Goal: Information Seeking & Learning: Learn about a topic

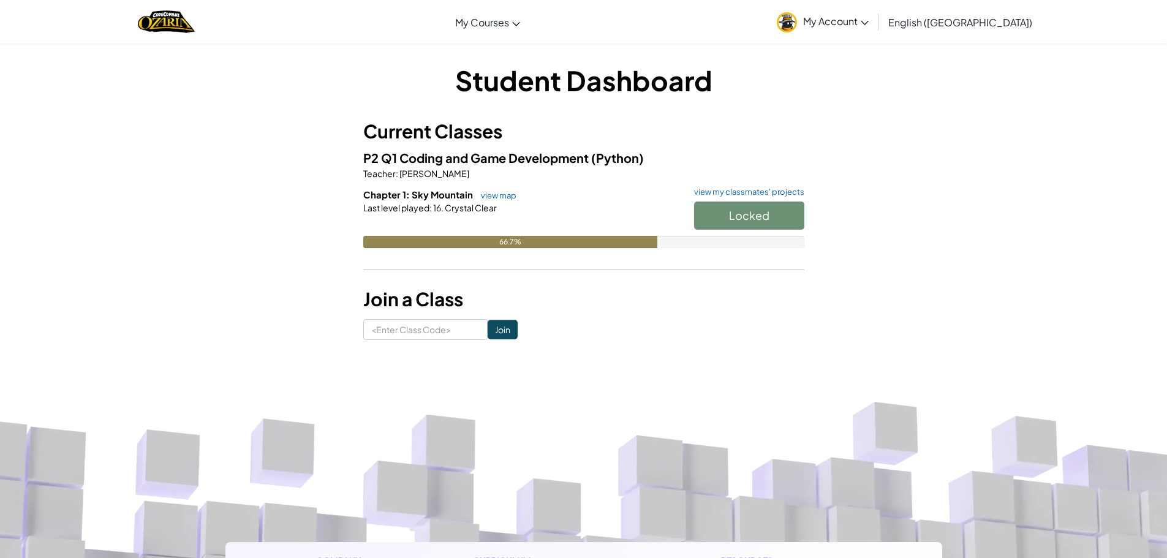
click at [770, 214] on div "Locked" at bounding box center [743, 219] width 123 height 34
click at [632, 242] on div "66.7%" at bounding box center [510, 242] width 294 height 12
click at [736, 214] on div "Locked" at bounding box center [743, 219] width 123 height 34
drag, startPoint x: 727, startPoint y: 218, endPoint x: 706, endPoint y: 240, distance: 30.8
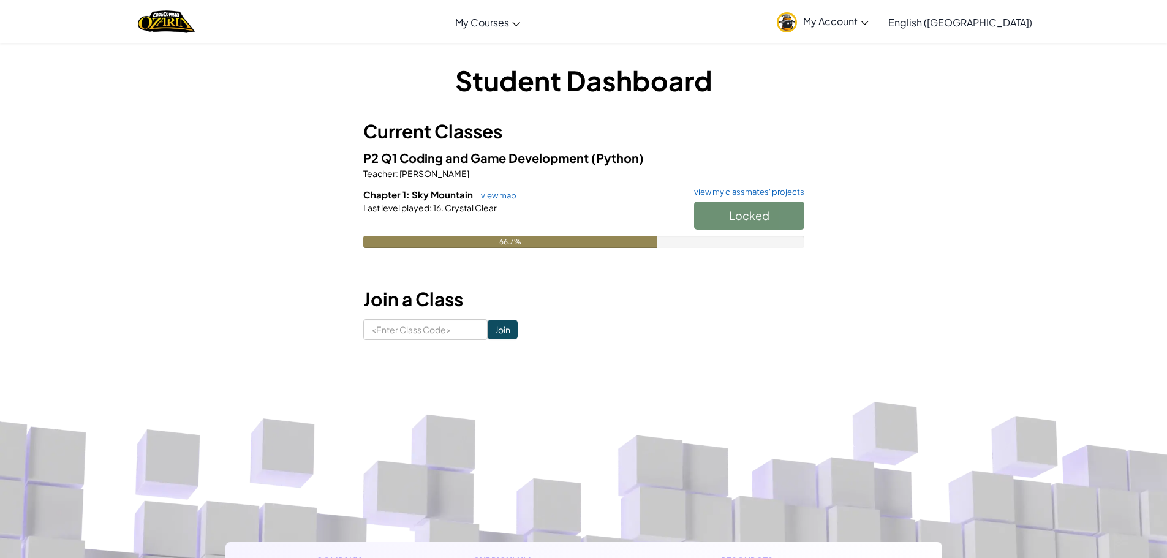
click at [723, 221] on div "Locked" at bounding box center [743, 219] width 123 height 34
click at [445, 327] on input at bounding box center [425, 329] width 124 height 21
click at [443, 327] on input at bounding box center [425, 329] width 124 height 21
click at [445, 327] on input at bounding box center [425, 329] width 124 height 21
click at [488, 326] on input "Join" at bounding box center [503, 330] width 30 height 20
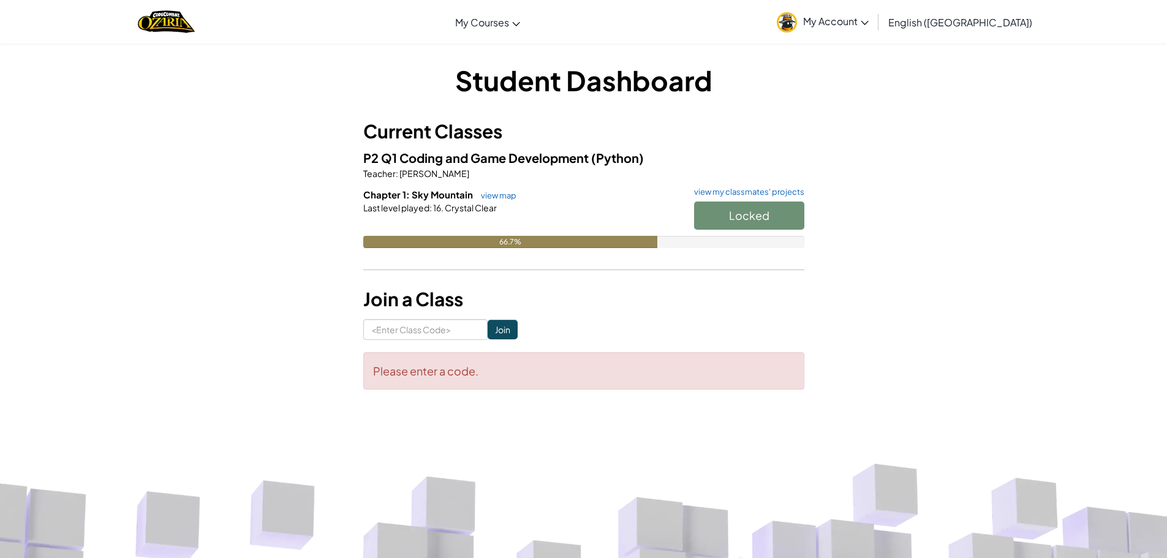
drag, startPoint x: 741, startPoint y: 206, endPoint x: 737, endPoint y: 211, distance: 6.5
click at [738, 210] on div "Locked" at bounding box center [743, 219] width 123 height 34
click at [724, 218] on div "Locked" at bounding box center [743, 219] width 123 height 34
click at [715, 218] on div "Locked" at bounding box center [743, 219] width 123 height 34
drag, startPoint x: 697, startPoint y: 207, endPoint x: 690, endPoint y: 210, distance: 7.2
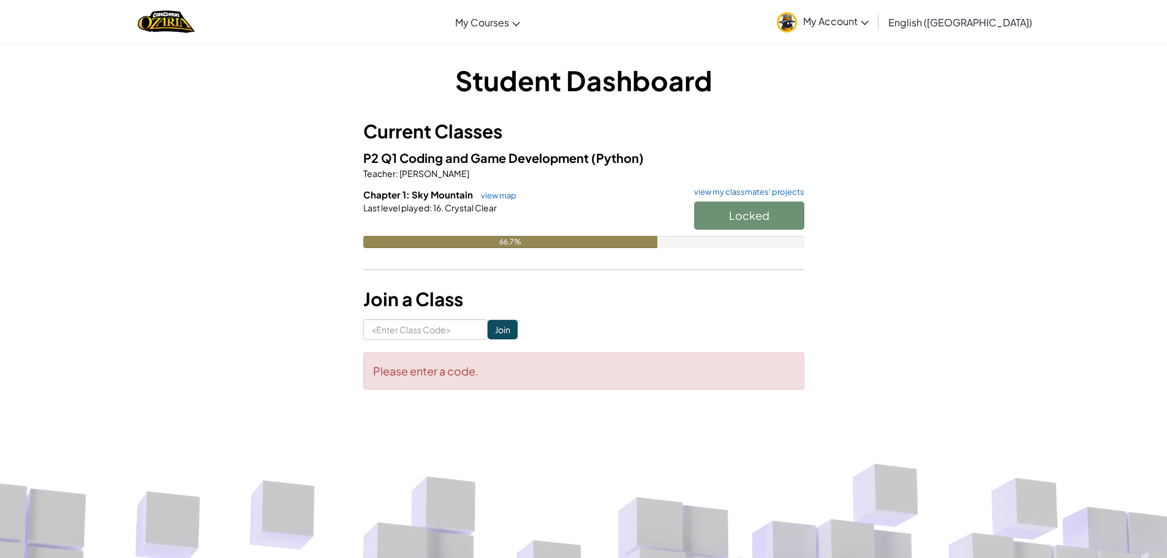
click at [692, 208] on div "Locked" at bounding box center [743, 219] width 123 height 34
click at [689, 223] on div "Locked" at bounding box center [743, 219] width 123 height 34
click at [731, 210] on div "Locked" at bounding box center [743, 219] width 123 height 34
click at [733, 216] on div "Locked" at bounding box center [743, 219] width 123 height 34
click at [760, 210] on div "Locked" at bounding box center [743, 219] width 123 height 34
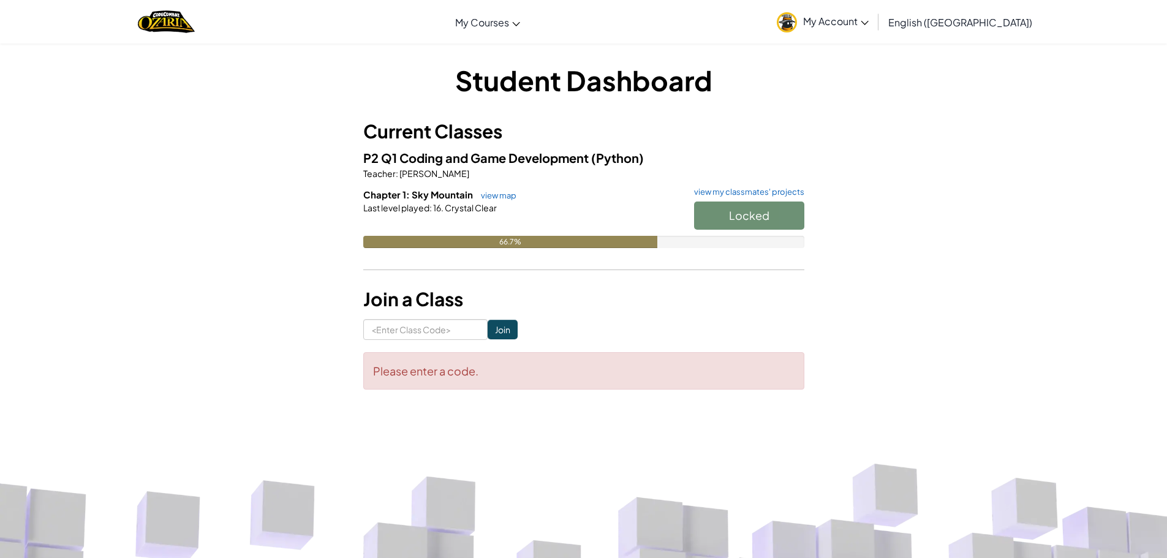
click at [766, 208] on div "Locked" at bounding box center [743, 219] width 123 height 34
click at [768, 208] on div "Locked" at bounding box center [743, 219] width 123 height 34
drag, startPoint x: 730, startPoint y: 205, endPoint x: 730, endPoint y: 212, distance: 7.4
click at [730, 212] on div "Locked" at bounding box center [743, 219] width 123 height 34
click at [729, 216] on div "Locked" at bounding box center [743, 219] width 123 height 34
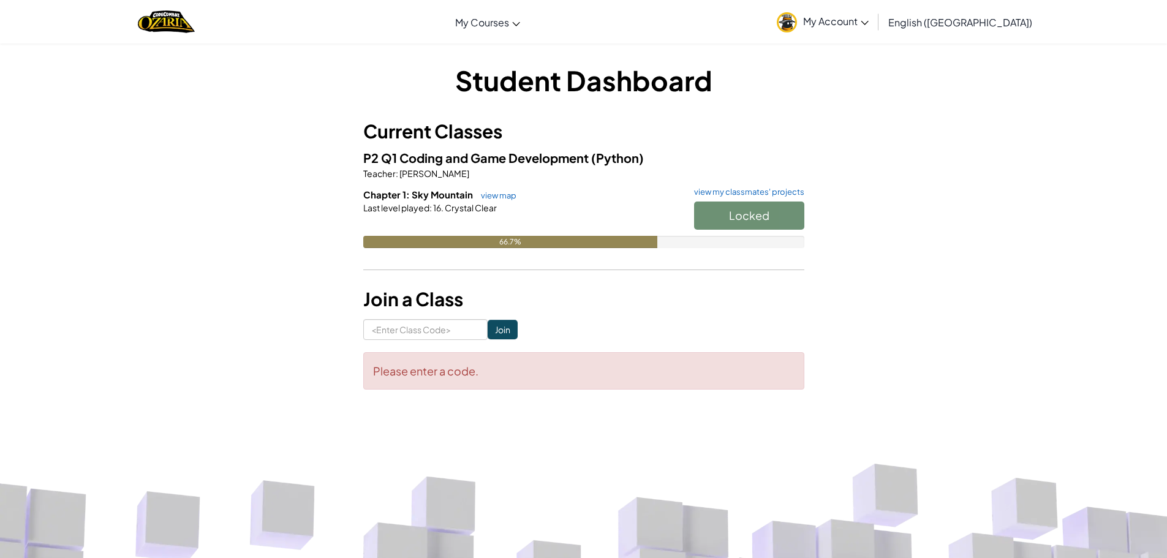
click at [728, 221] on div "Locked" at bounding box center [743, 219] width 123 height 34
click at [720, 222] on div "Locked" at bounding box center [743, 219] width 123 height 34
drag, startPoint x: 719, startPoint y: 222, endPoint x: 720, endPoint y: 210, distance: 11.7
click at [719, 222] on div "Locked" at bounding box center [743, 219] width 123 height 34
click at [721, 211] on div "Locked" at bounding box center [743, 219] width 123 height 34
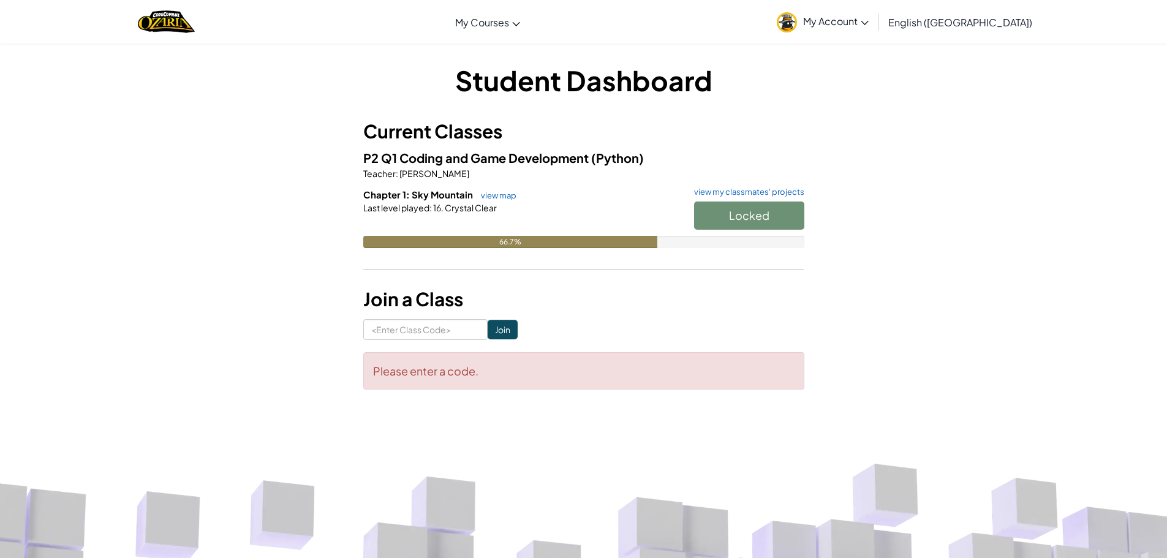
click at [719, 218] on div "Locked" at bounding box center [743, 219] width 123 height 34
click at [718, 219] on div "Locked" at bounding box center [743, 219] width 123 height 34
click at [714, 224] on div "Locked" at bounding box center [743, 219] width 123 height 34
click at [711, 226] on div "Locked" at bounding box center [743, 219] width 123 height 34
click at [722, 219] on div "Locked" at bounding box center [743, 219] width 123 height 34
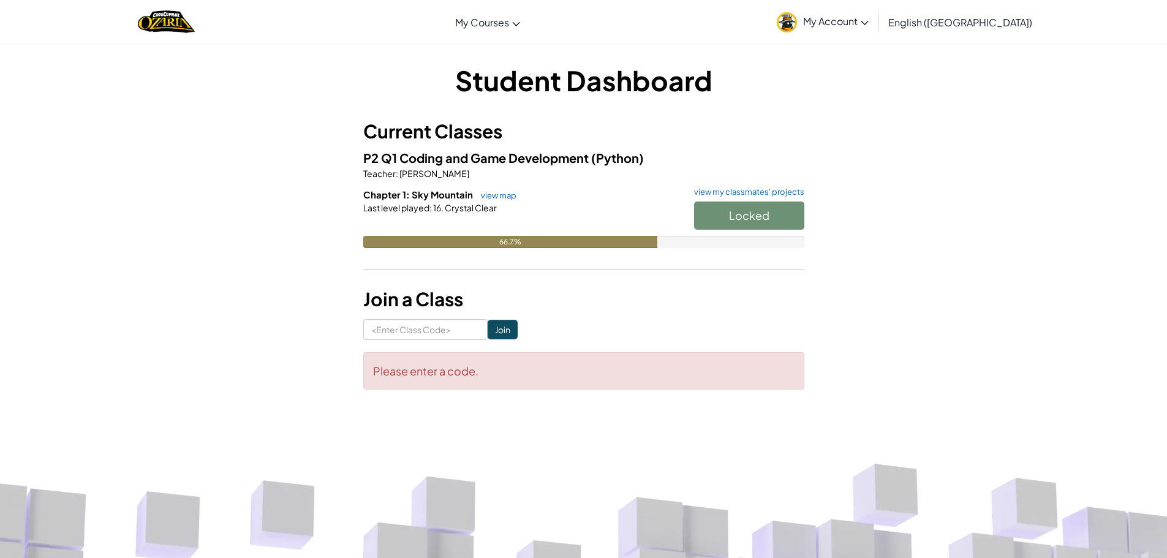
click at [724, 222] on div "Locked" at bounding box center [743, 219] width 123 height 34
click at [725, 226] on div "Locked" at bounding box center [743, 219] width 123 height 34
click at [724, 227] on div "Locked" at bounding box center [743, 219] width 123 height 34
click at [771, 208] on div "Locked" at bounding box center [743, 219] width 123 height 34
click at [769, 211] on div "Locked" at bounding box center [743, 219] width 123 height 34
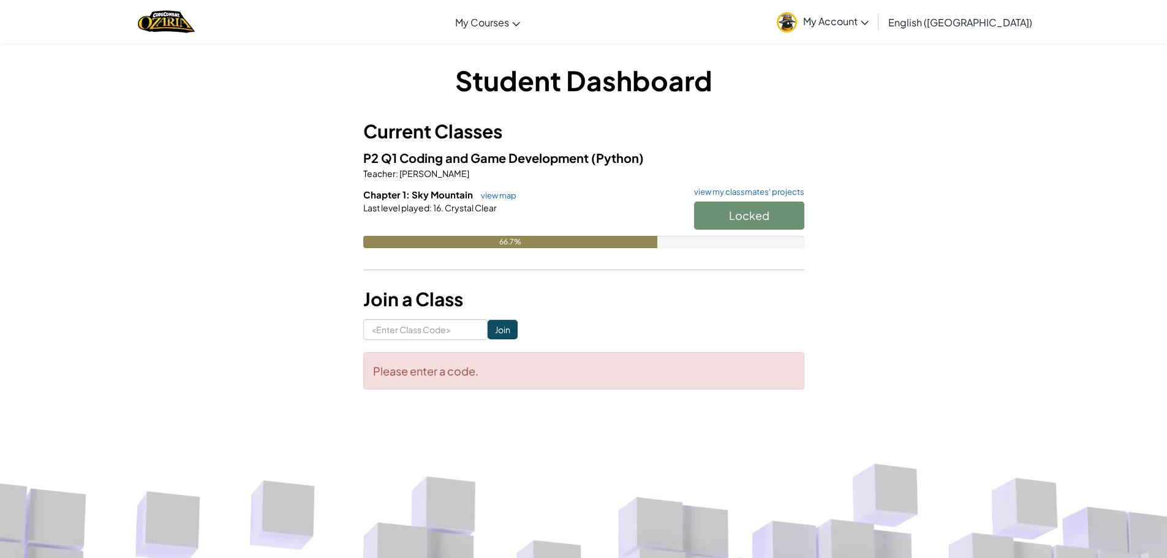
click at [768, 213] on div "Locked" at bounding box center [743, 219] width 123 height 34
drag, startPoint x: 765, startPoint y: 222, endPoint x: 763, endPoint y: 228, distance: 6.4
drag, startPoint x: 763, startPoint y: 228, endPoint x: 788, endPoint y: 208, distance: 31.9
drag, startPoint x: 884, startPoint y: 295, endPoint x: 879, endPoint y: 287, distance: 9.7
click at [880, 293] on div "Student Dashboard Current Classes P2 Q1 Coding and Game Development (Python) Te…" at bounding box center [583, 231] width 717 height 341
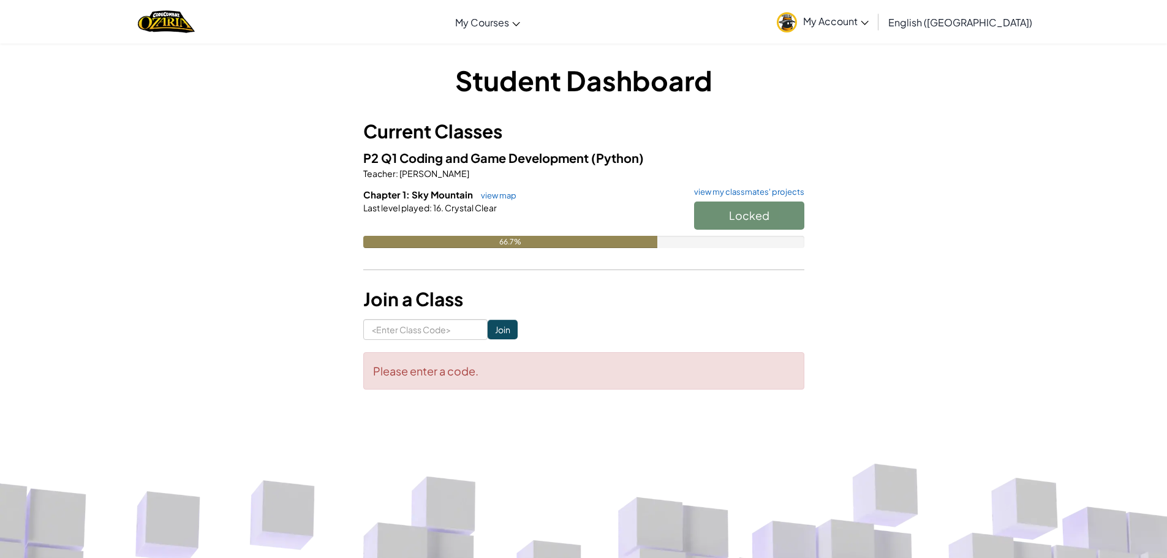
click at [875, 28] on link "My Account" at bounding box center [823, 21] width 104 height 39
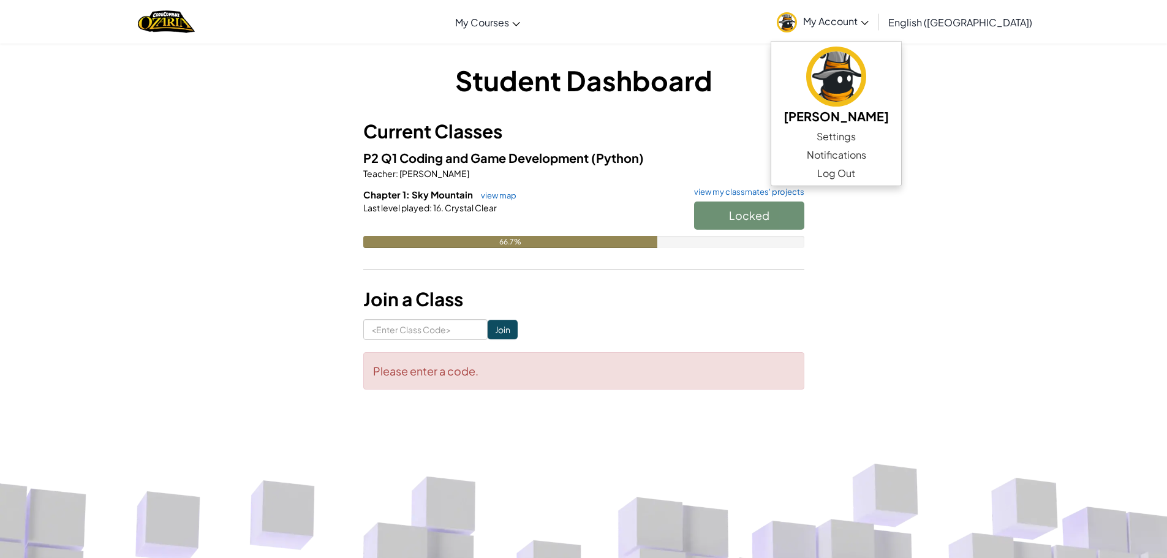
click at [875, 28] on link "My Account" at bounding box center [823, 21] width 104 height 39
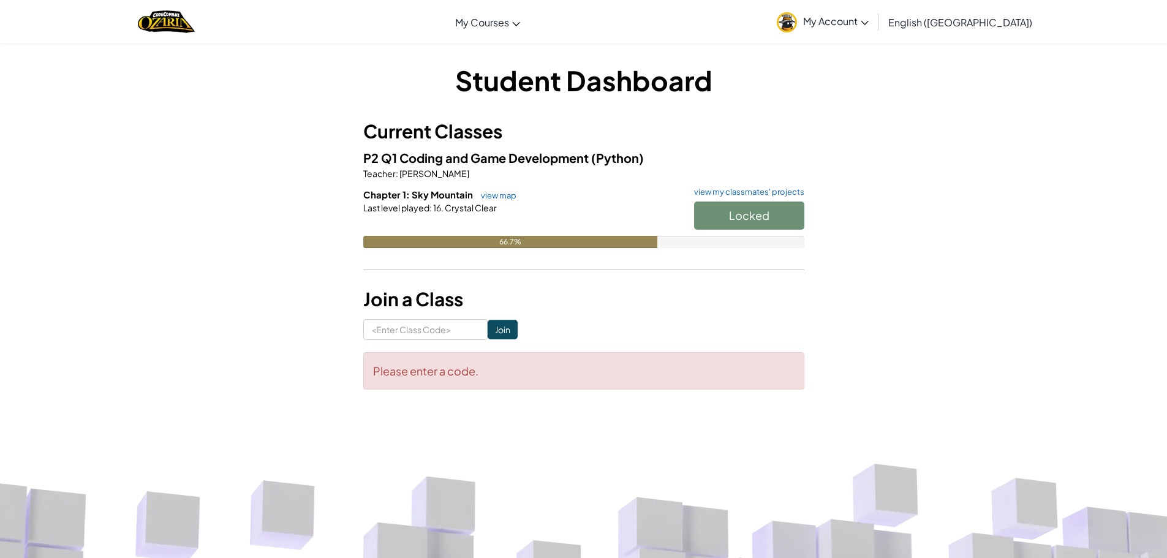
click at [869, 15] on span "My Account" at bounding box center [836, 21] width 66 height 13
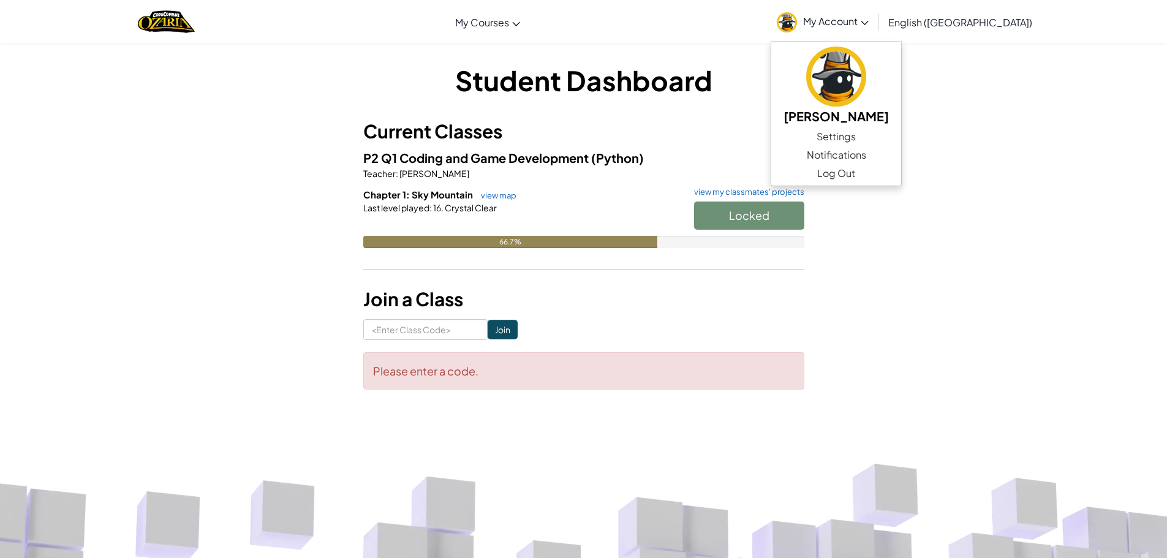
click at [869, 17] on span "My Account" at bounding box center [836, 21] width 66 height 13
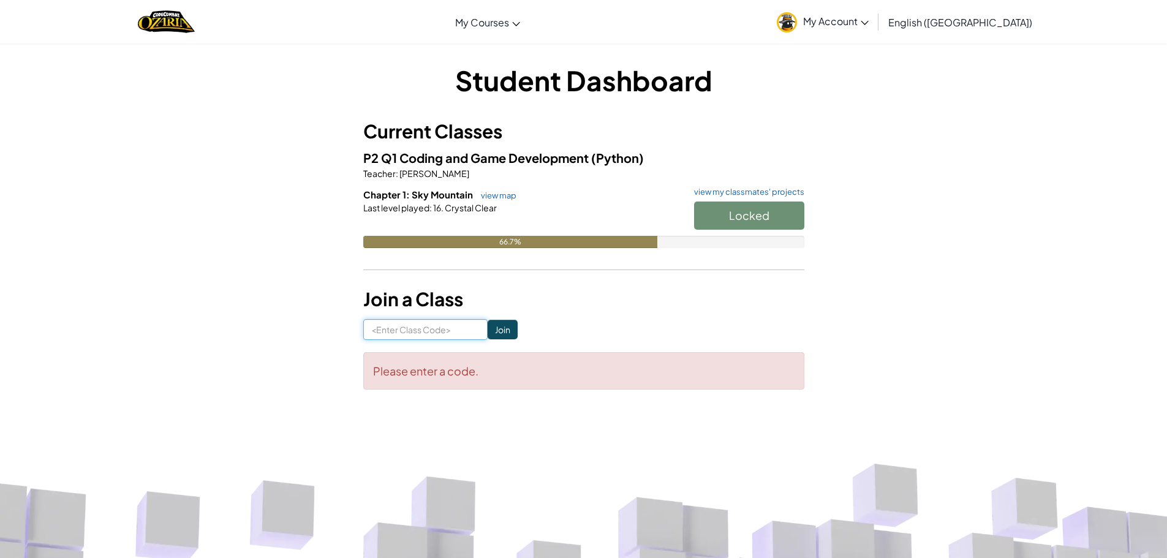
click at [425, 321] on input at bounding box center [425, 329] width 124 height 21
click at [425, 326] on input at bounding box center [425, 329] width 124 height 21
click at [600, 306] on h3 "Join a Class" at bounding box center [583, 300] width 441 height 28
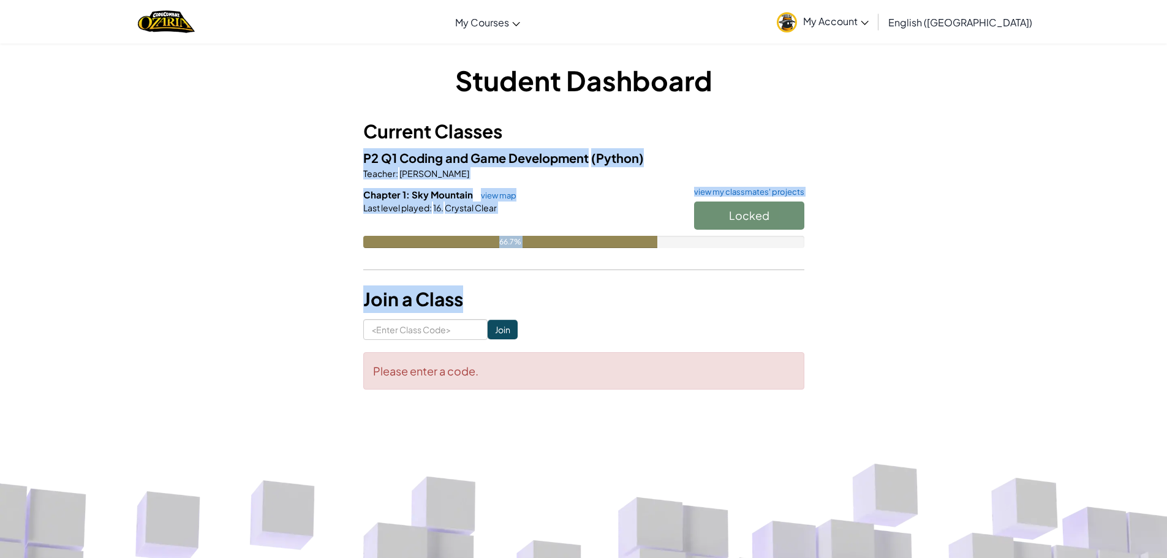
drag, startPoint x: 529, startPoint y: 287, endPoint x: 548, endPoint y: 254, distance: 37.9
click at [538, 264] on div "Student Dashboard Current Classes P2 Q1 Coding and Game Development (Python) Te…" at bounding box center [583, 225] width 441 height 328
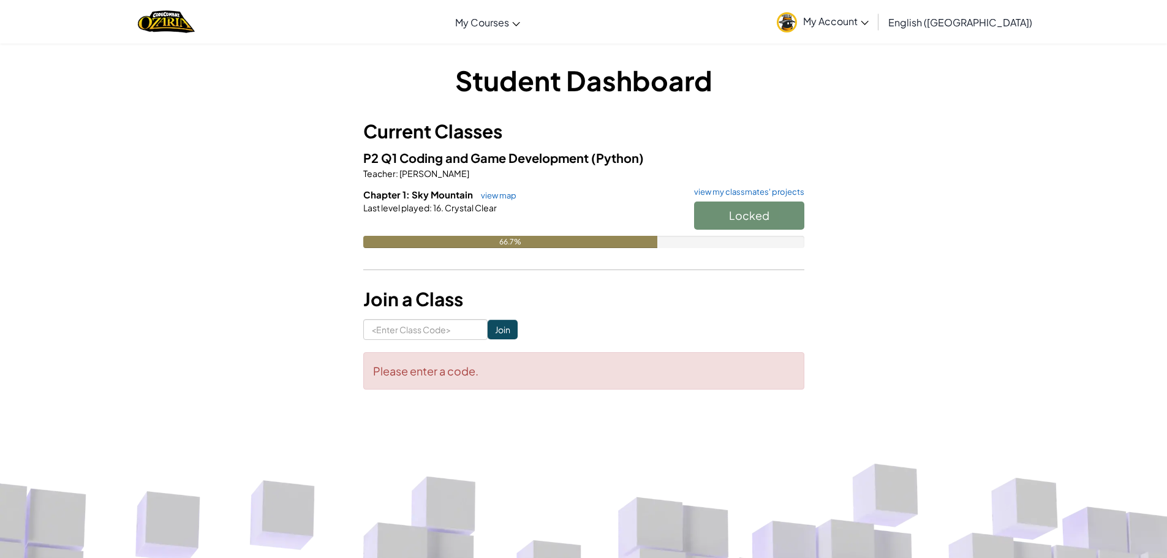
drag, startPoint x: 548, startPoint y: 254, endPoint x: 630, endPoint y: 203, distance: 97.4
click at [611, 216] on div "Chapter 1: Sky Mountain view map view my classmates' projects Locked Last level…" at bounding box center [583, 227] width 441 height 78
drag, startPoint x: 710, startPoint y: 163, endPoint x: 694, endPoint y: 169, distance: 17.1
click at [694, 169] on div "P2 Q1 Coding and Game Development (Python) Teacher : [PERSON_NAME] Chapter 1: S…" at bounding box center [583, 207] width 441 height 118
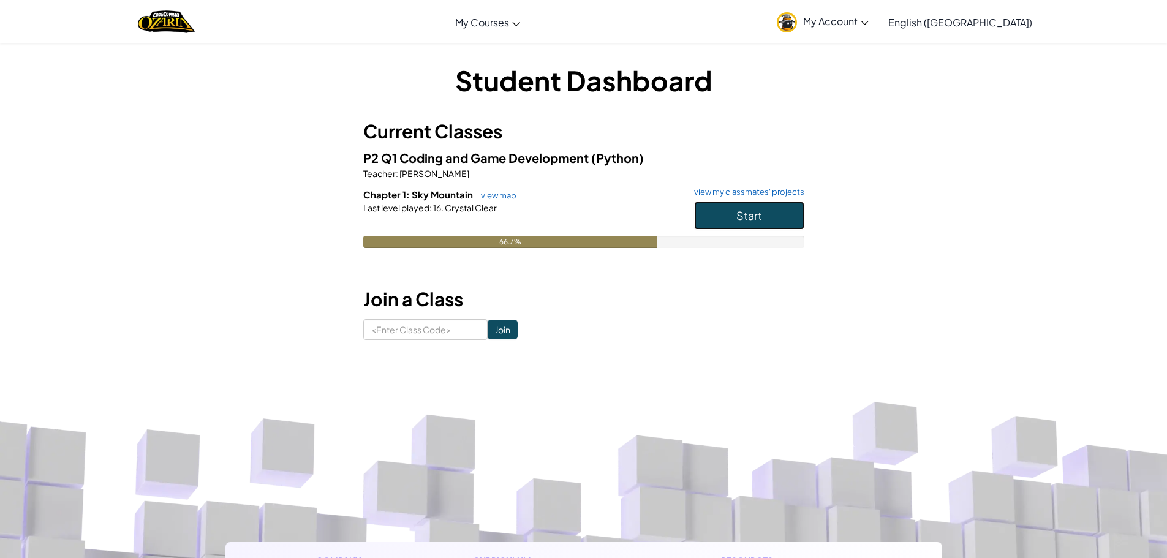
drag, startPoint x: 757, startPoint y: 214, endPoint x: 748, endPoint y: 208, distance: 11.6
click at [750, 210] on span "Start" at bounding box center [749, 215] width 26 height 14
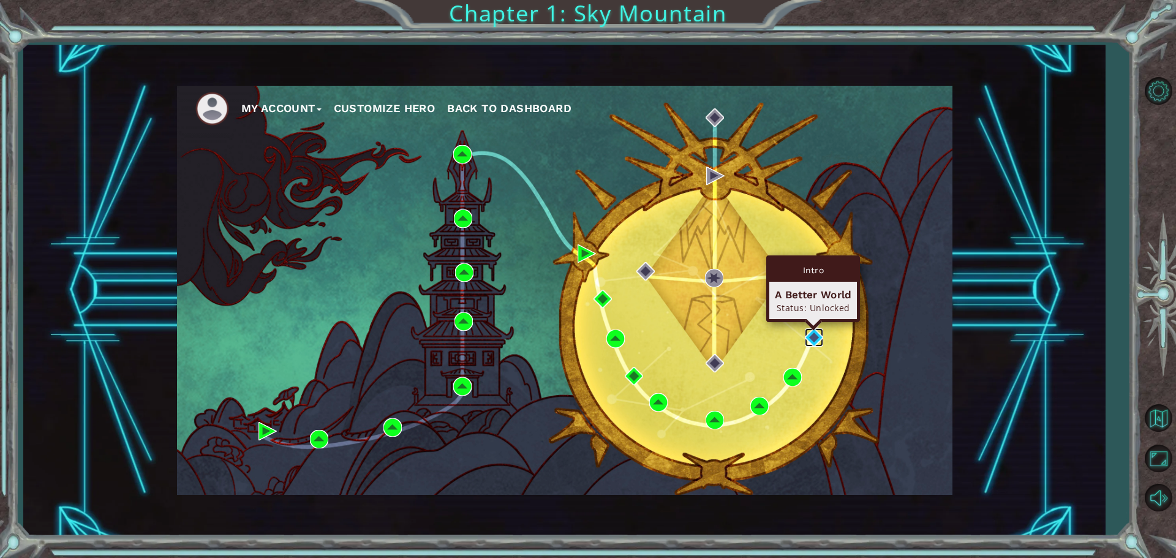
click at [815, 330] on img at bounding box center [814, 337] width 18 height 18
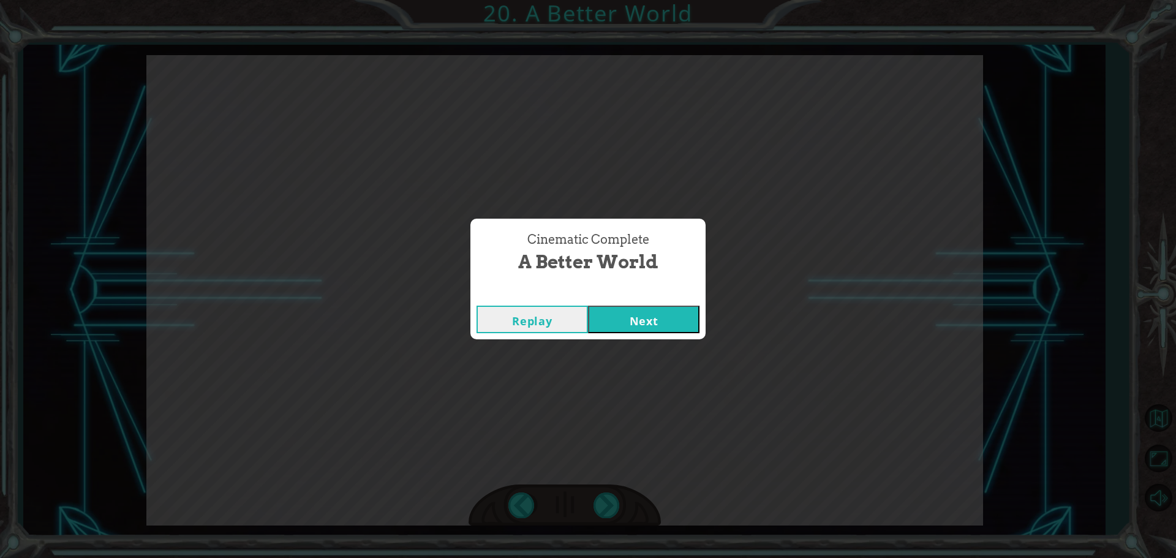
click at [615, 306] on button "Next" at bounding box center [644, 320] width 112 height 28
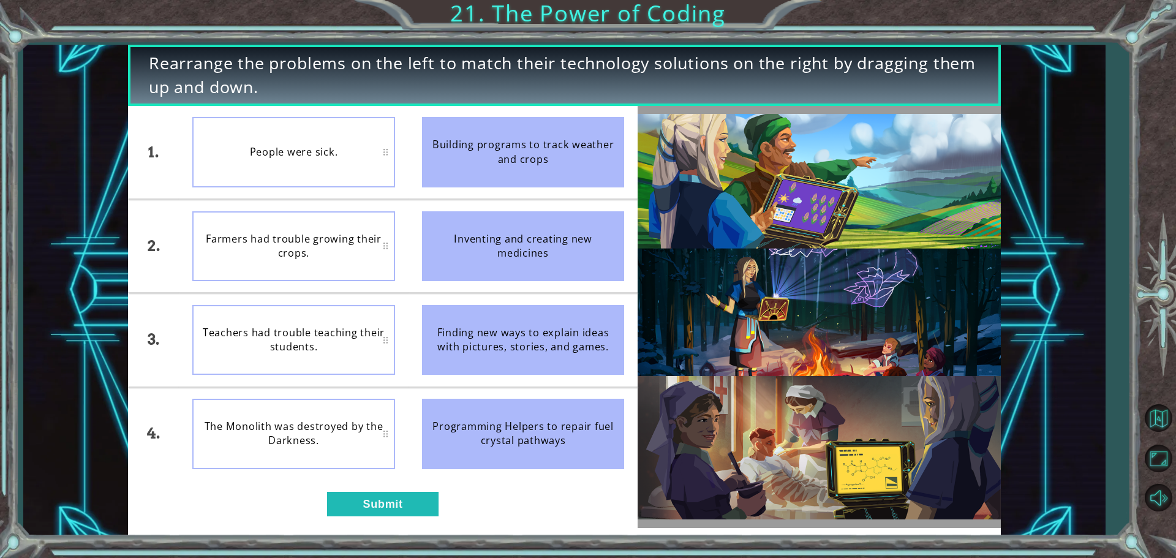
drag, startPoint x: 588, startPoint y: 155, endPoint x: 385, endPoint y: 161, distance: 202.9
click at [385, 157] on div "1. 2. 3. 4. People were sick. Farmers had trouble growing their crops. Teachers…" at bounding box center [383, 293] width 510 height 374
drag, startPoint x: 551, startPoint y: 154, endPoint x: 463, endPoint y: 164, distance: 89.5
click at [463, 164] on div "Building programs to track weather and crops" at bounding box center [523, 152] width 203 height 70
click at [506, 156] on div "Building programs to track weather and crops" at bounding box center [523, 152] width 203 height 70
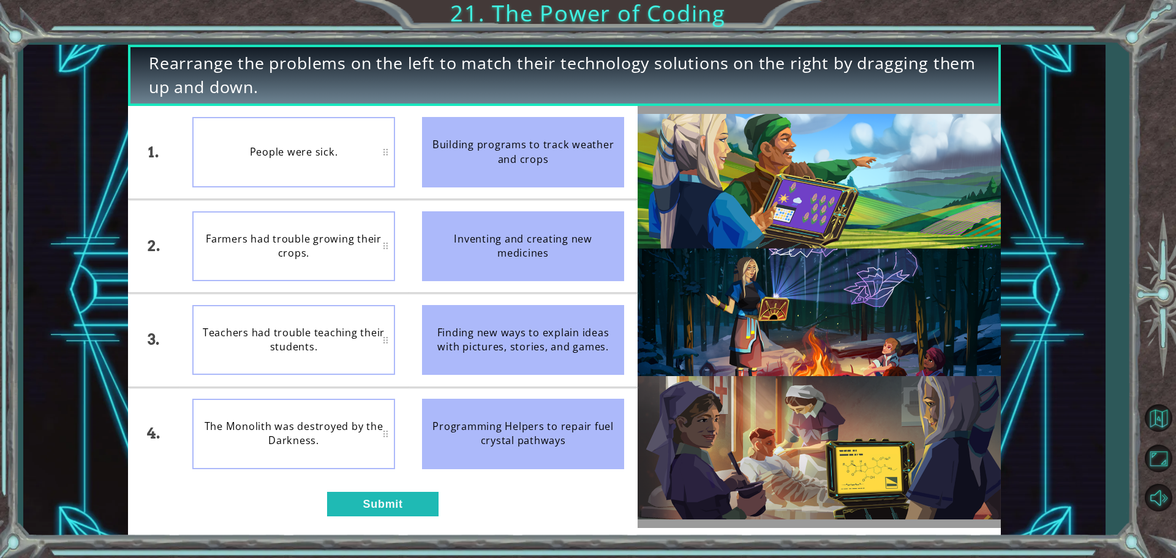
drag, startPoint x: 464, startPoint y: 435, endPoint x: 324, endPoint y: 427, distance: 141.2
click at [325, 425] on div "1. 2. 3. 4. People were sick. Farmers had trouble growing their crops. Teachers…" at bounding box center [383, 293] width 510 height 374
click at [324, 427] on div "The Monolith was destroyed by the Darkness." at bounding box center [293, 434] width 203 height 70
drag, startPoint x: 323, startPoint y: 428, endPoint x: 406, endPoint y: 434, distance: 83.6
click at [323, 431] on div "The Monolith was destroyed by the Darkness." at bounding box center [293, 434] width 203 height 70
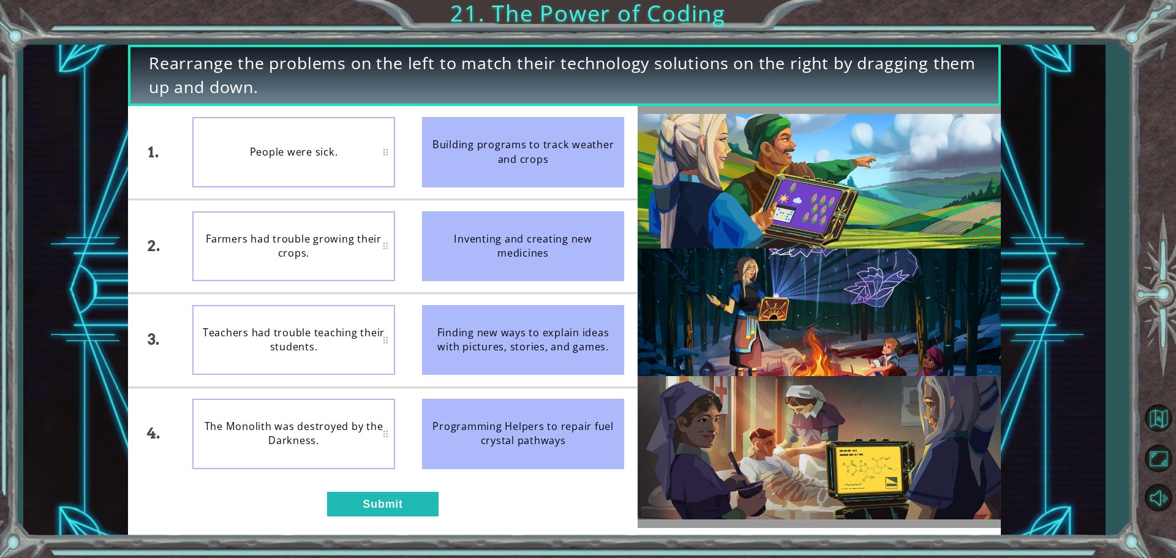
click at [488, 430] on div "Programming Helpers to repair fuel crystal pathways" at bounding box center [523, 434] width 203 height 70
click at [408, 496] on button "Submit" at bounding box center [383, 504] width 112 height 25
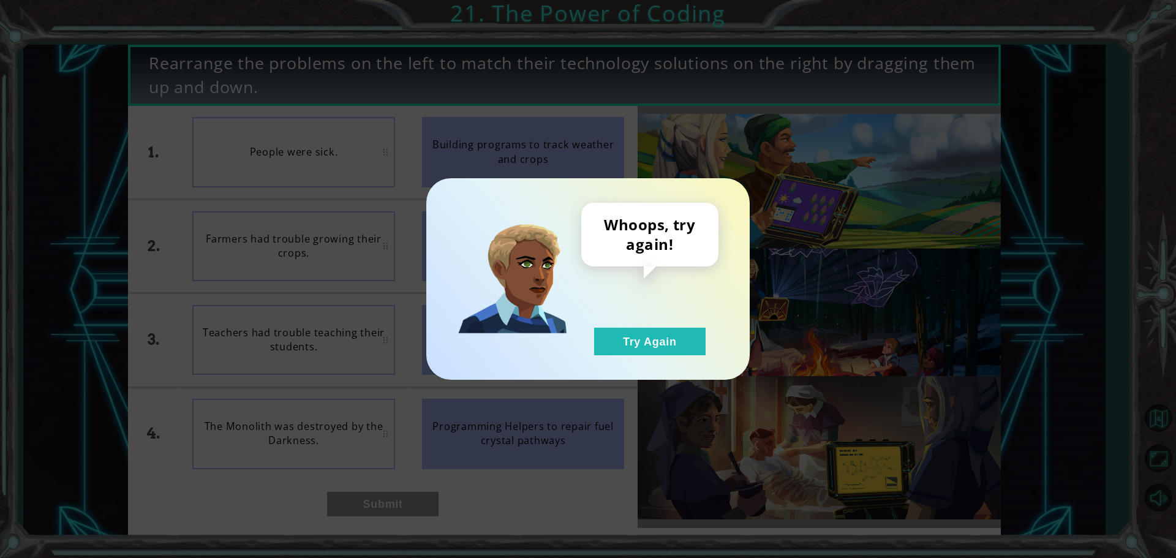
click at [635, 323] on div "Whoops, try again! Try Again" at bounding box center [649, 279] width 137 height 153
click at [637, 339] on button "Try Again" at bounding box center [650, 342] width 112 height 28
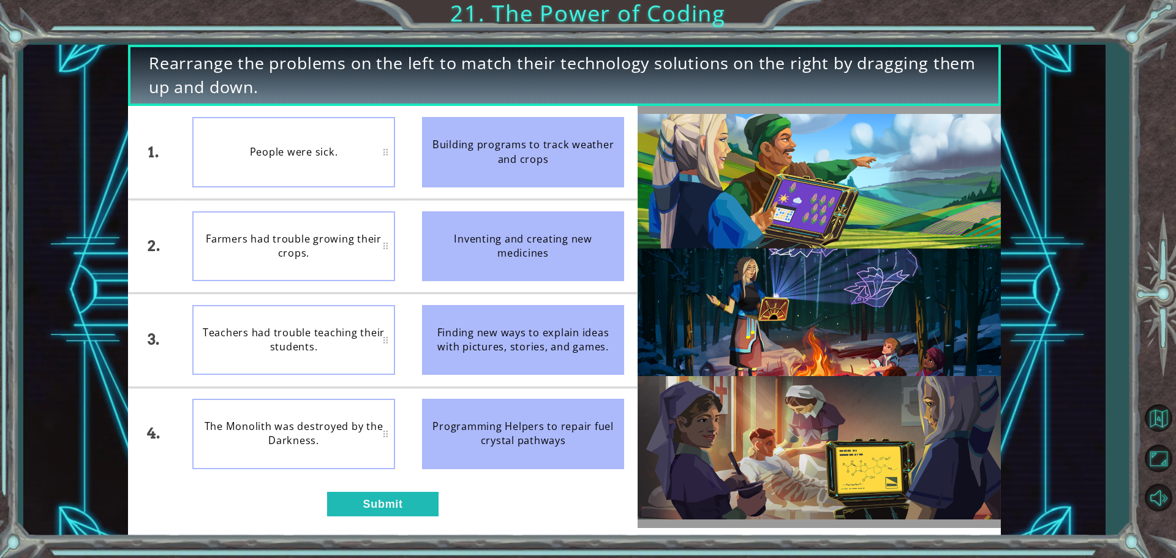
drag, startPoint x: 551, startPoint y: 414, endPoint x: 517, endPoint y: 423, distance: 35.5
click at [517, 423] on div "Programming Helpers to repair fuel crystal pathways" at bounding box center [523, 434] width 203 height 70
drag, startPoint x: 520, startPoint y: 422, endPoint x: 513, endPoint y: 421, distance: 7.4
click at [515, 421] on div "Programming Helpers to repair fuel crystal pathways" at bounding box center [523, 434] width 203 height 70
drag, startPoint x: 513, startPoint y: 421, endPoint x: 311, endPoint y: 426, distance: 202.3
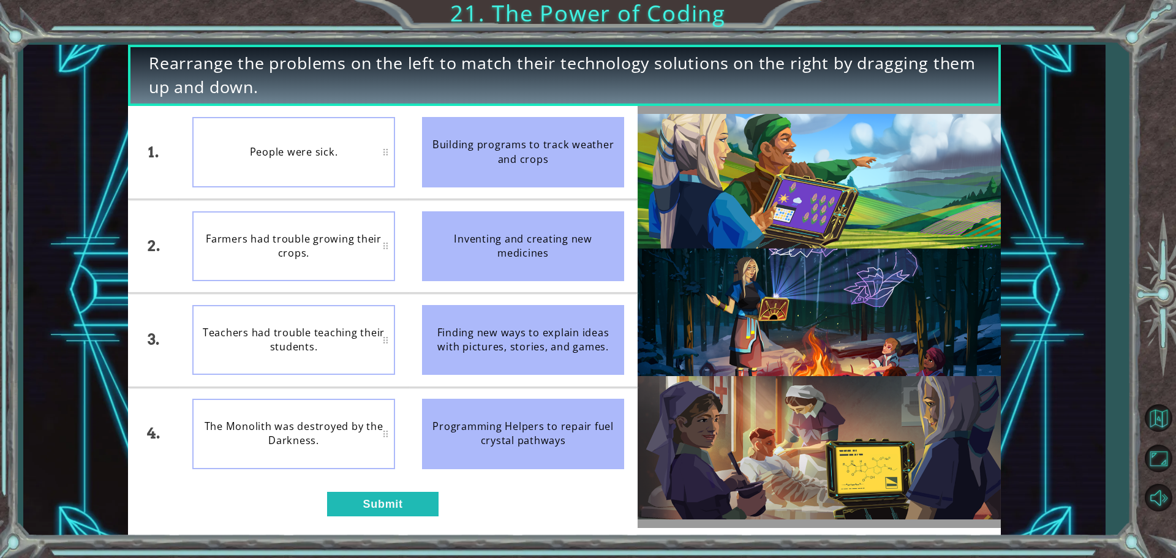
click at [311, 426] on div "1. 2. 3. 4. People were sick. Farmers had trouble growing their crops. Teachers…" at bounding box center [383, 293] width 510 height 374
drag, startPoint x: 552, startPoint y: 311, endPoint x: 304, endPoint y: 385, distance: 259.0
click at [311, 374] on div "1. 2. 3. 4. People were sick. Farmers had trouble growing their crops. Teachers…" at bounding box center [383, 293] width 510 height 374
click at [377, 496] on button "Submit" at bounding box center [383, 504] width 112 height 25
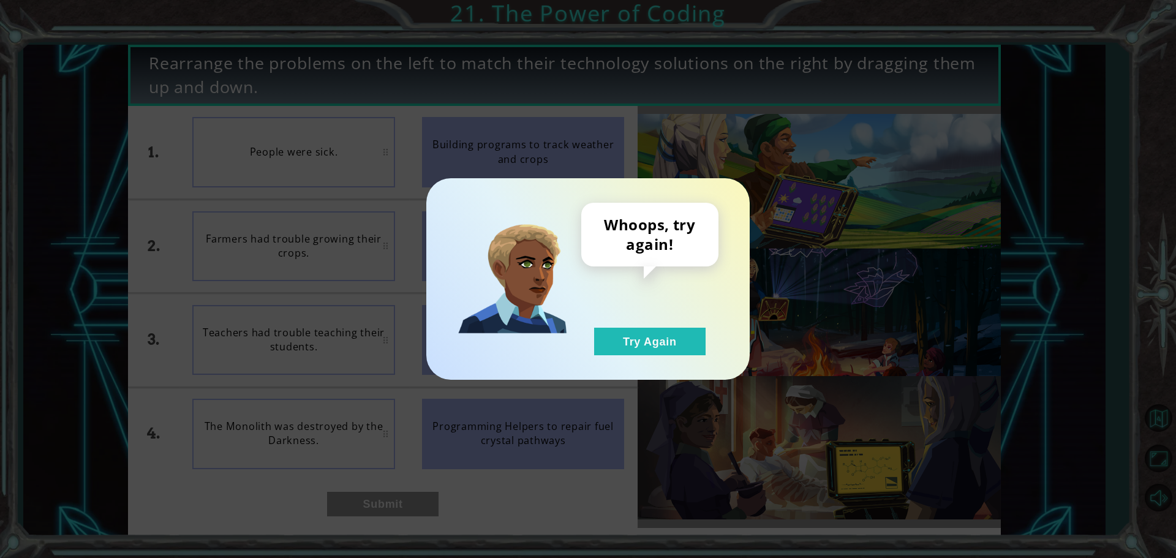
click at [376, 494] on div "Whoops, try again! Try Again" at bounding box center [588, 279] width 1176 height 558
drag, startPoint x: 662, startPoint y: 313, endPoint x: 662, endPoint y: 325, distance: 12.3
click at [662, 321] on div "Whoops, try again! Try Again" at bounding box center [649, 279] width 137 height 153
drag, startPoint x: 658, startPoint y: 343, endPoint x: 452, endPoint y: 377, distance: 209.4
click at [657, 343] on button "Try Again" at bounding box center [650, 342] width 112 height 28
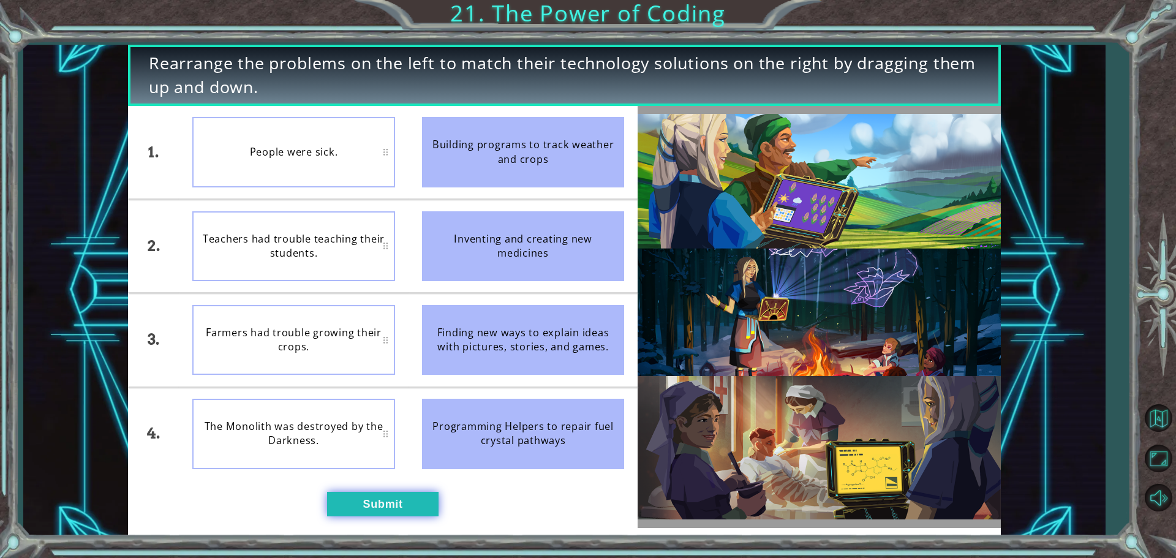
click at [392, 498] on button "Submit" at bounding box center [383, 504] width 112 height 25
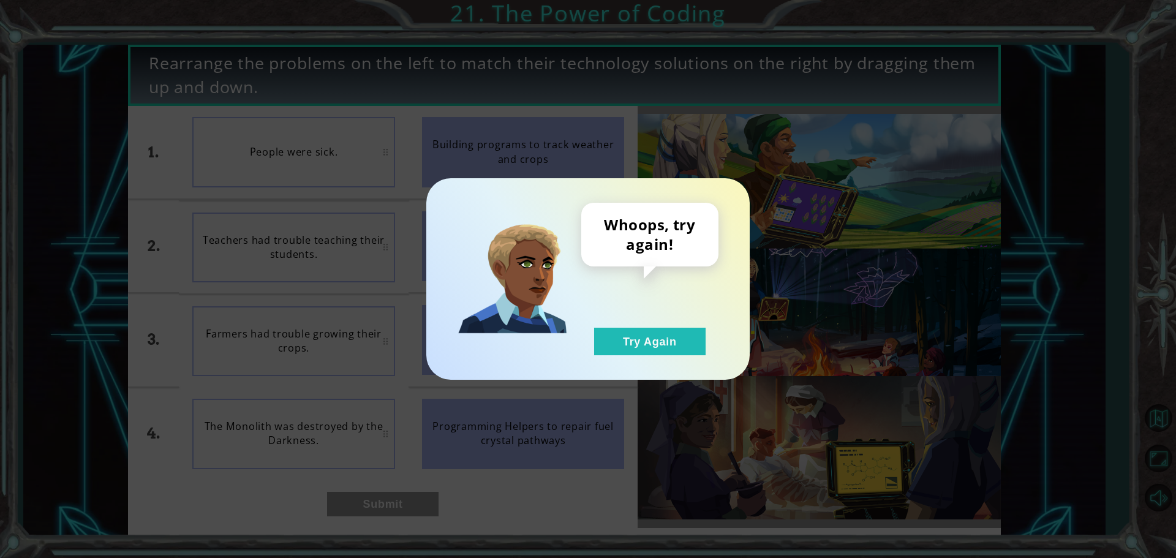
click at [623, 355] on div "Whoops, try again! Try Again" at bounding box center [588, 279] width 324 height 202
click at [697, 339] on button "Try Again" at bounding box center [650, 342] width 112 height 28
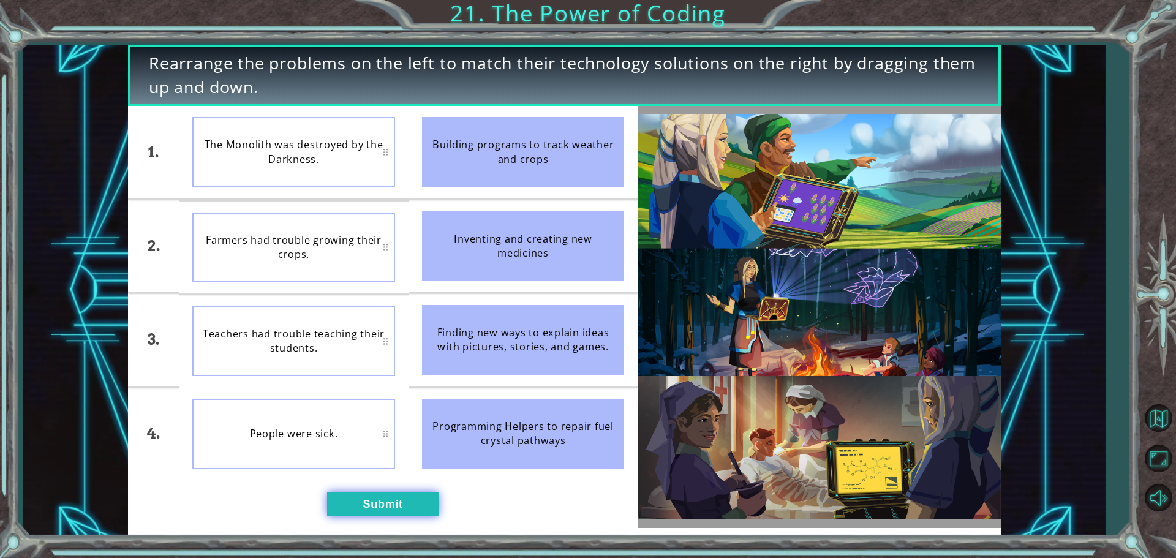
click at [401, 504] on button "Submit" at bounding box center [383, 504] width 112 height 25
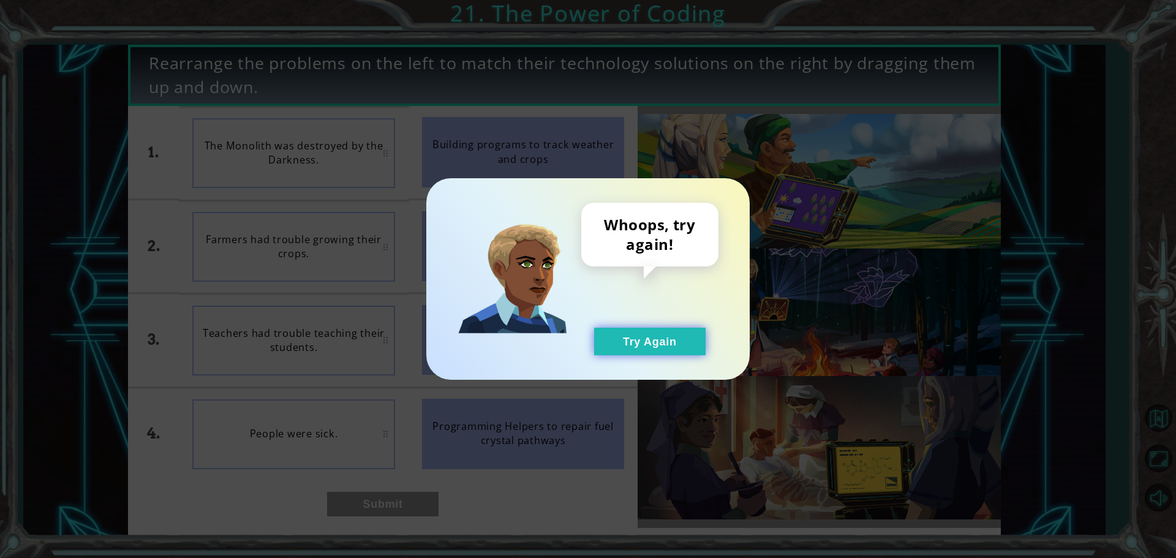
click at [660, 338] on button "Try Again" at bounding box center [650, 342] width 112 height 28
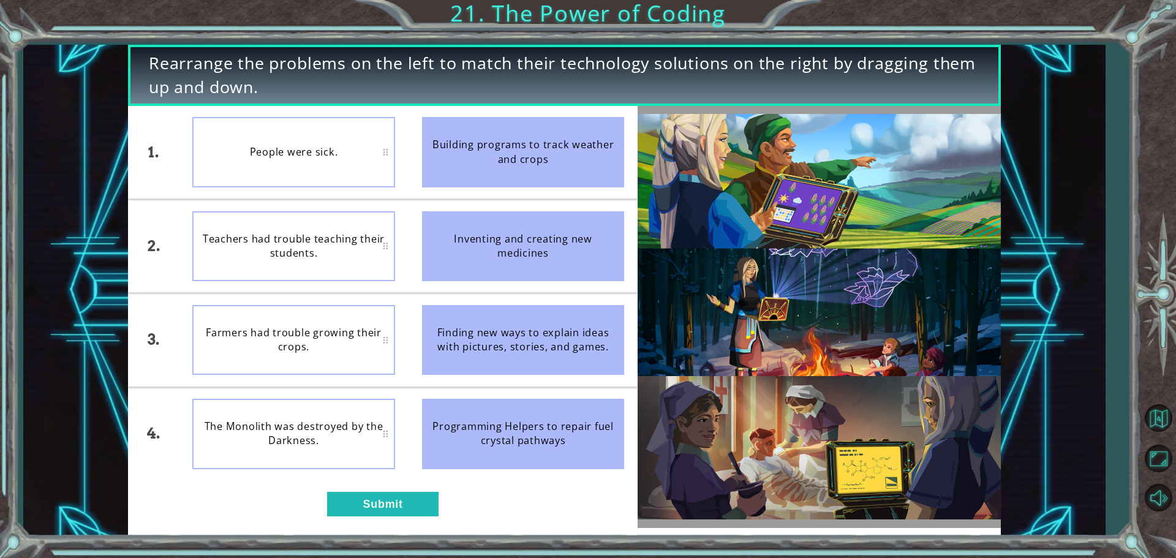
click at [406, 491] on div "1. 2. 3. 4. People were sick. Teachers had trouble teaching their students. Far…" at bounding box center [383, 317] width 510 height 422
click at [418, 493] on button "Submit" at bounding box center [383, 504] width 112 height 25
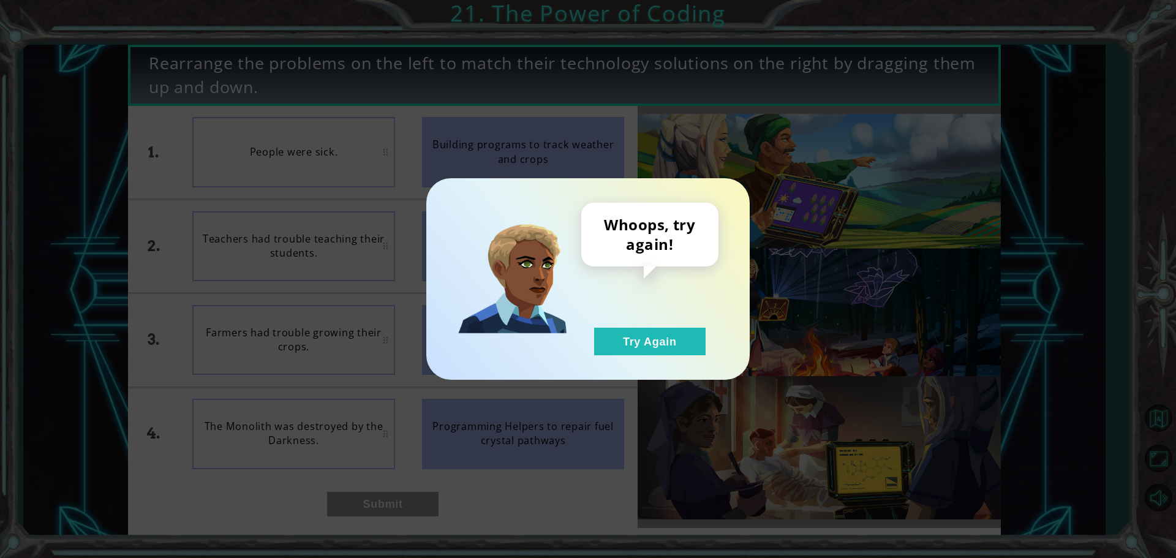
click at [416, 494] on div "Whoops, try again! Try Again" at bounding box center [588, 279] width 1176 height 558
click at [601, 343] on button "Try Again" at bounding box center [650, 342] width 112 height 28
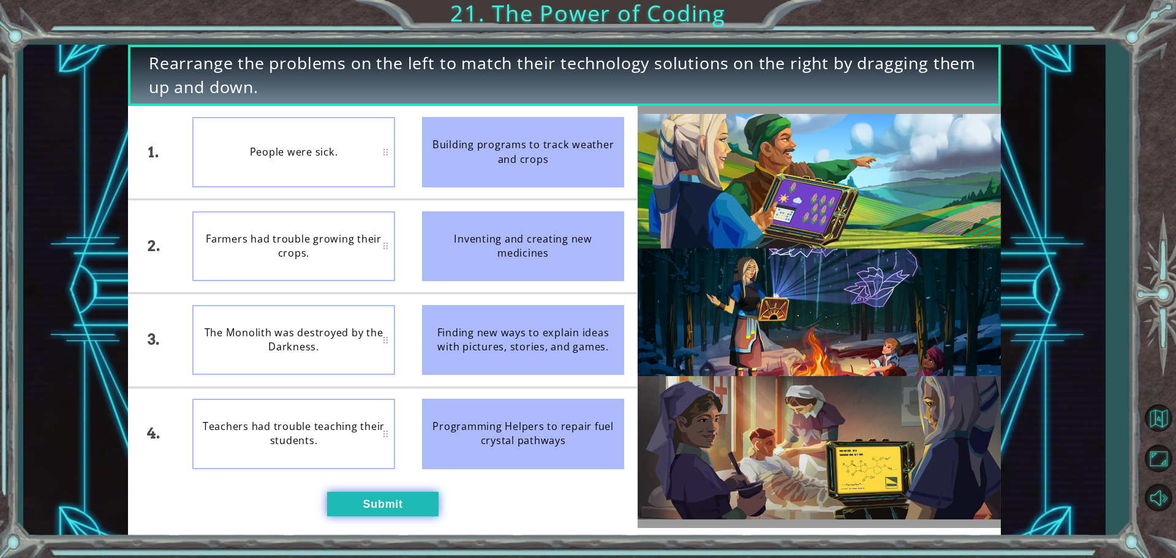
click at [381, 504] on button "Submit" at bounding box center [383, 504] width 112 height 25
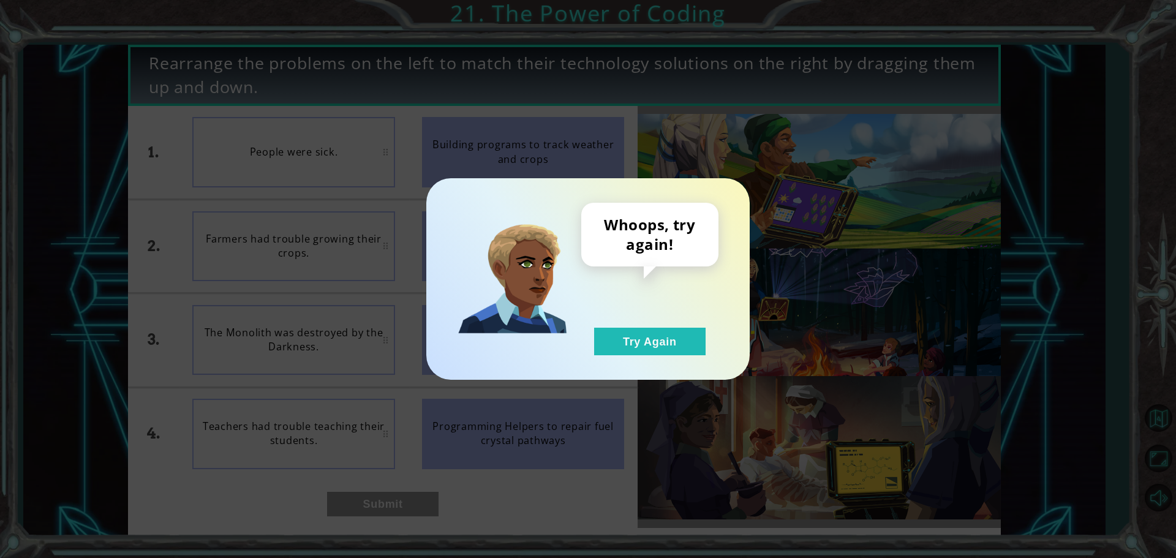
click at [612, 358] on div "Whoops, try again! Try Again" at bounding box center [588, 279] width 324 height 202
drag, startPoint x: 612, startPoint y: 353, endPoint x: 609, endPoint y: 347, distance: 6.6
click at [611, 346] on button "Try Again" at bounding box center [650, 342] width 112 height 28
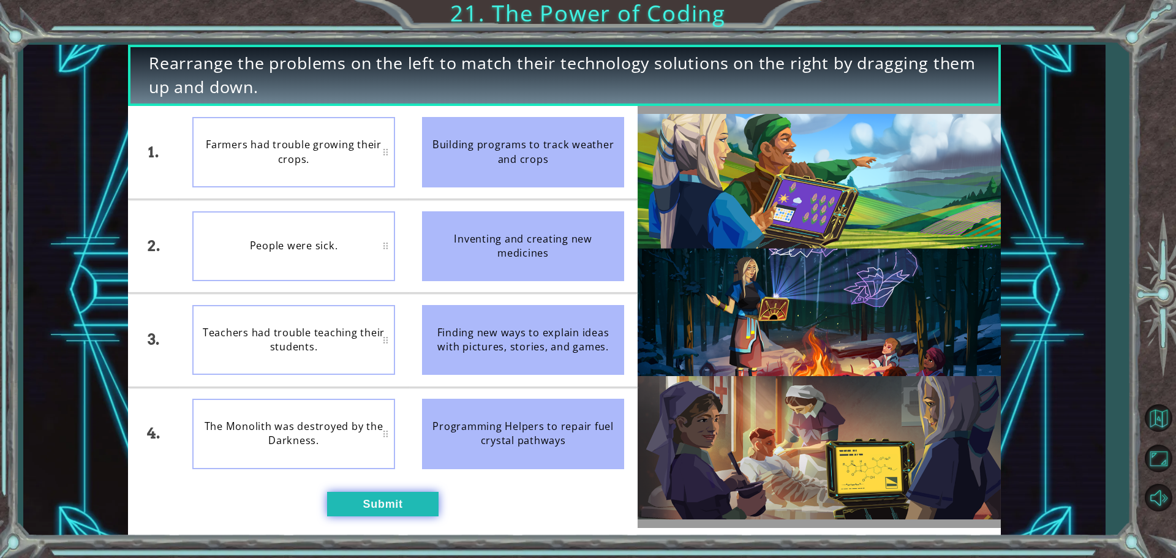
drag, startPoint x: 402, startPoint y: 501, endPoint x: 427, endPoint y: 496, distance: 25.6
click at [398, 501] on button "Submit" at bounding box center [383, 504] width 112 height 25
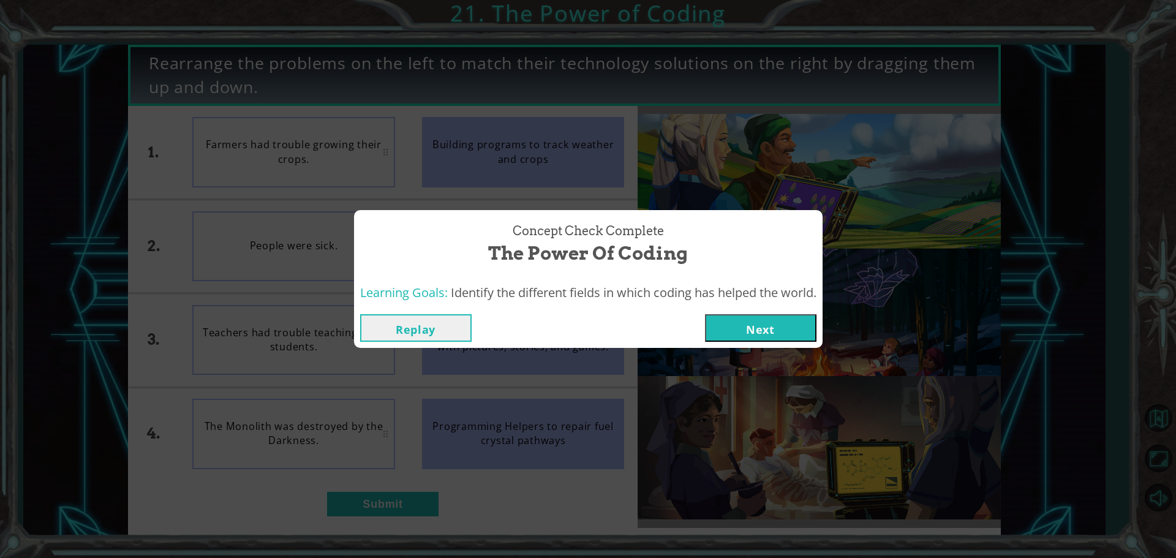
click at [787, 314] on button "Next" at bounding box center [761, 328] width 112 height 28
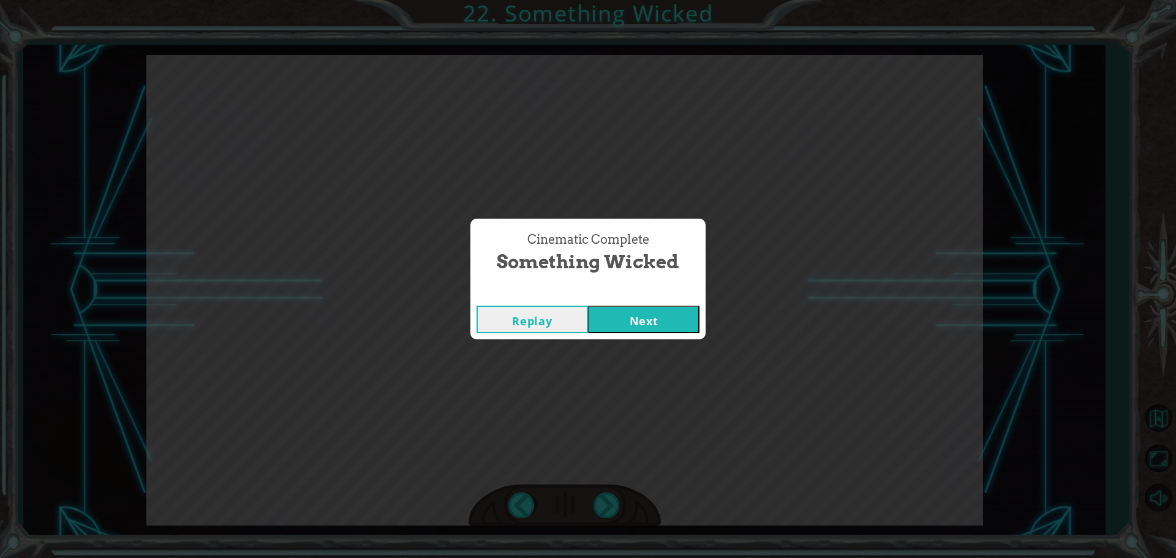
click at [656, 311] on button "Next" at bounding box center [644, 320] width 112 height 28
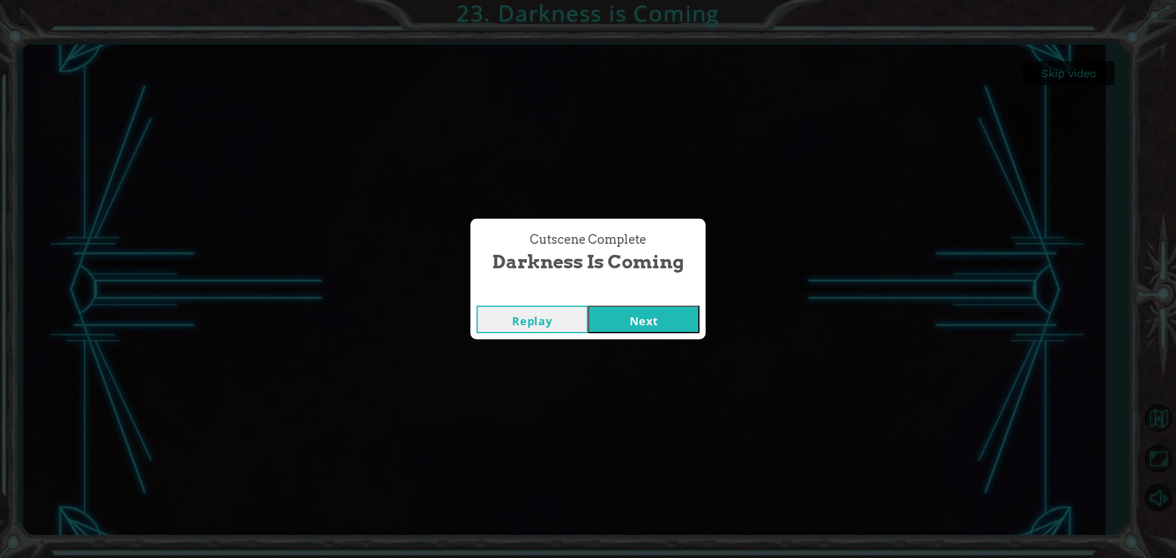
click at [635, 318] on button "Next" at bounding box center [644, 320] width 112 height 28
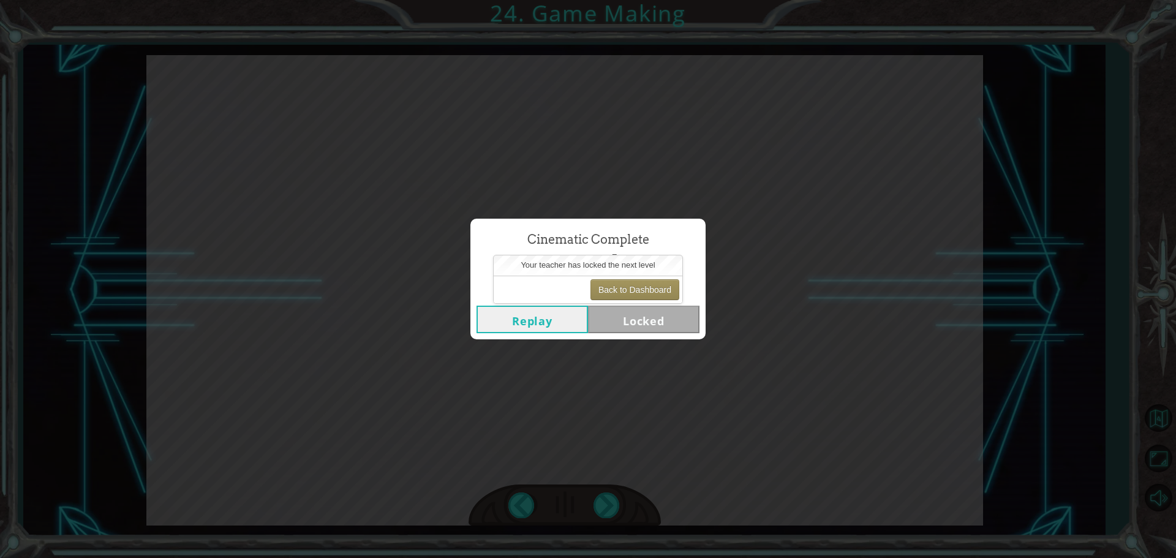
drag, startPoint x: 711, startPoint y: 357, endPoint x: 701, endPoint y: 325, distance: 33.3
click at [708, 350] on div "Cinematic Complete Game Making Replay Locked" at bounding box center [588, 279] width 1176 height 558
click at [627, 340] on div "Cinematic Complete Game Making Replay Locked" at bounding box center [588, 279] width 1176 height 558
click at [296, 253] on div "Cinematic Complete Game Making Replay Locked" at bounding box center [588, 279] width 1176 height 558
drag, startPoint x: 54, startPoint y: 322, endPoint x: 215, endPoint y: 154, distance: 232.3
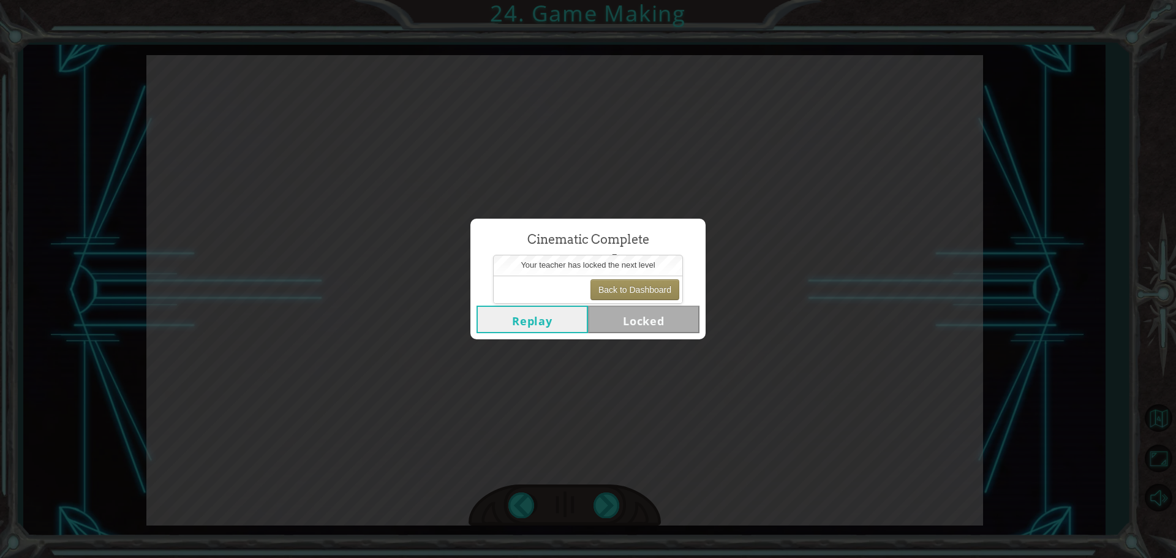
drag, startPoint x: 208, startPoint y: 159, endPoint x: 169, endPoint y: 143, distance: 42.3
drag, startPoint x: 169, startPoint y: 143, endPoint x: 88, endPoint y: 181, distance: 89.6
drag, startPoint x: 25, startPoint y: 477, endPoint x: 34, endPoint y: 459, distance: 20.8
drag, startPoint x: 475, startPoint y: 127, endPoint x: 253, endPoint y: 197, distance: 232.5
drag, startPoint x: 151, startPoint y: 213, endPoint x: 67, endPoint y: 222, distance: 83.8
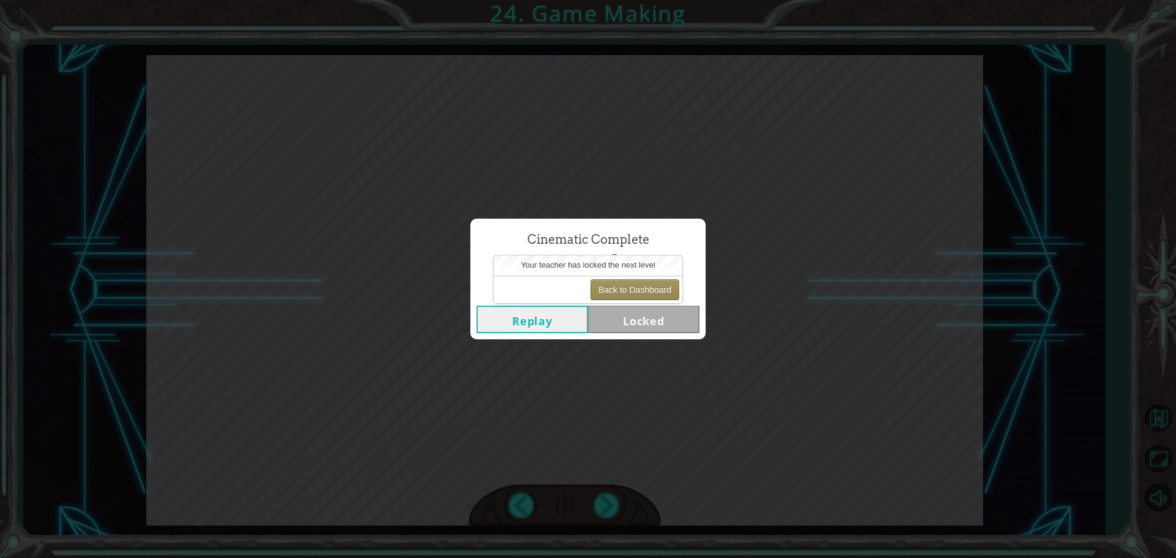
drag, startPoint x: 67, startPoint y: 222, endPoint x: 56, endPoint y: 216, distance: 13.5
drag, startPoint x: 0, startPoint y: 512, endPoint x: 17, endPoint y: 16, distance: 496.0
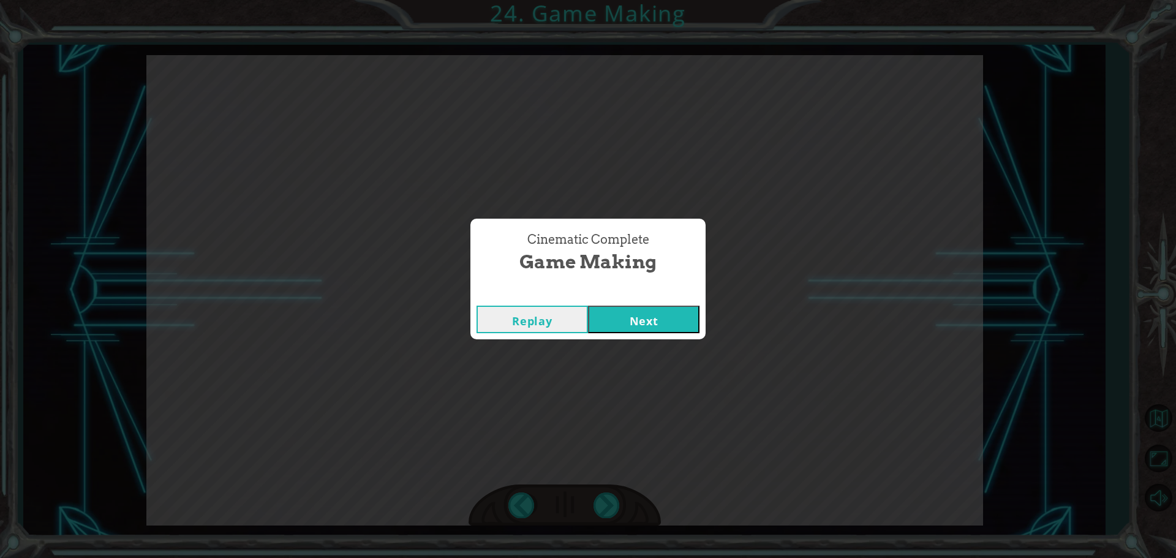
drag, startPoint x: 658, startPoint y: 325, endPoint x: 664, endPoint y: 317, distance: 10.2
click at [664, 317] on button "Next" at bounding box center [644, 320] width 112 height 28
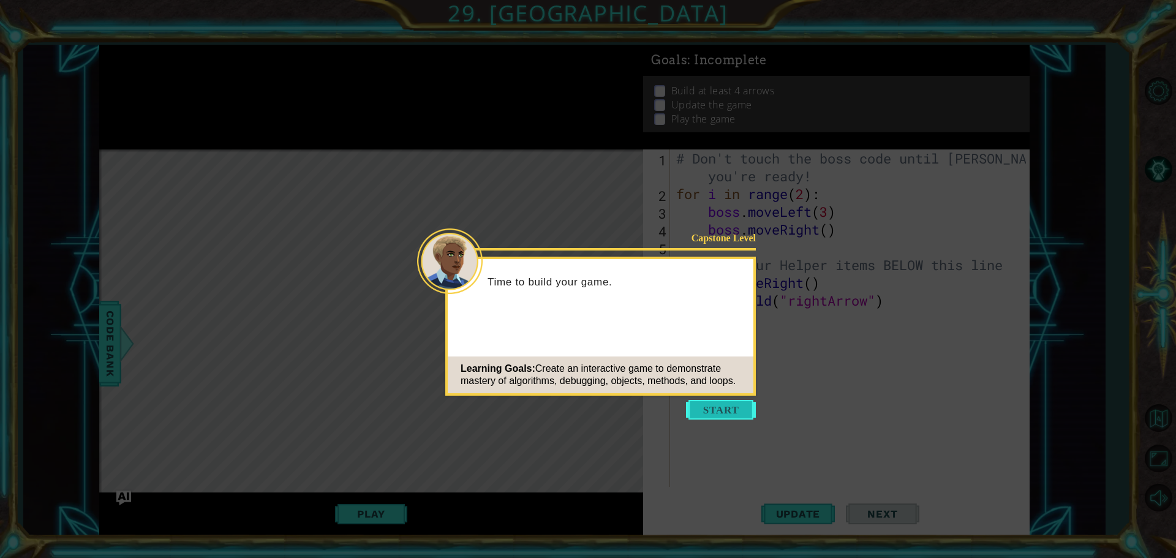
click at [728, 416] on button "Start" at bounding box center [721, 410] width 70 height 20
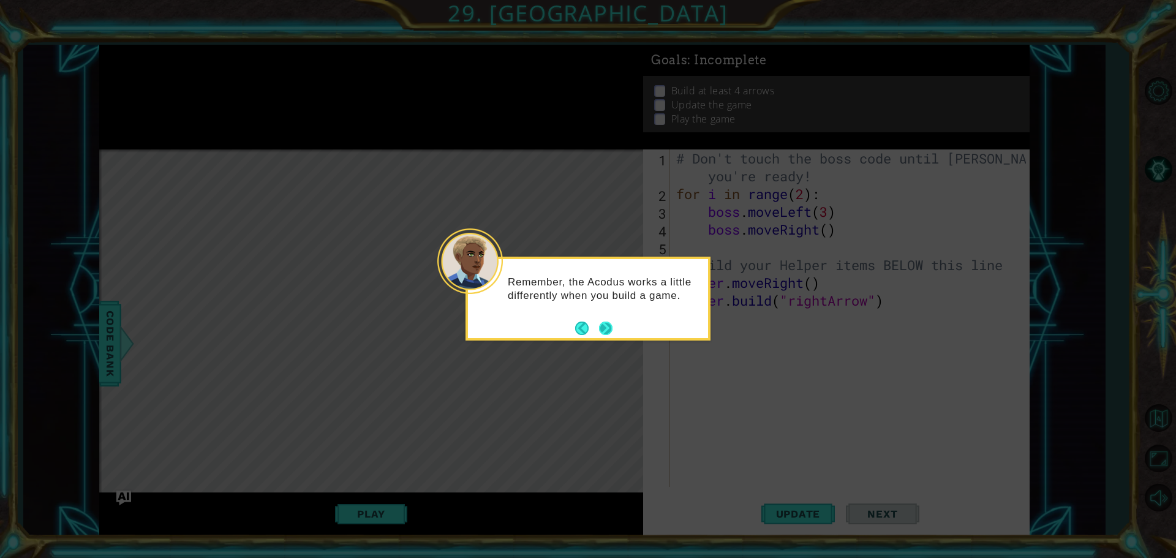
click at [599, 327] on button "Next" at bounding box center [605, 328] width 13 height 13
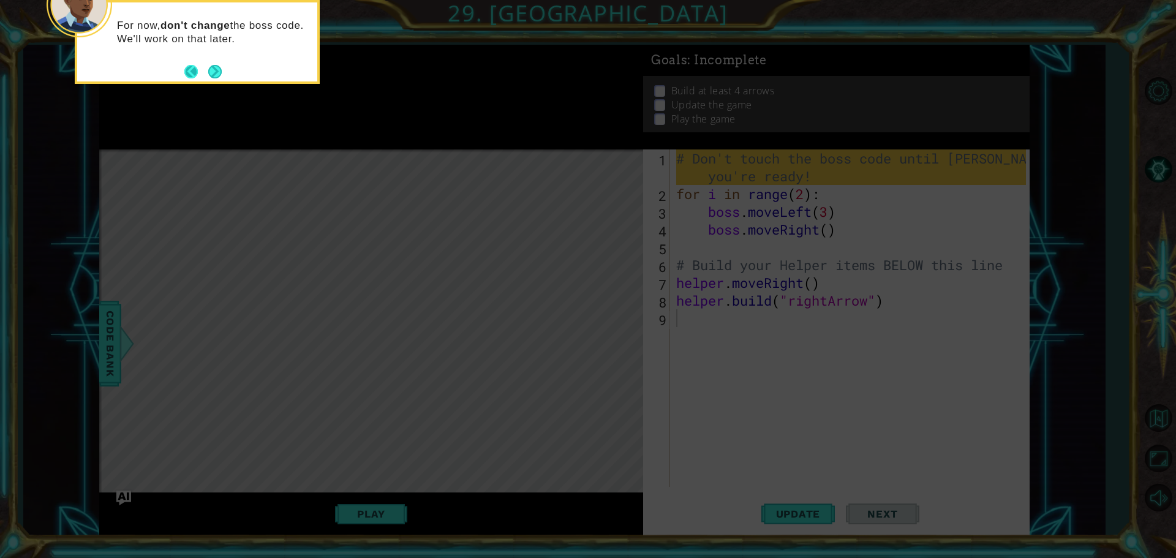
click at [205, 72] on button "Back" at bounding box center [196, 71] width 24 height 13
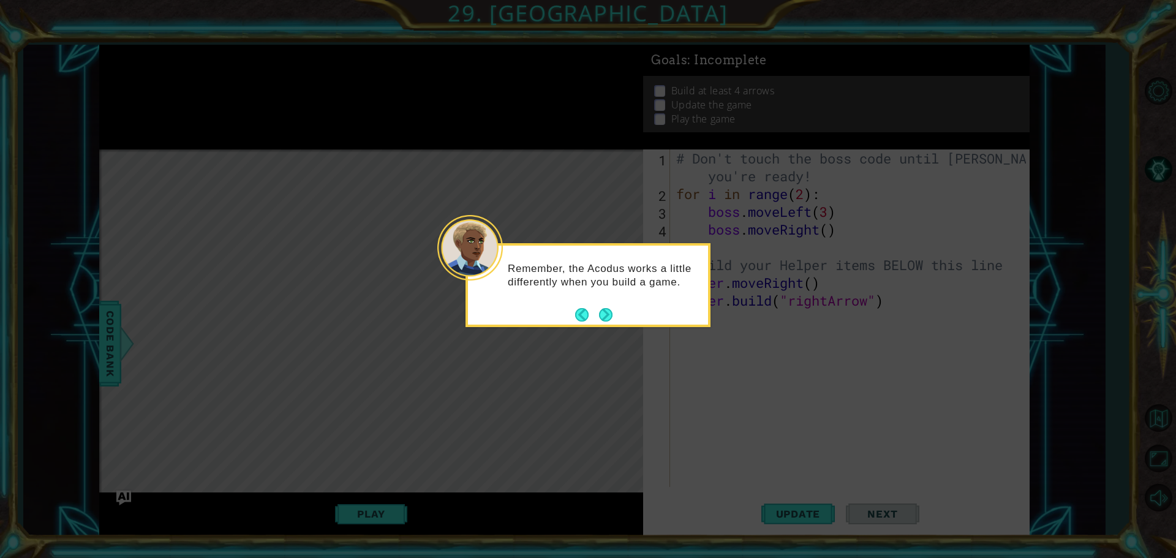
click at [610, 309] on button "Next" at bounding box center [605, 314] width 13 height 13
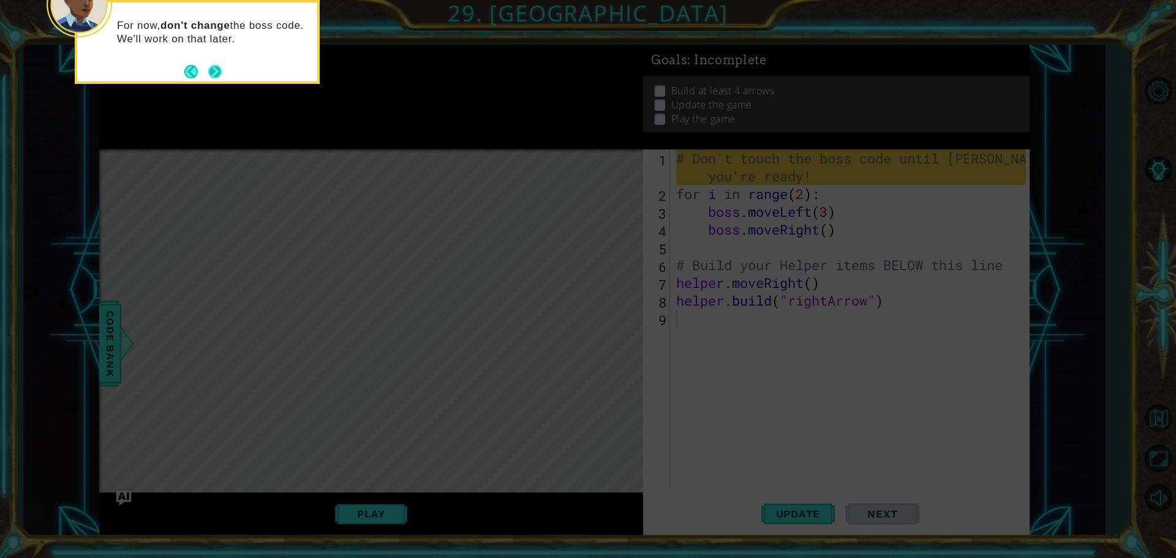
click at [213, 69] on button "Next" at bounding box center [214, 71] width 13 height 13
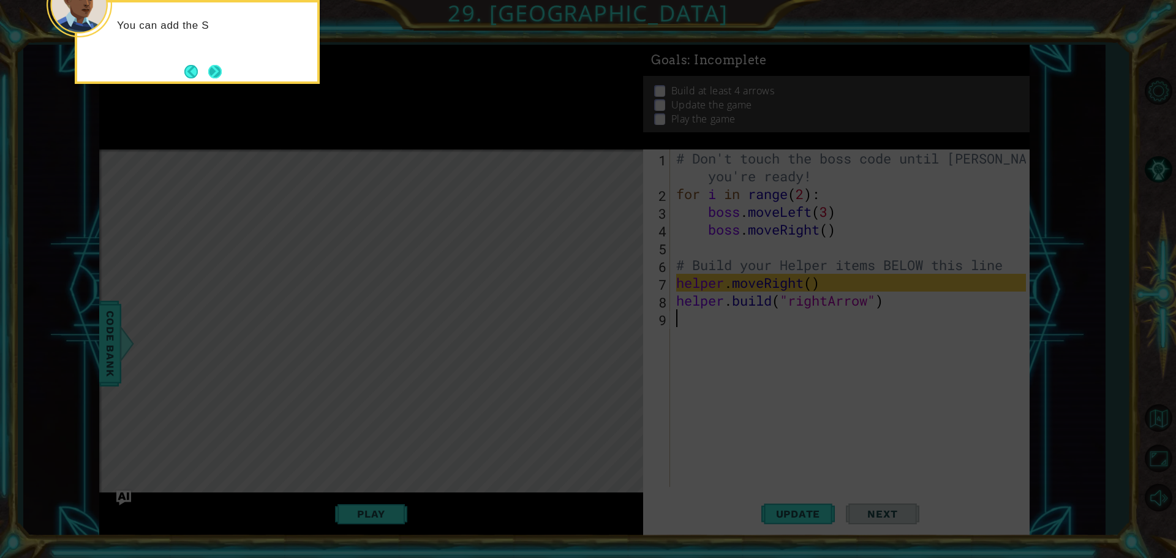
click at [209, 69] on button "Next" at bounding box center [214, 71] width 13 height 13
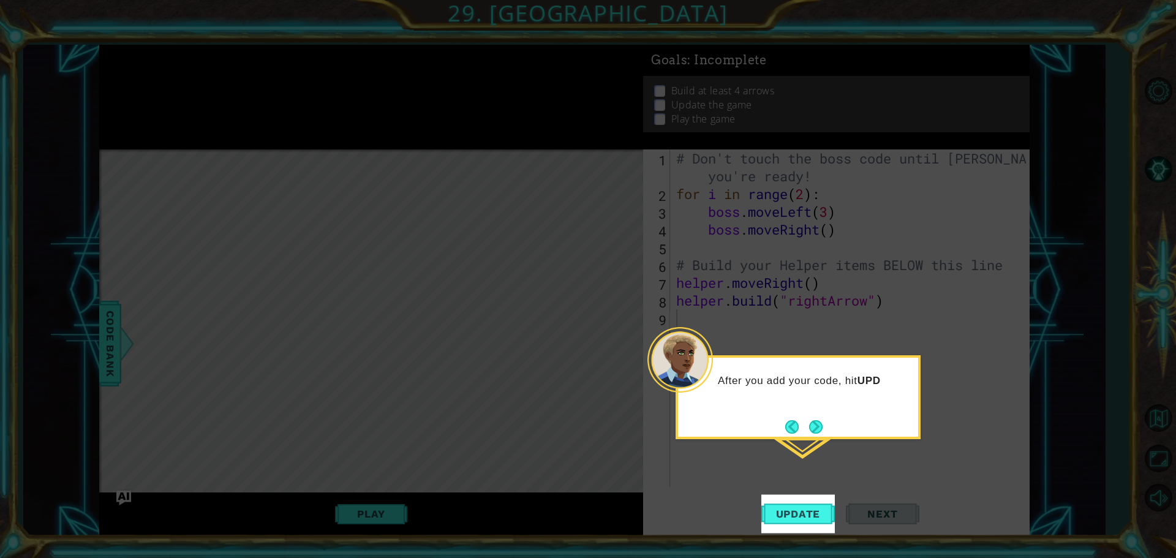
click at [816, 420] on button "Next" at bounding box center [815, 426] width 13 height 13
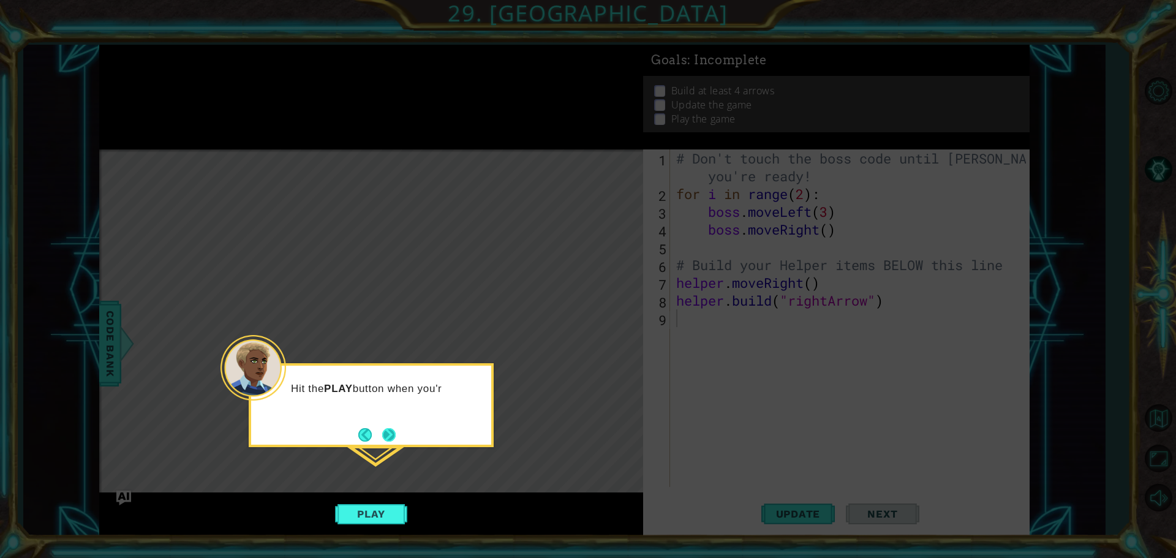
click at [385, 439] on button "Next" at bounding box center [388, 434] width 13 height 13
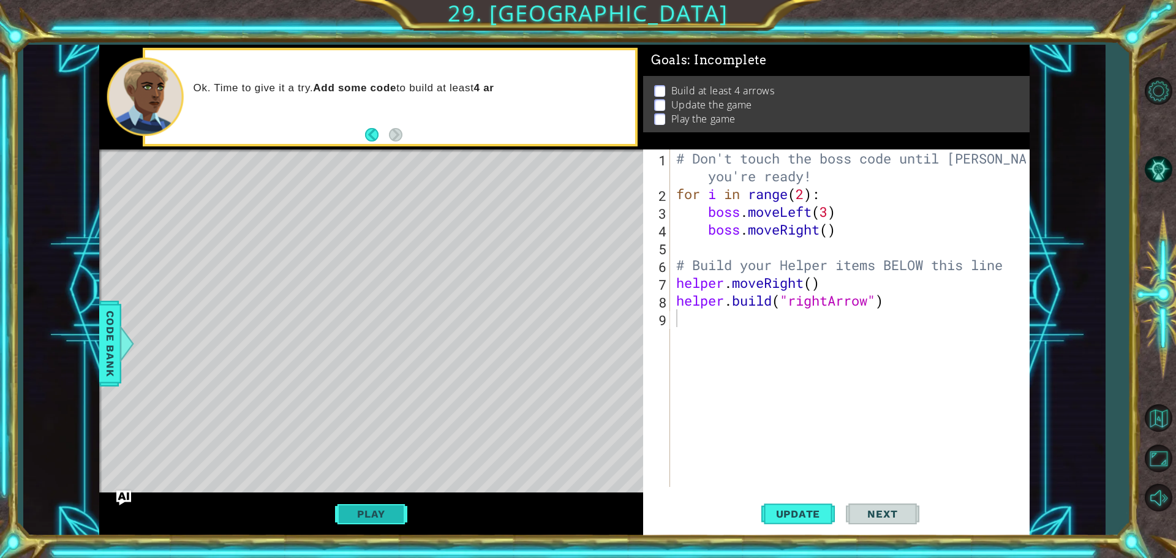
click at [354, 512] on button "Play" at bounding box center [371, 513] width 72 height 23
type textarea "helper.moveRight()"
click at [799, 414] on div "# Don't touch the boss code until Vega says you're ready! for i in range ( 2 ) …" at bounding box center [853, 345] width 358 height 391
click at [387, 517] on button "Play" at bounding box center [371, 513] width 72 height 23
click at [368, 521] on button "Play" at bounding box center [371, 513] width 72 height 23
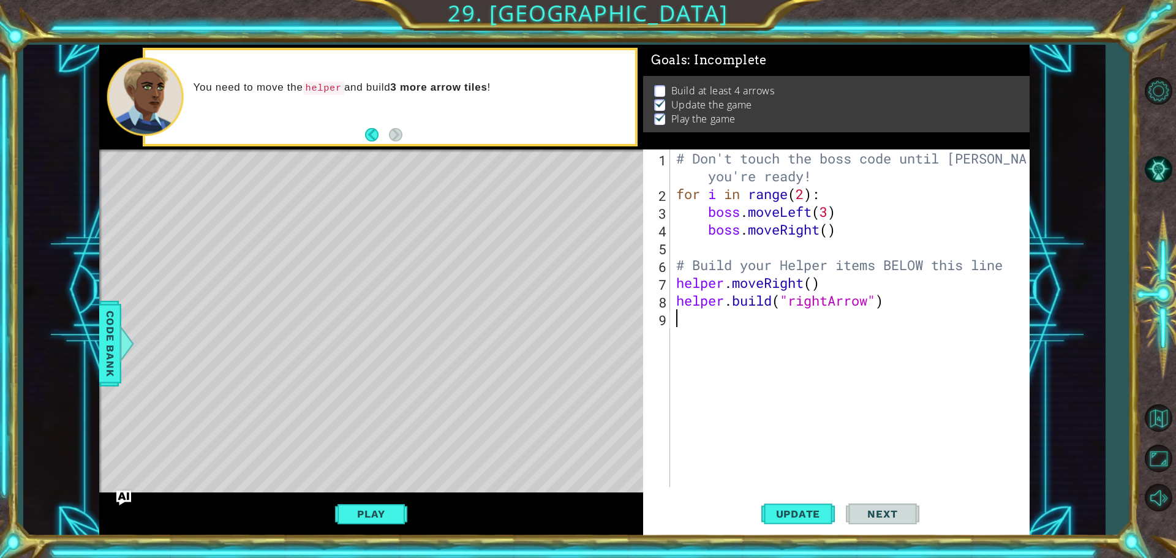
click at [710, 331] on div "# Don't touch the boss code until Vega says you're ready! for i in range ( 2 ) …" at bounding box center [853, 345] width 358 height 391
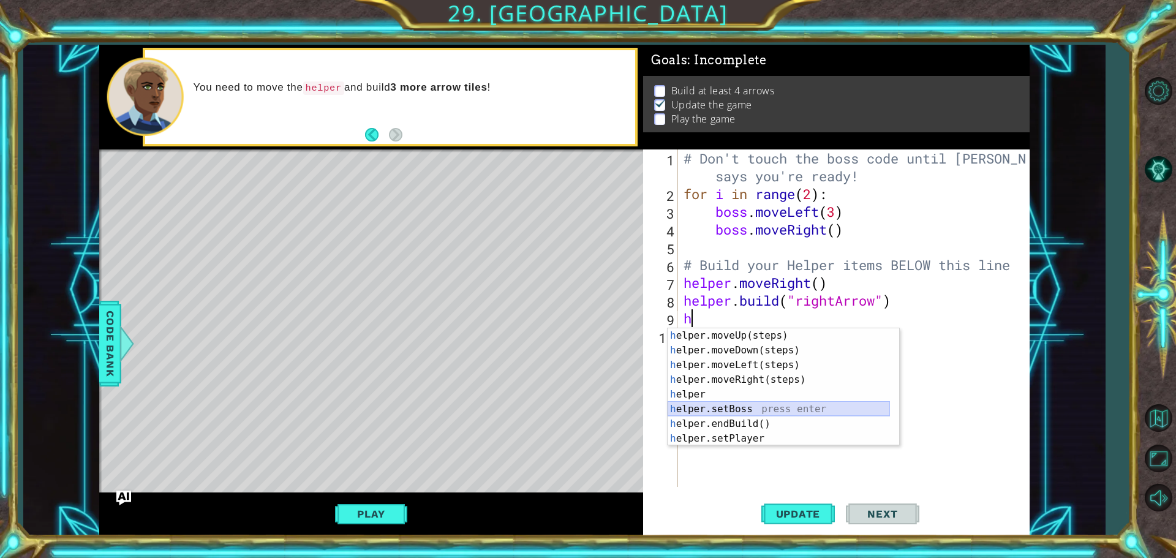
click at [725, 407] on div "h elper.moveUp(steps) press enter h elper.moveDown(steps) press enter h elper.m…" at bounding box center [779, 401] width 222 height 147
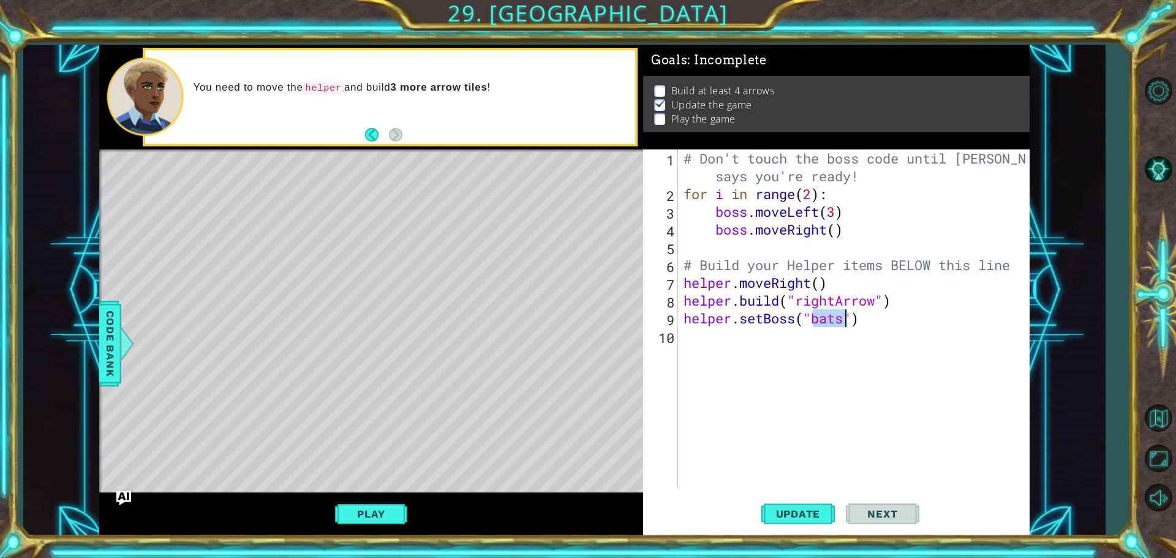
type textarea "helper.setBoss("bats")"
click at [806, 509] on span "Update" at bounding box center [798, 514] width 69 height 12
click at [794, 509] on span "Update" at bounding box center [798, 514] width 69 height 12
click at [385, 512] on button "Play" at bounding box center [371, 513] width 72 height 23
drag, startPoint x: 695, startPoint y: 349, endPoint x: 691, endPoint y: 354, distance: 6.5
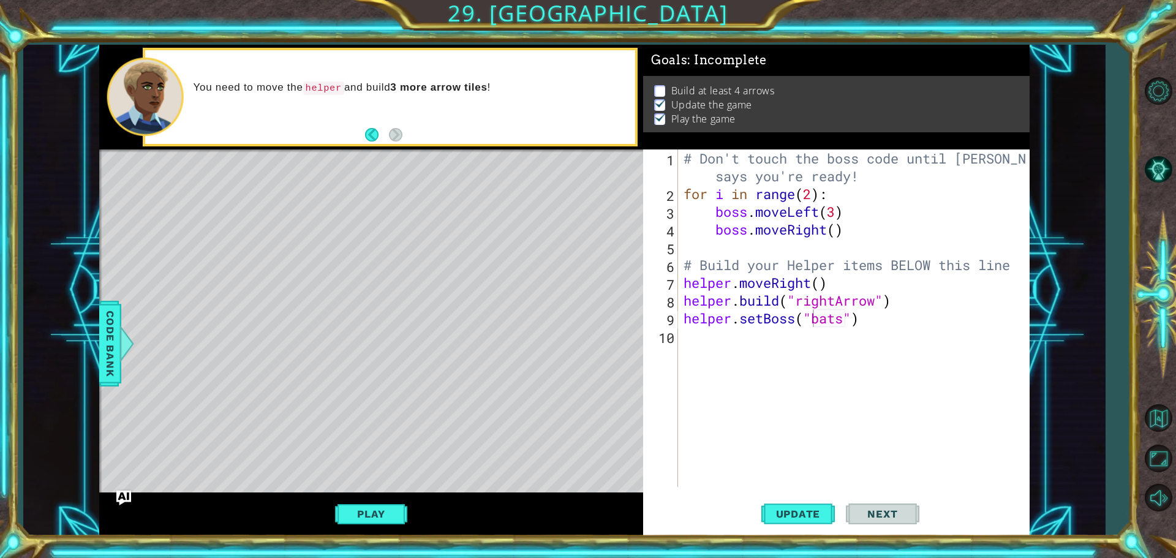
click at [692, 352] on div "# Don't touch the boss code until Vega says you're ready! for i in range ( 2 ) …" at bounding box center [856, 345] width 351 height 391
type textarea "h"
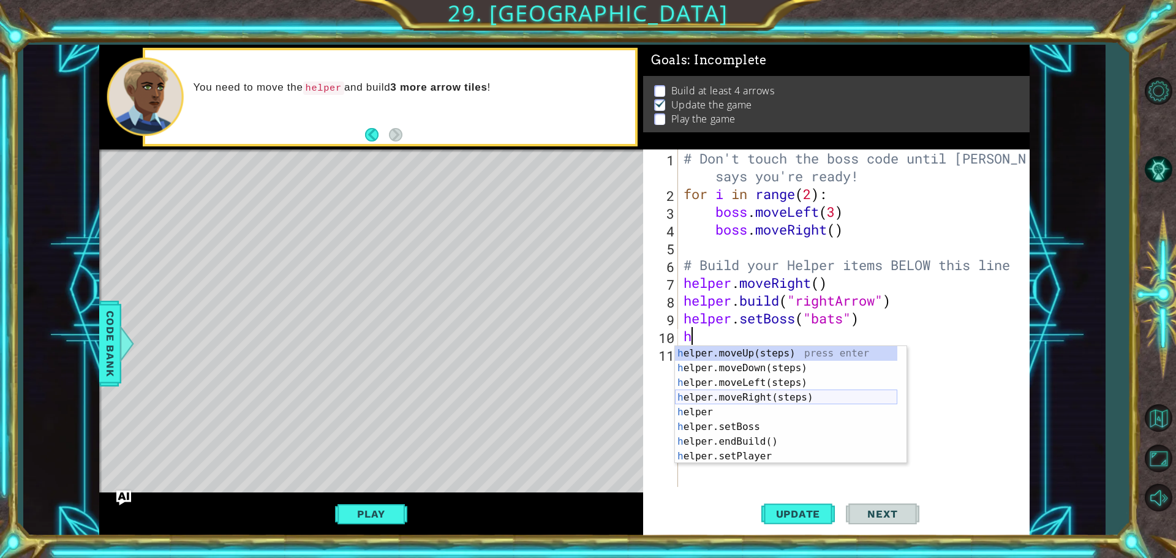
click at [708, 393] on div "h elper.moveUp(steps) press enter h elper.moveDown(steps) press enter h elper.m…" at bounding box center [786, 419] width 222 height 147
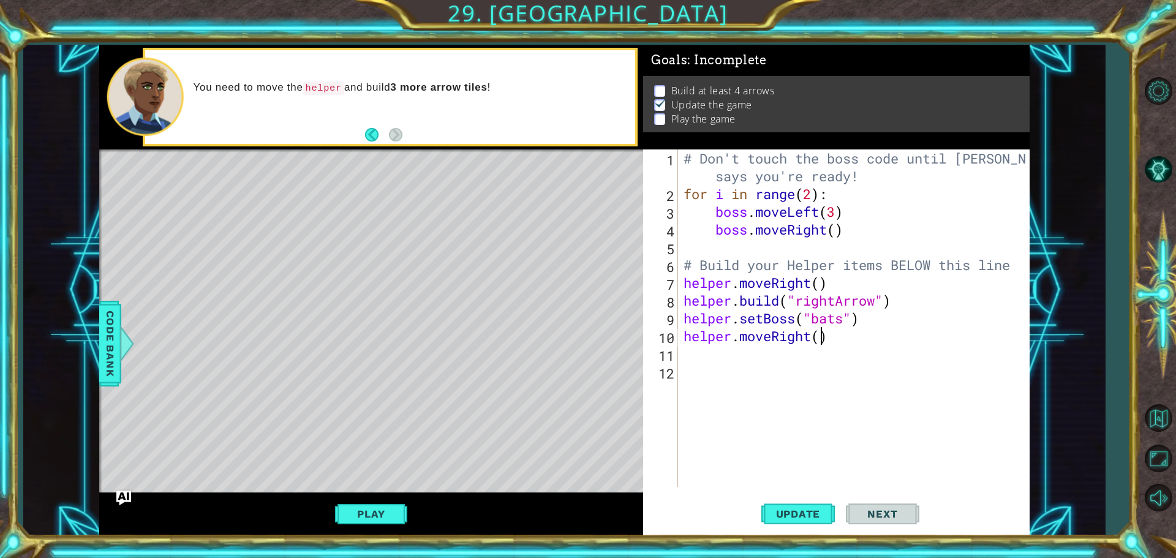
click at [820, 342] on div "# Don't touch the boss code until Vega says you're ready! for i in range ( 2 ) …" at bounding box center [856, 345] width 351 height 391
type textarea "helper.moveRight(2)"
click at [801, 509] on span "Update" at bounding box center [798, 514] width 69 height 12
click at [391, 509] on button "Play" at bounding box center [371, 513] width 72 height 23
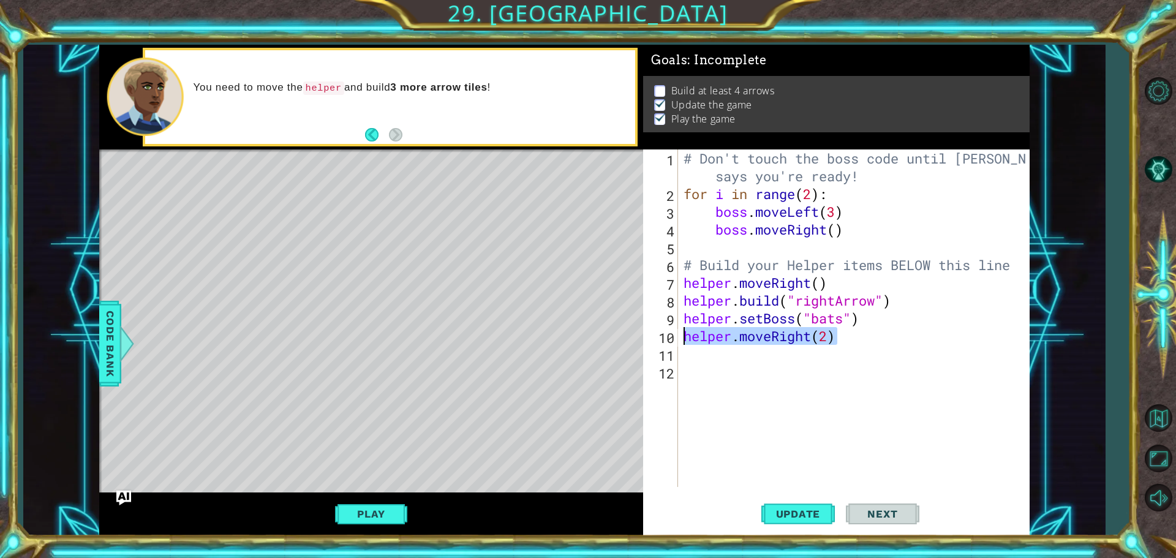
drag, startPoint x: 839, startPoint y: 336, endPoint x: 658, endPoint y: 333, distance: 180.8
click at [658, 333] on div "helper.moveRight(2) 1 2 3 4 5 6 7 8 9 10 11 12 # Don't touch the boss code unti…" at bounding box center [834, 319] width 383 height 338
type textarea "h"
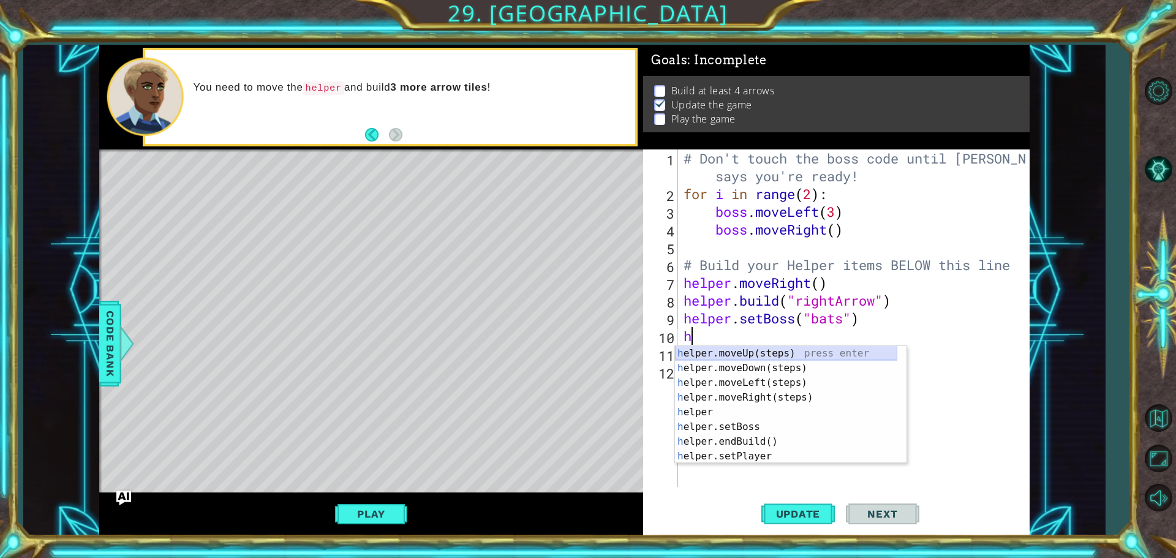
click at [711, 357] on div "h elper.moveUp(steps) press enter h elper.moveDown(steps) press enter h elper.m…" at bounding box center [786, 419] width 222 height 147
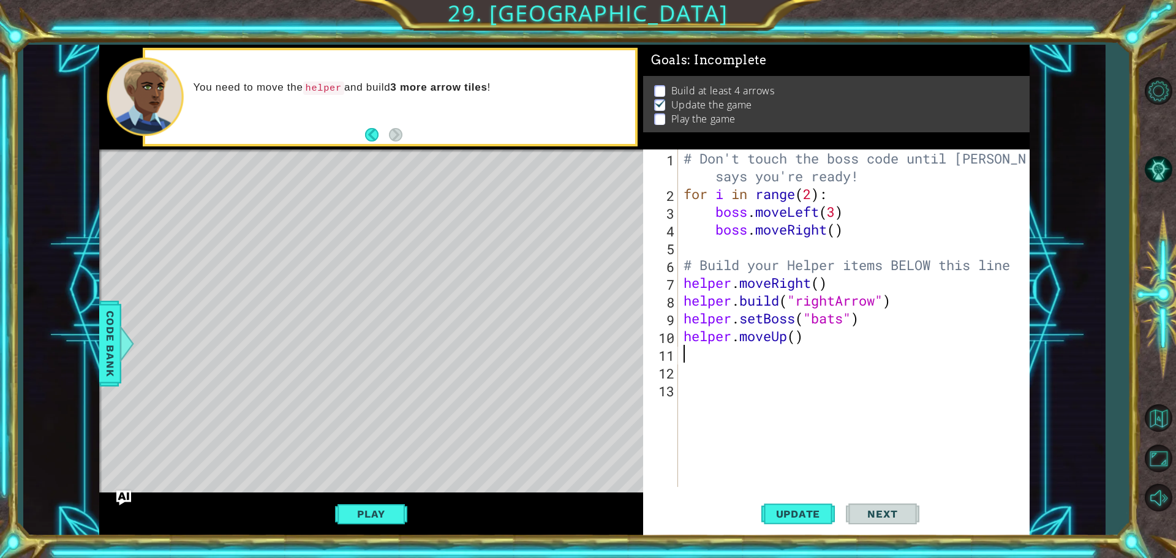
drag, startPoint x: 377, startPoint y: 520, endPoint x: 355, endPoint y: 553, distance: 39.8
click at [381, 524] on button "Play" at bounding box center [371, 513] width 72 height 23
click at [837, 200] on div "# Don't touch the boss code until Vega says you're ready! for i in range ( 2 ) …" at bounding box center [856, 345] width 351 height 391
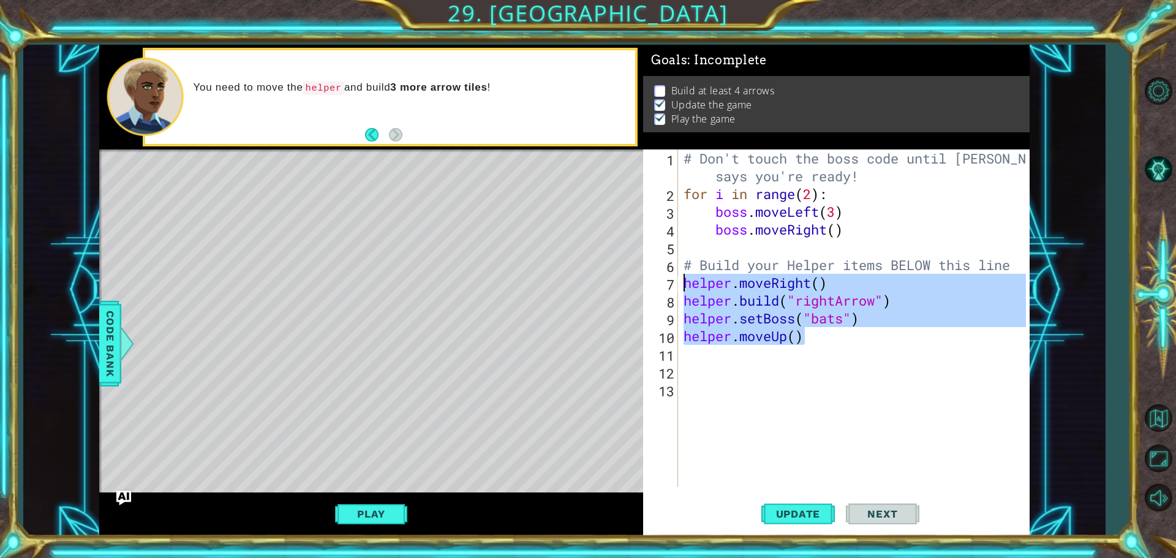
drag, startPoint x: 830, startPoint y: 341, endPoint x: 675, endPoint y: 288, distance: 163.7
click at [675, 288] on div "for i in range(2): 1 2 3 4 5 6 7 8 9 10 11 12 13 # Don't touch the boss code un…" at bounding box center [834, 319] width 383 height 338
type textarea "helper.moveRight() helper.build("rightArrow")"
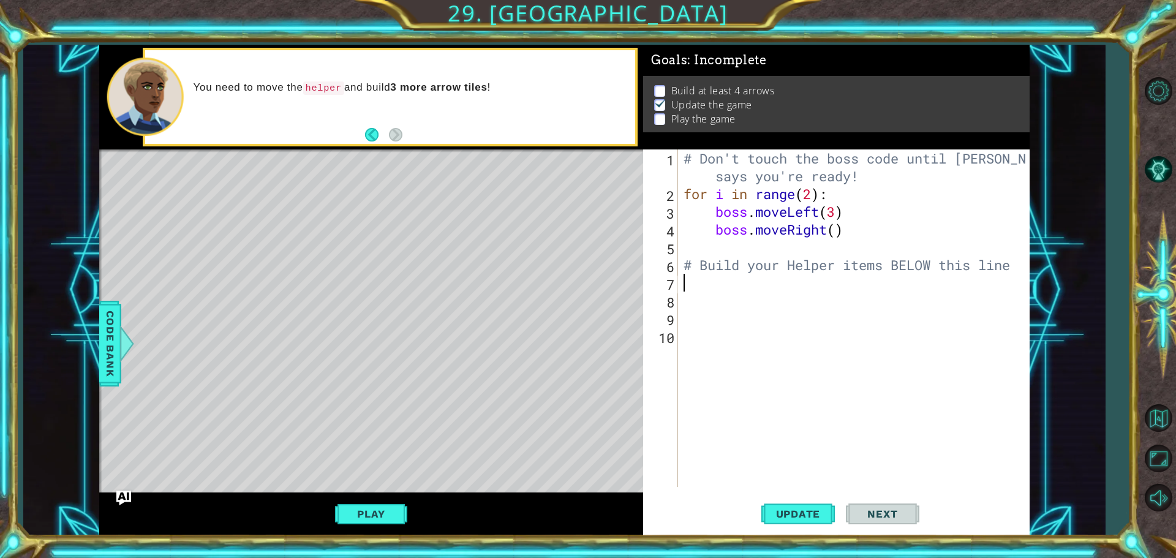
drag, startPoint x: 789, startPoint y: 515, endPoint x: 729, endPoint y: 546, distance: 68.2
click at [783, 521] on button "Update" at bounding box center [799, 513] width 74 height 39
drag, startPoint x: 365, startPoint y: 513, endPoint x: 373, endPoint y: 510, distance: 9.3
click at [368, 513] on button "Play" at bounding box center [371, 513] width 72 height 23
click at [740, 287] on div "# Don't touch the boss code until Vega says you're ready! for i in range ( 2 ) …" at bounding box center [856, 345] width 351 height 391
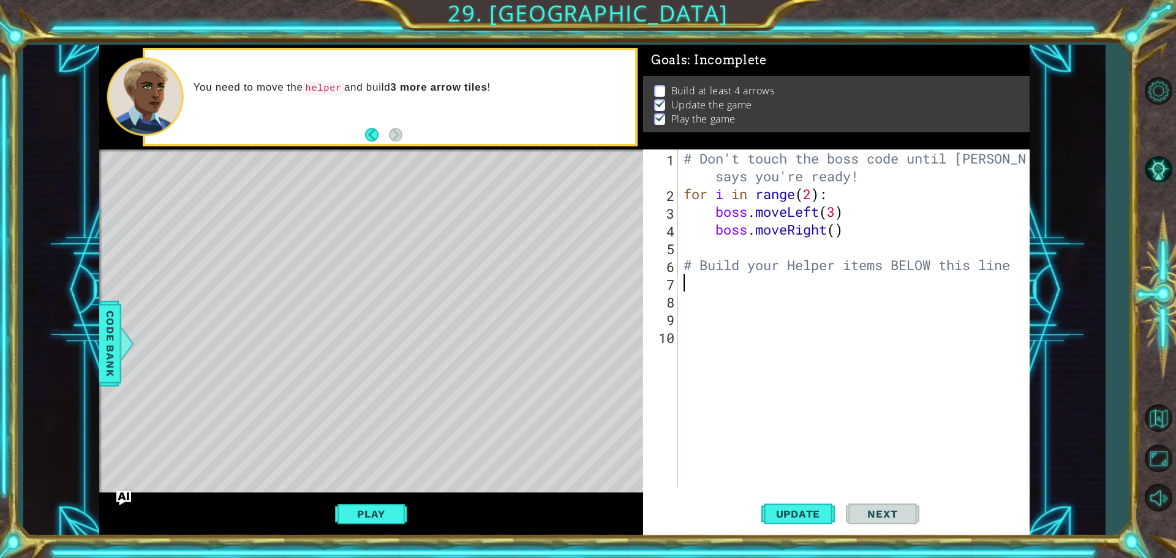
type textarea "h"
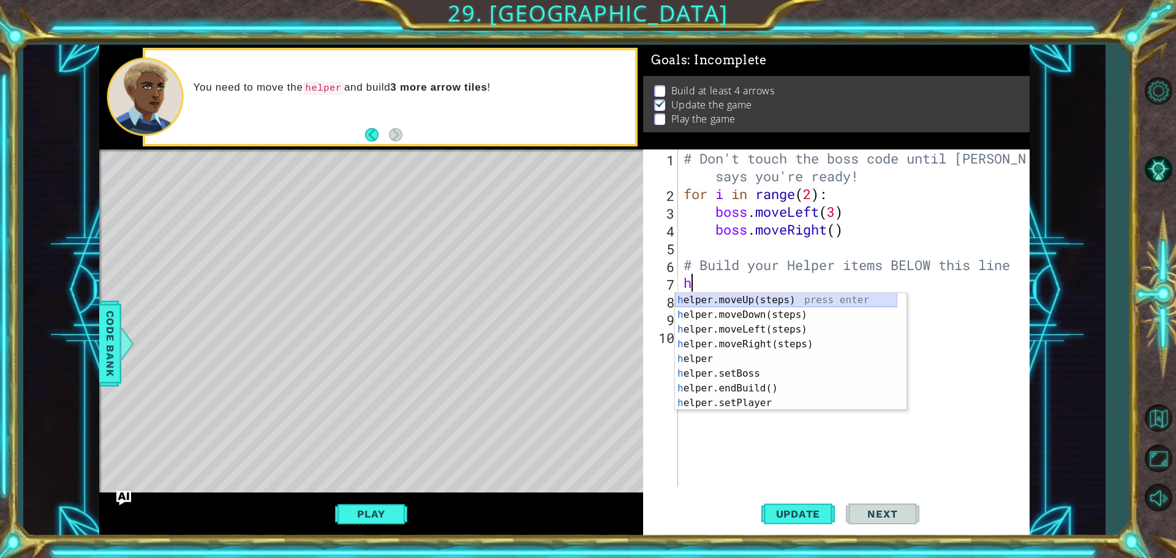
click at [795, 301] on div "h elper.moveUp(steps) press enter h elper.moveDown(steps) press enter h elper.m…" at bounding box center [786, 366] width 222 height 147
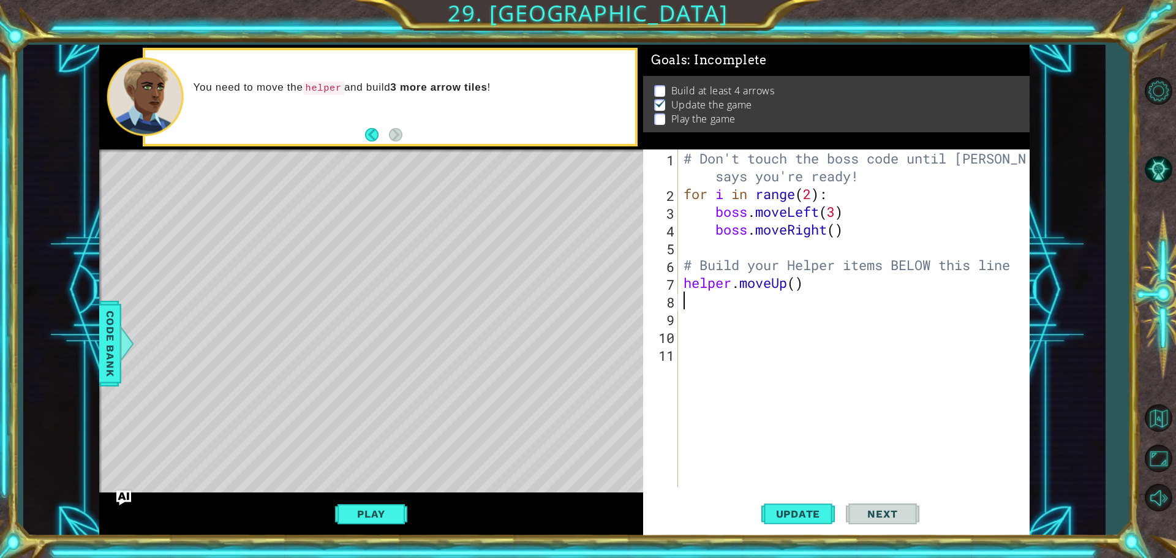
click at [796, 286] on div "# Don't touch the boss code until Vega says you're ready! for i in range ( 2 ) …" at bounding box center [856, 345] width 351 height 391
type textarea "helper.moveUp(2)"
click at [799, 510] on span "Update" at bounding box center [798, 514] width 69 height 12
drag, startPoint x: 379, startPoint y: 511, endPoint x: 398, endPoint y: 510, distance: 19.0
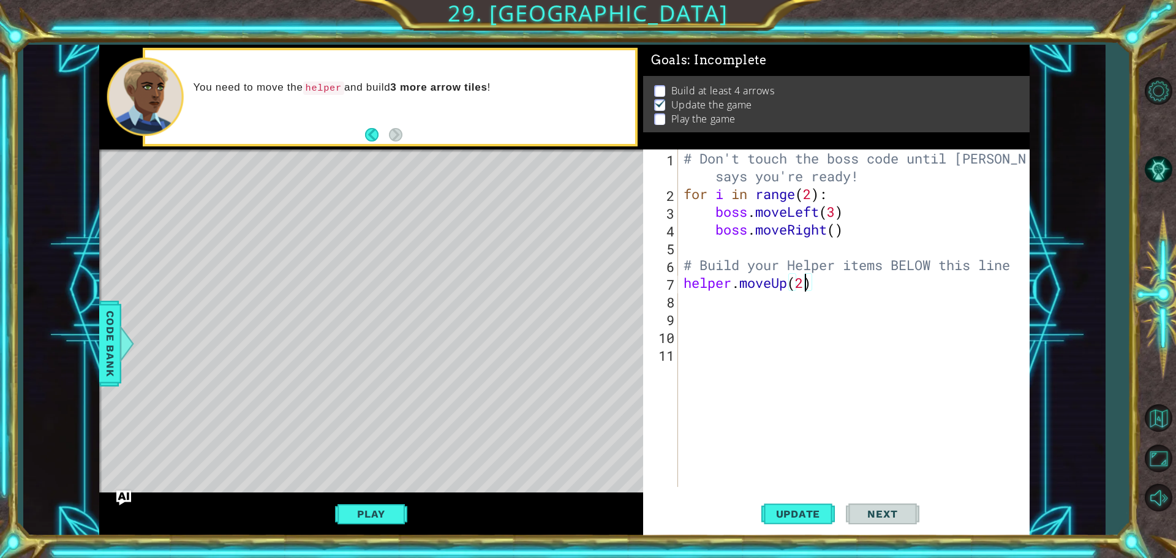
click at [398, 509] on button "Play" at bounding box center [371, 513] width 72 height 23
click at [690, 309] on div "# Don't touch the boss code until Vega says you're ready! for i in range ( 2 ) …" at bounding box center [856, 345] width 351 height 391
click at [692, 297] on div "# Don't touch the boss code until Vega says you're ready! for i in range ( 2 ) …" at bounding box center [856, 345] width 351 height 391
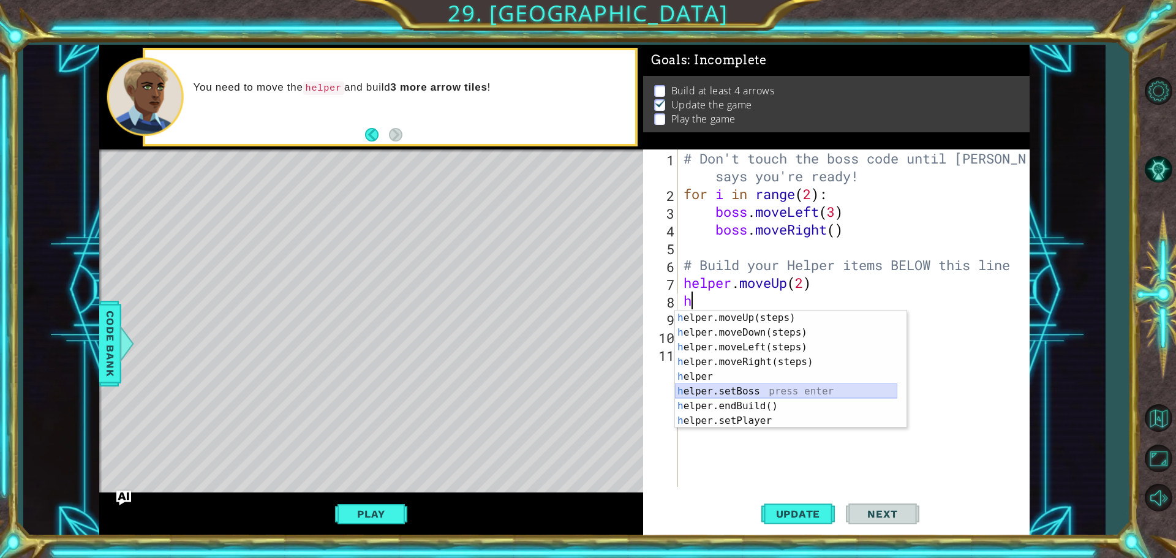
click at [741, 387] on div "h elper.moveUp(steps) press enter h elper.moveDown(steps) press enter h elper.m…" at bounding box center [786, 384] width 222 height 147
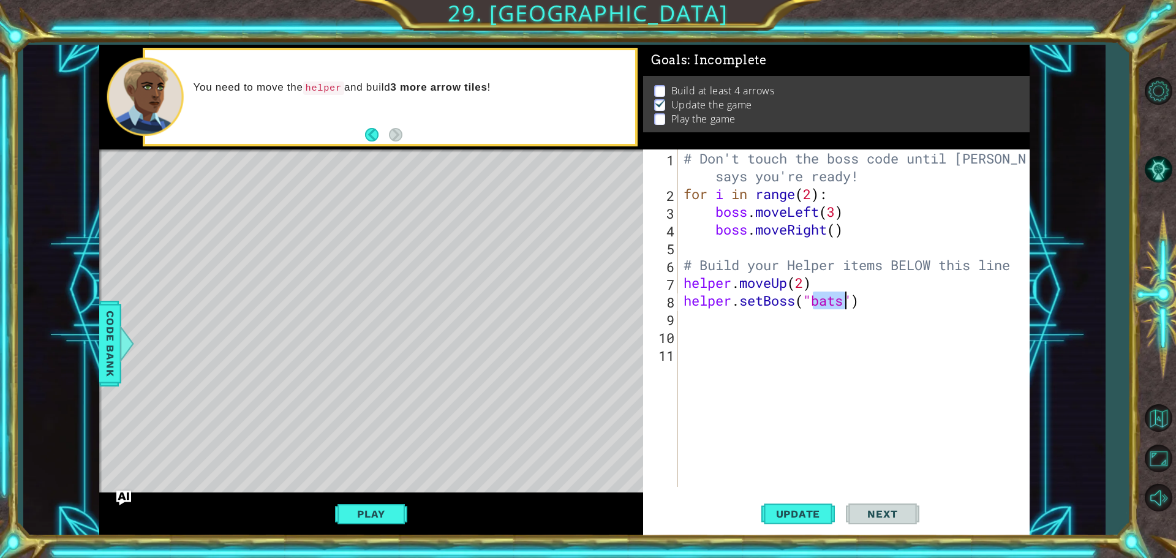
type textarea "helper.setBoss("bats")"
drag, startPoint x: 843, startPoint y: 306, endPoint x: 817, endPoint y: 298, distance: 26.9
click at [817, 298] on div "# Don't touch the boss code until Vega says you're ready! for i in range ( 2 ) …" at bounding box center [856, 345] width 351 height 391
click at [863, 290] on div "# Don't touch the boss code until Vega says you're ready! for i in range ( 2 ) …" at bounding box center [856, 345] width 351 height 391
click at [810, 302] on div "# Don't touch the boss code until Vega says you're ready! for i in range ( 2 ) …" at bounding box center [856, 345] width 351 height 391
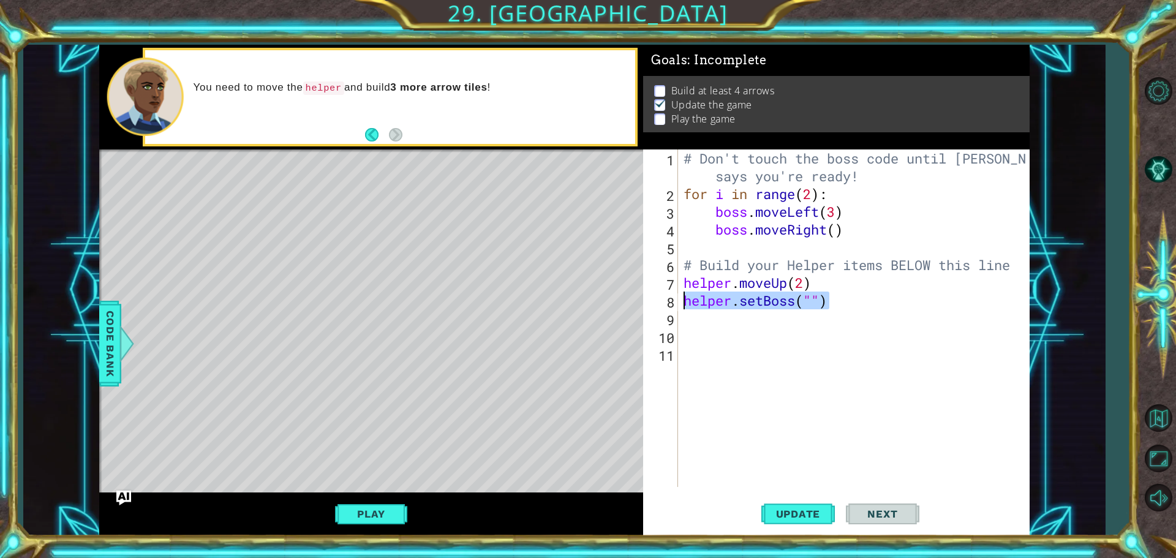
drag, startPoint x: 828, startPoint y: 301, endPoint x: 662, endPoint y: 311, distance: 166.4
click at [662, 311] on div "helper.setBoss("") 1 2 3 4 5 6 7 8 9 10 11 # Don't touch the boss code until Ve…" at bounding box center [834, 319] width 383 height 338
type textarea "helper.setBoss("")"
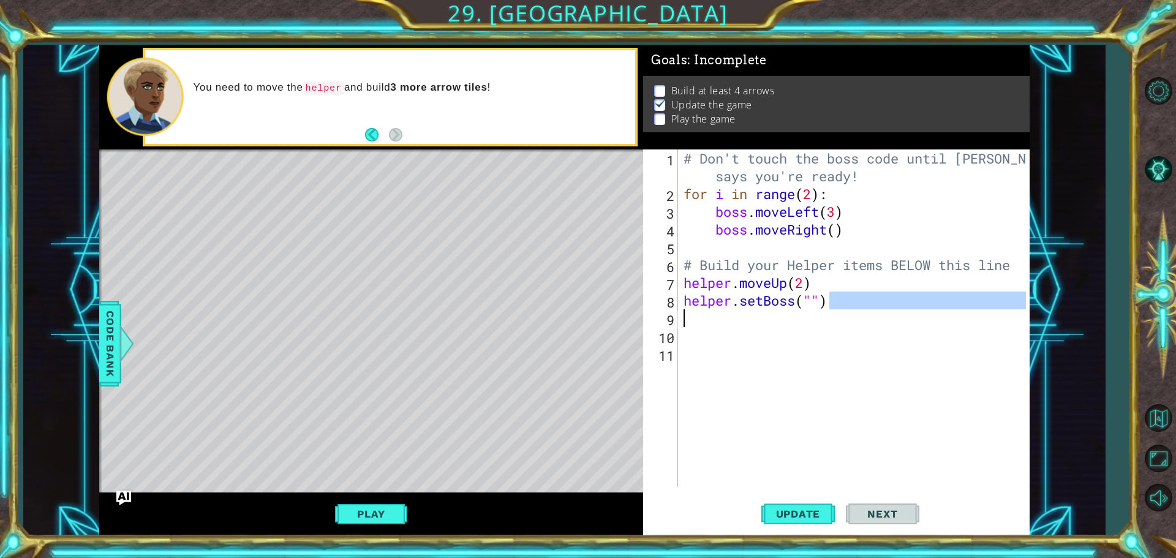
click at [811, 320] on div "# Don't touch the boss code until Vega says you're ready! for i in range ( 2 ) …" at bounding box center [853, 319] width 345 height 338
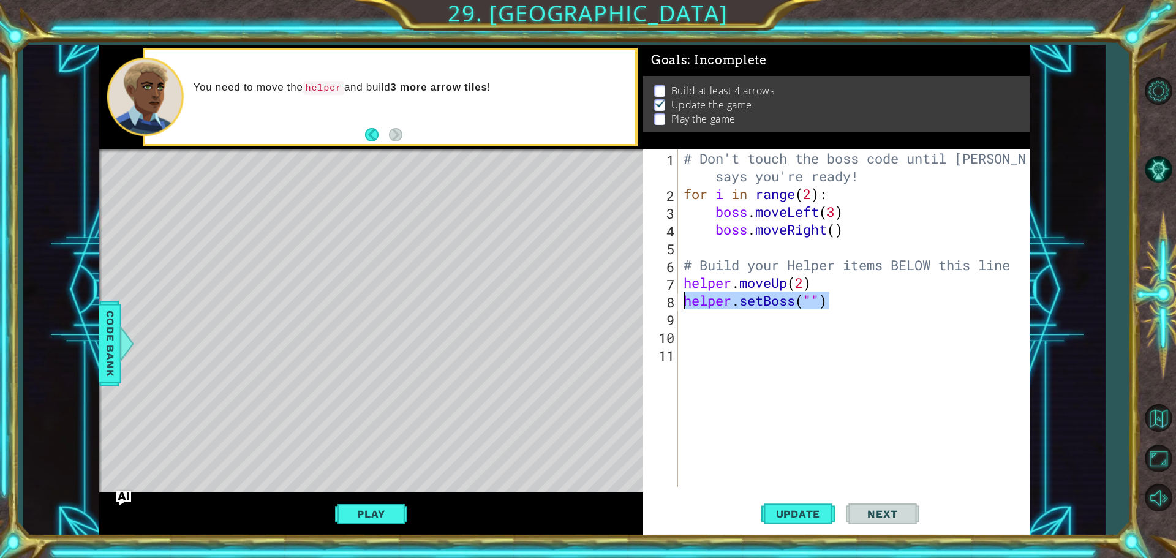
drag, startPoint x: 839, startPoint y: 298, endPoint x: 661, endPoint y: 299, distance: 177.7
click at [664, 298] on div "1 2 3 4 5 6 7 8 9 10 11 # Don't touch the boss code until Vega says you're read…" at bounding box center [834, 319] width 383 height 338
type textarea "helper.setBoss("")"
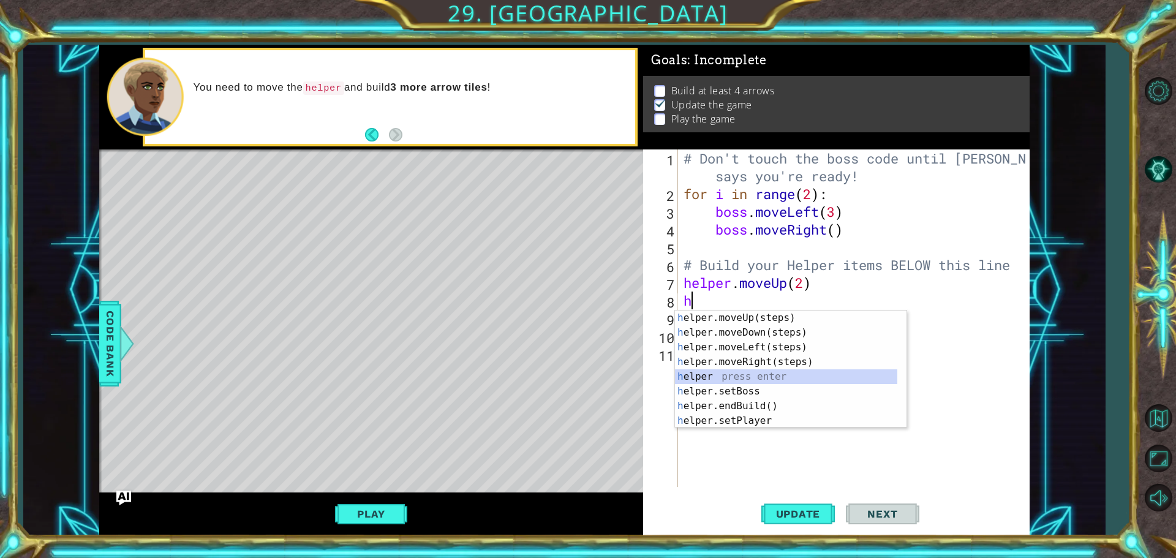
click at [746, 379] on div "h elper.moveUp(steps) press enter h elper.moveDown(steps) press enter h elper.m…" at bounding box center [791, 384] width 232 height 147
type textarea "helper"
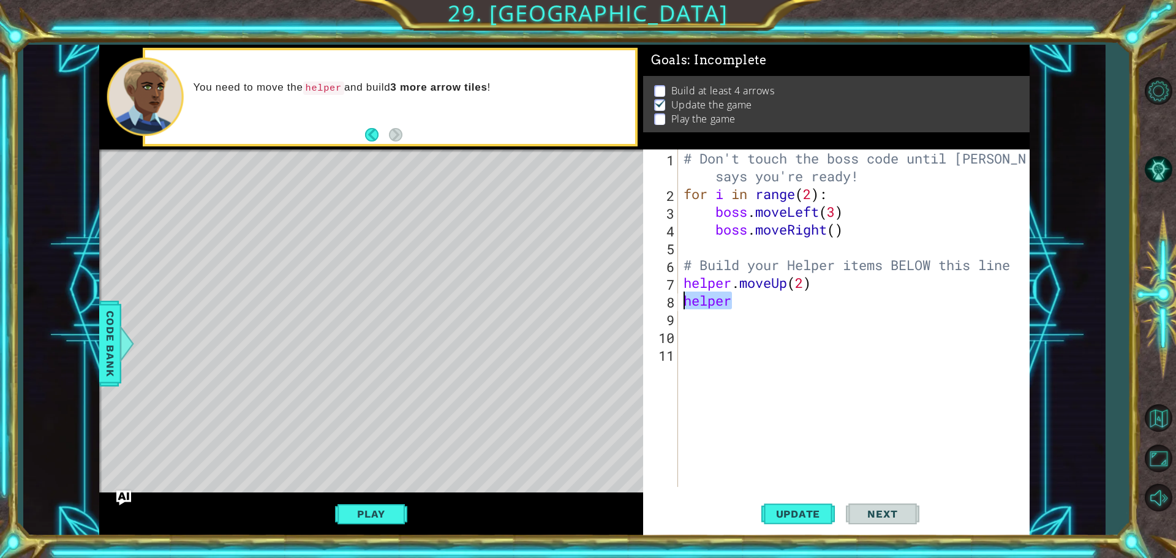
drag, startPoint x: 759, startPoint y: 310, endPoint x: 628, endPoint y: 339, distance: 133.8
click at [645, 307] on div "helper 1 2 3 4 5 6 7 8 9 10 11 # Don't touch the boss code until Vega says you'…" at bounding box center [834, 319] width 383 height 338
drag, startPoint x: 748, startPoint y: 459, endPoint x: 748, endPoint y: 448, distance: 11.0
click at [748, 459] on div "# Don't touch the boss code until Vega says you're ready! for i in range ( 2 ) …" at bounding box center [856, 345] width 351 height 391
click at [688, 302] on div "# Don't touch the boss code until Vega says you're ready! for i in range ( 2 ) …" at bounding box center [856, 345] width 351 height 391
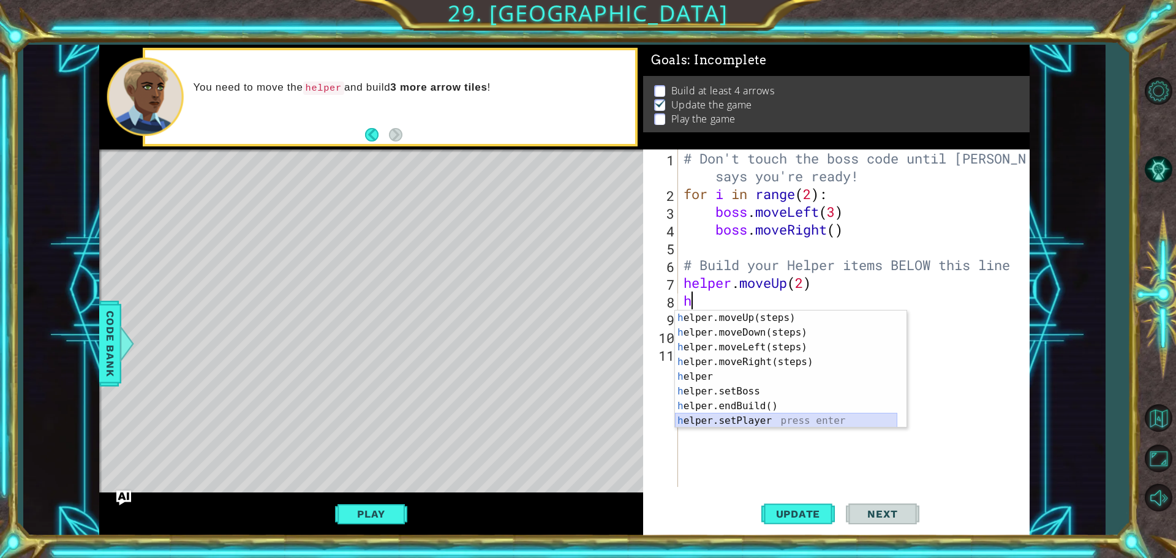
click at [705, 423] on div "h elper.moveUp(steps) press enter h elper.moveDown(steps) press enter h elper.m…" at bounding box center [786, 384] width 222 height 147
type textarea "helper.setPlayer("dragon")"
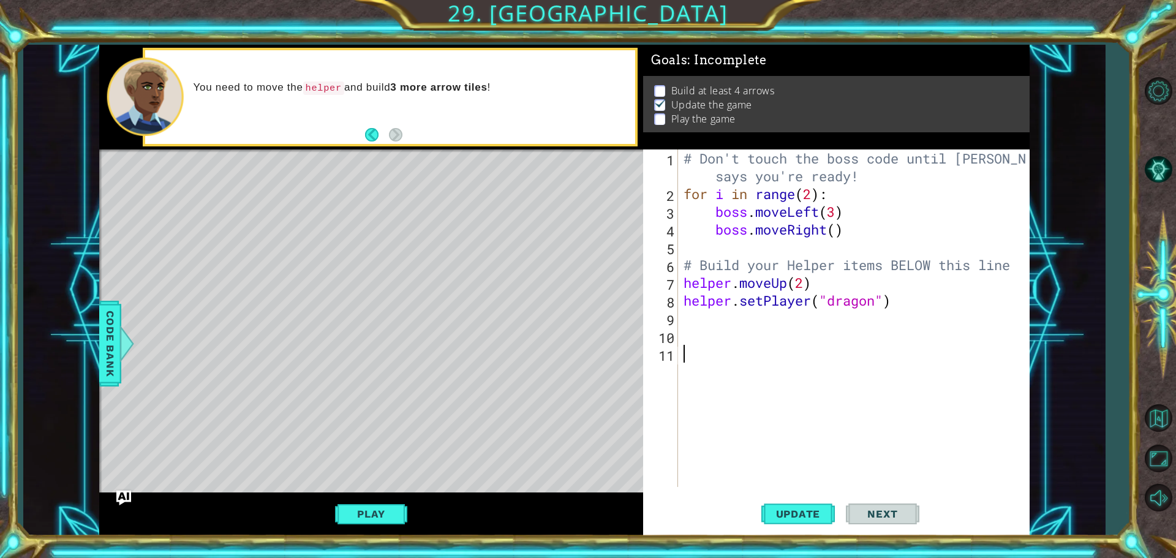
click at [827, 351] on div "# Don't touch the boss code until Vega says you're ready! for i in range ( 2 ) …" at bounding box center [856, 345] width 351 height 391
click at [782, 510] on span "Update" at bounding box center [798, 514] width 69 height 12
drag, startPoint x: 370, startPoint y: 517, endPoint x: 384, endPoint y: 509, distance: 16.0
click at [375, 515] on button "Play" at bounding box center [371, 513] width 72 height 23
click at [696, 317] on div "# Don't touch the boss code until Vega says you're ready! for i in range ( 2 ) …" at bounding box center [856, 345] width 351 height 391
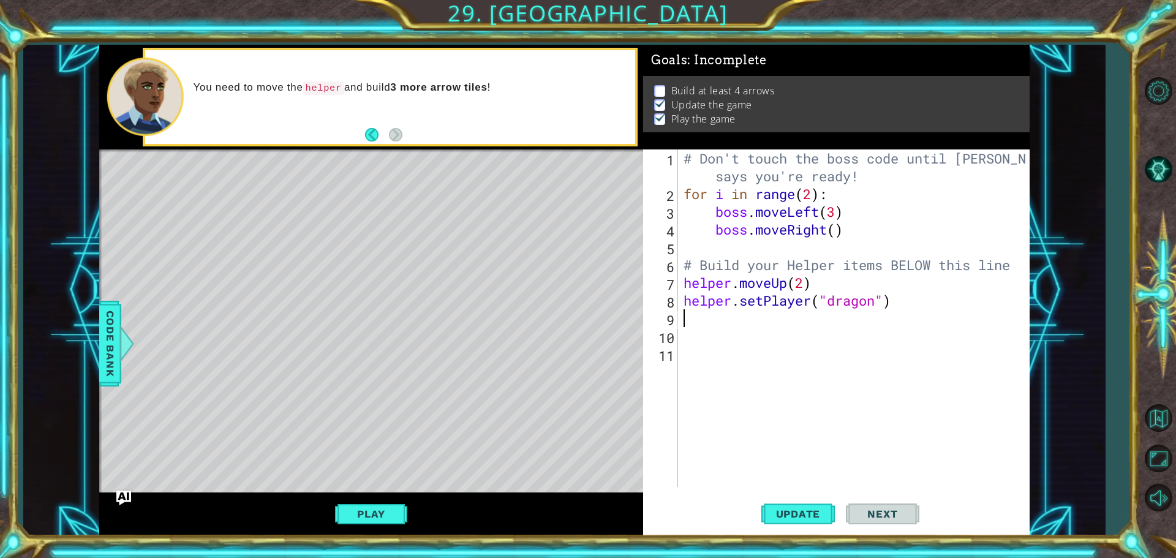
type textarea "h"
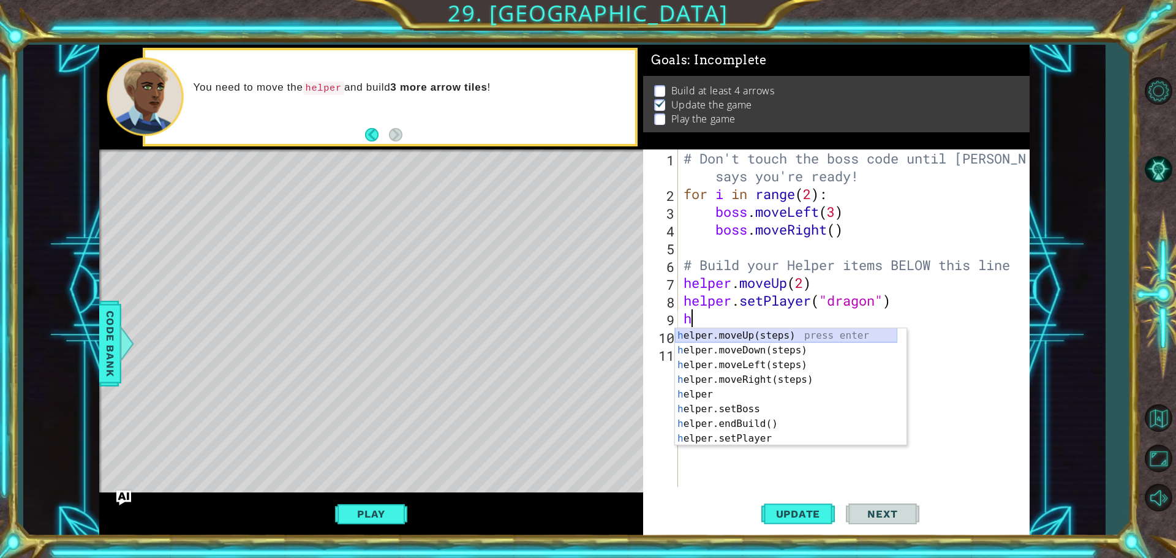
click at [768, 335] on div "h elper.moveUp(steps) press enter h elper.moveDown(steps) press enter h elper.m…" at bounding box center [786, 401] width 222 height 147
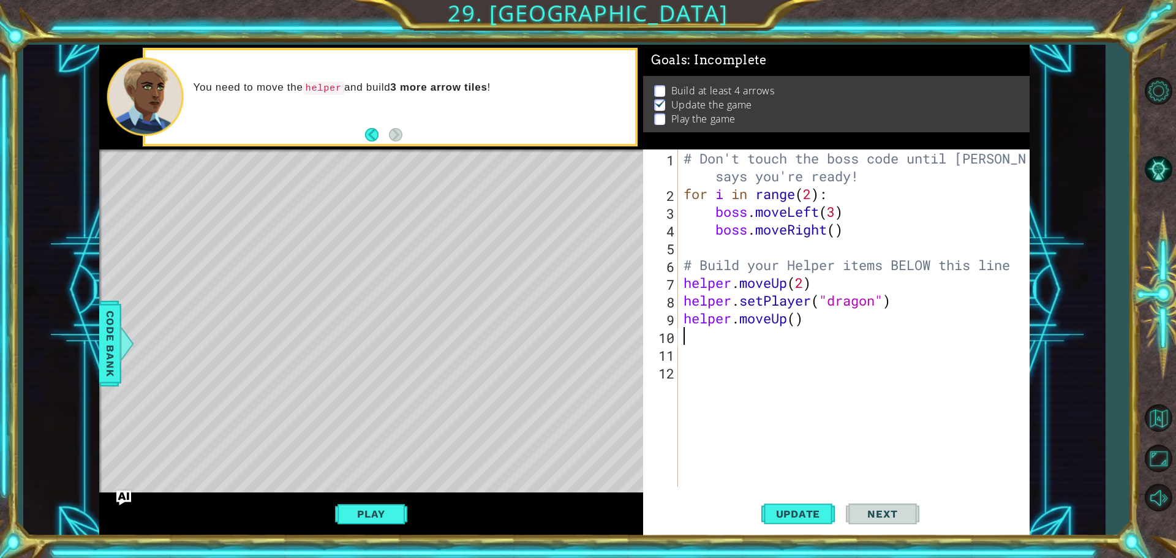
type textarea "h"
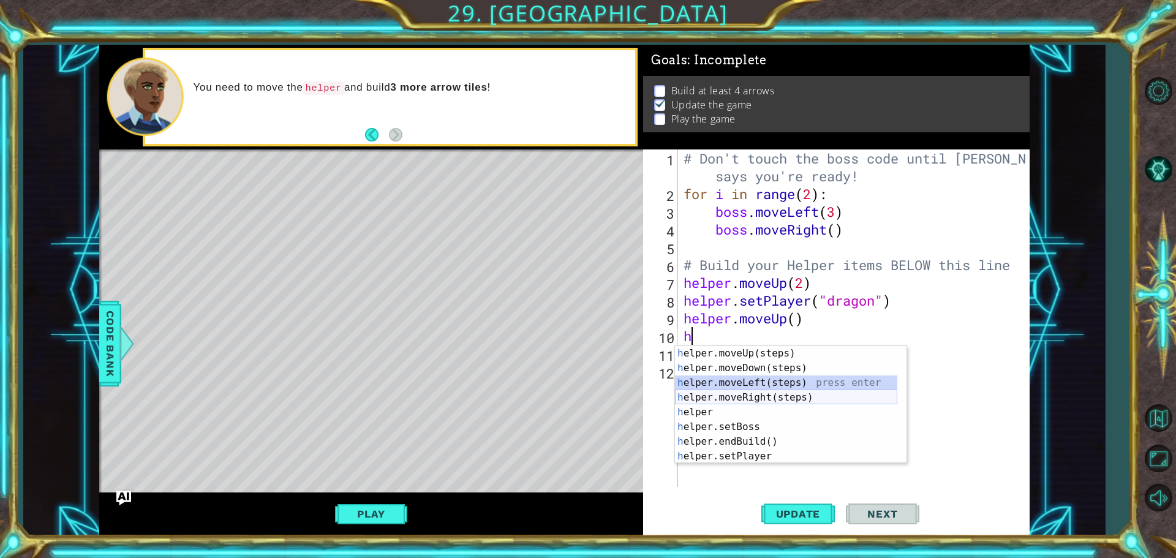
drag, startPoint x: 733, startPoint y: 380, endPoint x: 736, endPoint y: 392, distance: 12.6
click at [736, 392] on div "h elper.moveUp(steps) press enter h elper.moveDown(steps) press enter h elper.m…" at bounding box center [786, 419] width 222 height 147
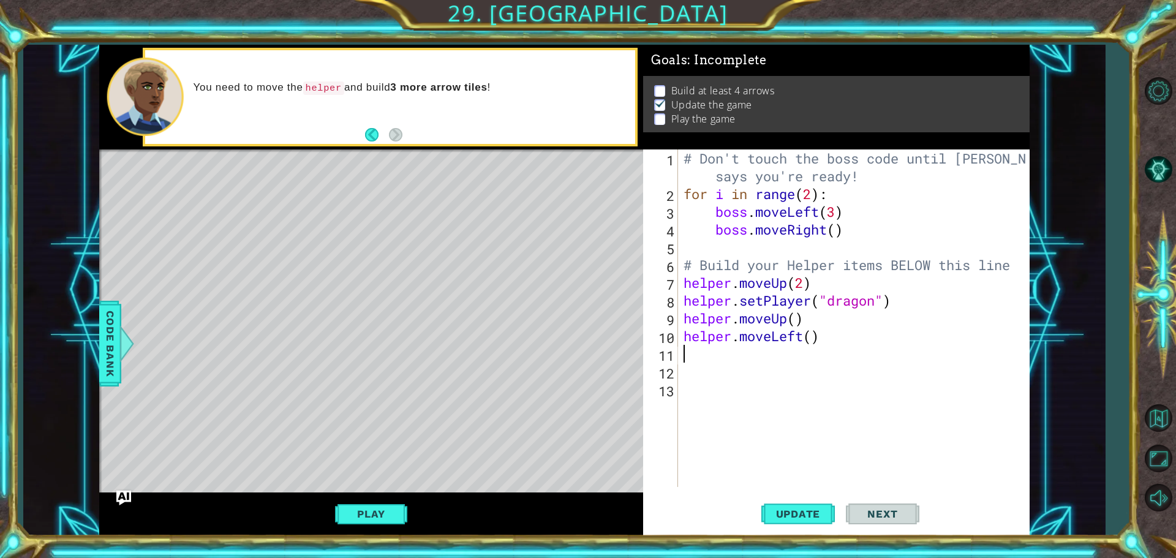
type textarea "g"
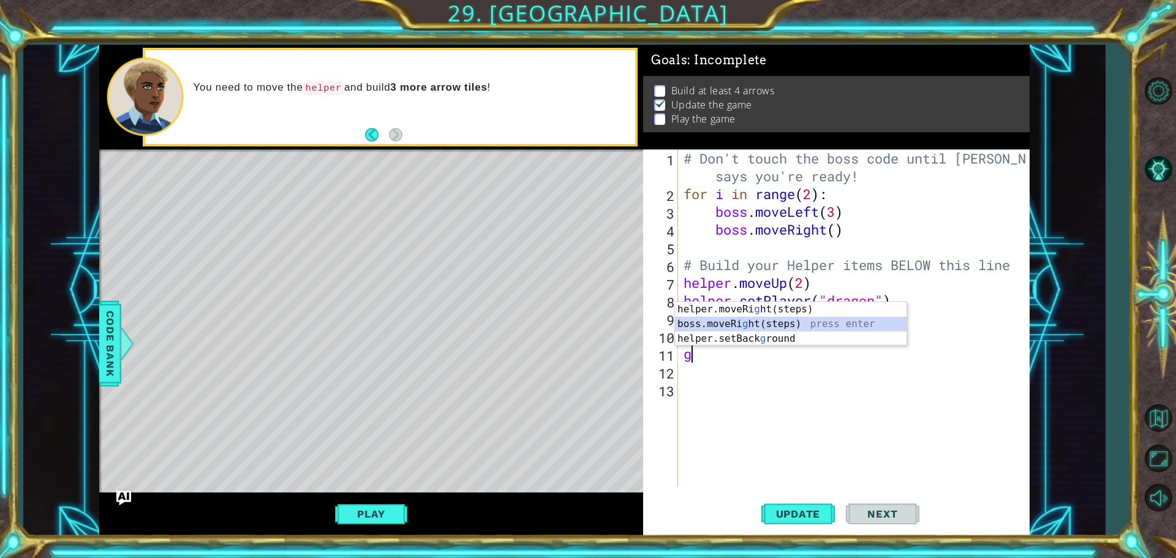
click at [724, 319] on div "helper.moveRi g ht(steps) press enter boss.moveRi g ht(steps) press enter helpe…" at bounding box center [791, 339] width 232 height 74
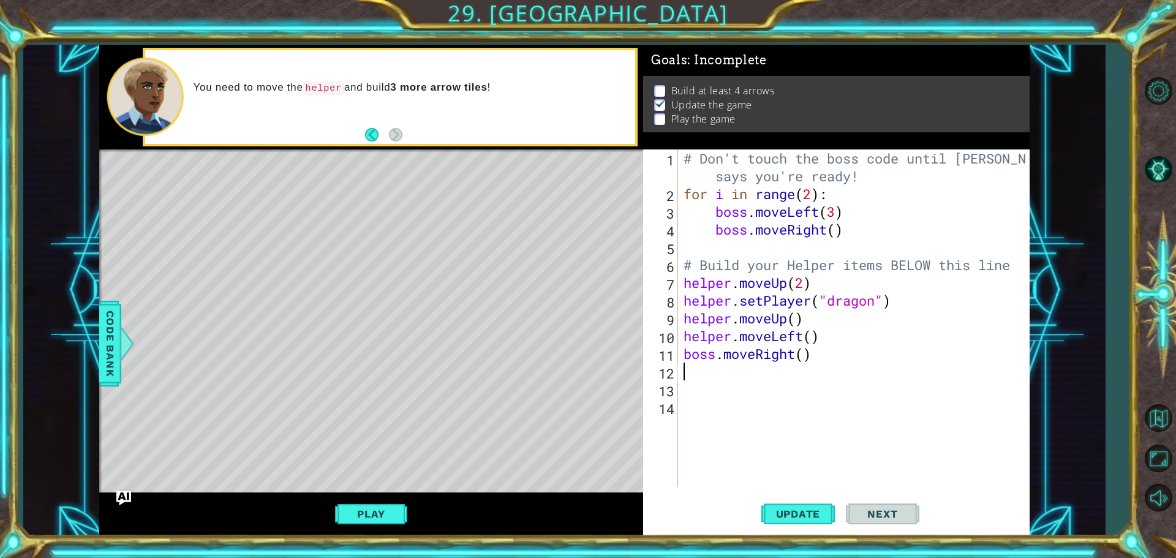
type textarea "b"
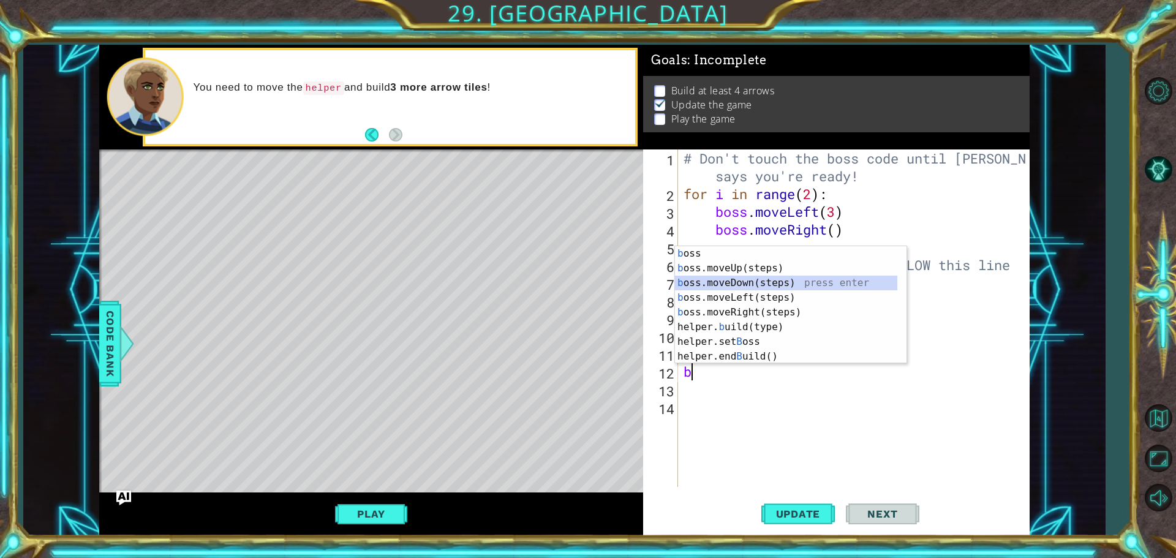
click at [751, 279] on div "b oss press enter b oss.moveUp(steps) press enter b oss.moveDown(steps) press e…" at bounding box center [786, 319] width 222 height 147
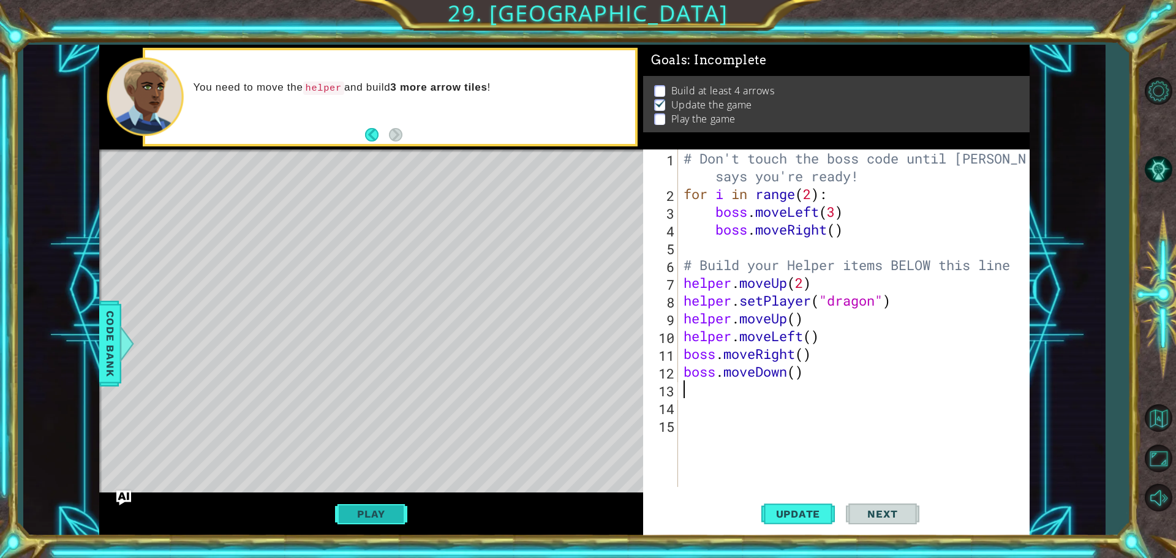
click at [354, 512] on button "Play" at bounding box center [371, 513] width 72 height 23
click at [823, 519] on span "Update" at bounding box center [798, 514] width 69 height 12
click at [820, 518] on span "Update" at bounding box center [798, 514] width 69 height 12
click at [795, 320] on div "# Don't touch the boss code until Vega says you're ready! for i in range ( 2 ) …" at bounding box center [856, 345] width 351 height 391
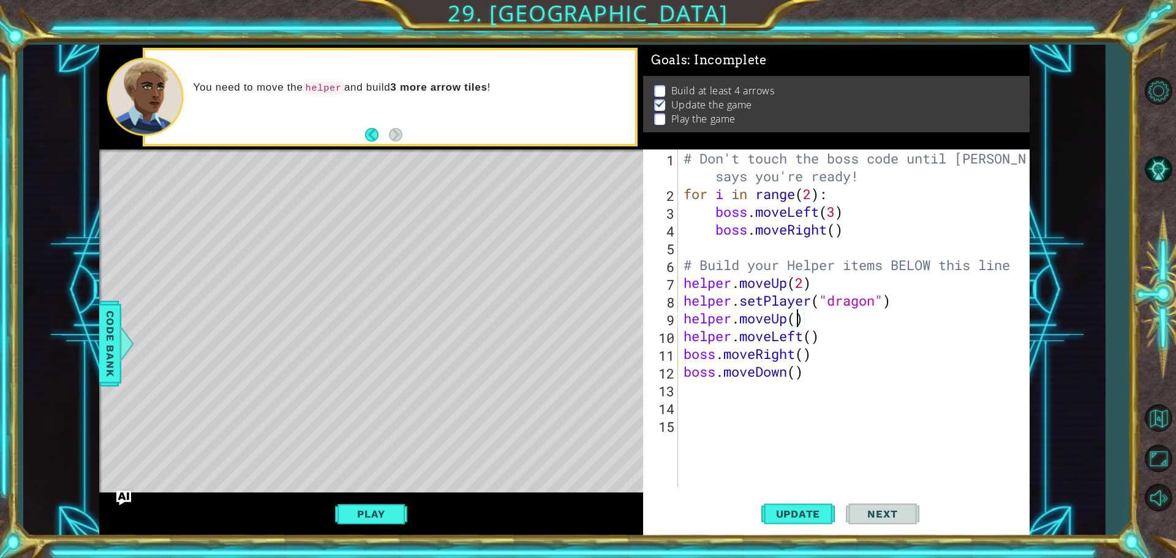
scroll to position [0, 5]
click at [811, 340] on div "# Don't touch the boss code until Vega says you're ready! for i in range ( 2 ) …" at bounding box center [856, 345] width 351 height 391
click at [805, 356] on div "# Don't touch the boss code until Vega says you're ready! for i in range ( 2 ) …" at bounding box center [856, 345] width 351 height 391
drag, startPoint x: 795, startPoint y: 378, endPoint x: 798, endPoint y: 373, distance: 6.6
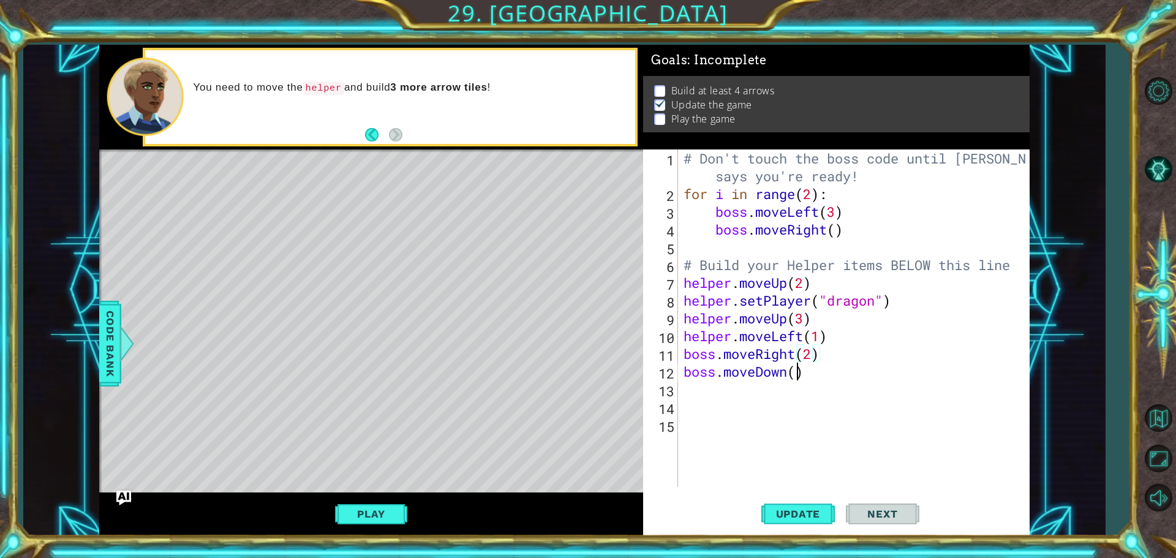
click at [798, 373] on div "# Don't touch the boss code until Vega says you're ready! for i in range ( 2 ) …" at bounding box center [856, 345] width 351 height 391
type textarea "boss.moveDown(1)"
click at [784, 506] on button "Update" at bounding box center [799, 513] width 74 height 39
click at [771, 511] on button "Update" at bounding box center [799, 513] width 74 height 39
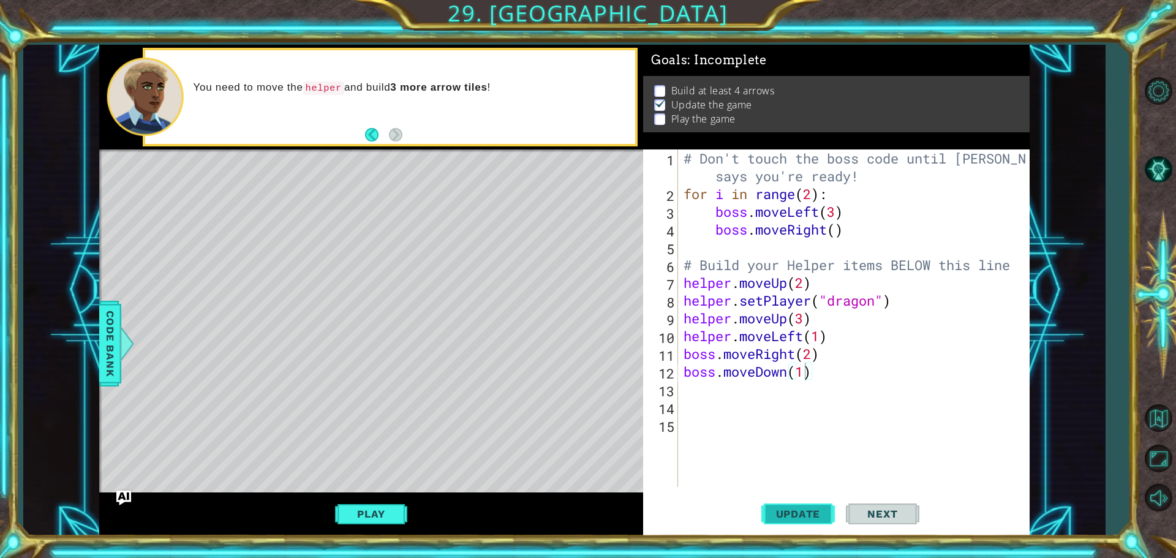
click at [770, 511] on span "Update" at bounding box center [798, 514] width 69 height 12
drag, startPoint x: 770, startPoint y: 511, endPoint x: 763, endPoint y: 509, distance: 7.8
click at [769, 511] on span "Update" at bounding box center [798, 514] width 69 height 12
click at [808, 522] on button "Update" at bounding box center [799, 513] width 74 height 39
drag, startPoint x: 604, startPoint y: 493, endPoint x: 586, endPoint y: 499, distance: 19.4
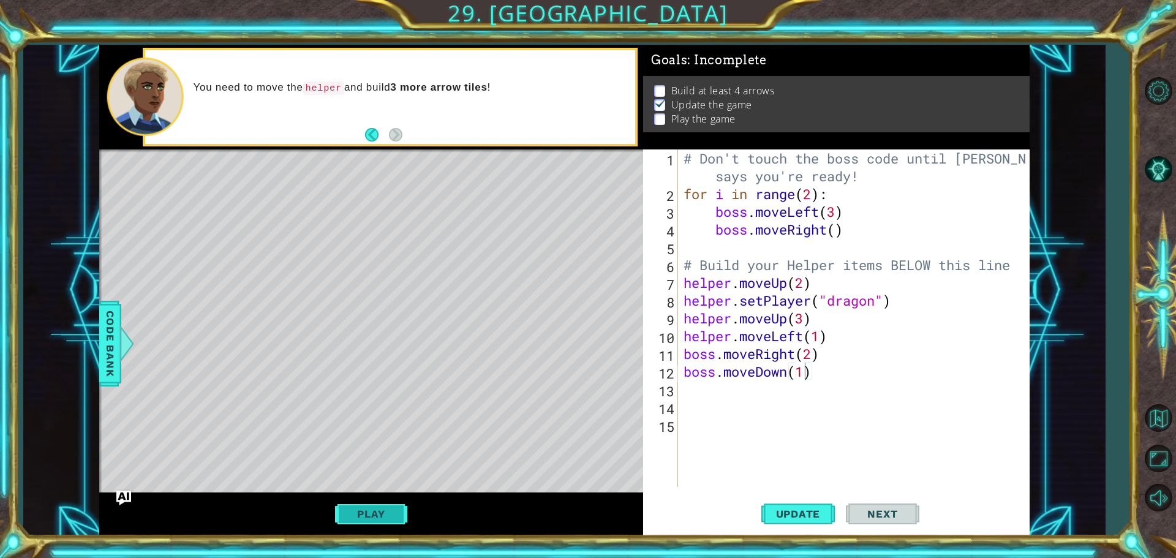
drag, startPoint x: 586, startPoint y: 499, endPoint x: 374, endPoint y: 512, distance: 212.4
click at [374, 512] on button "Play" at bounding box center [371, 513] width 72 height 23
click at [688, 396] on div "# Don't touch the boss code until Vega says you're ready! for i in range ( 2 ) …" at bounding box center [856, 345] width 351 height 391
type textarea "b"
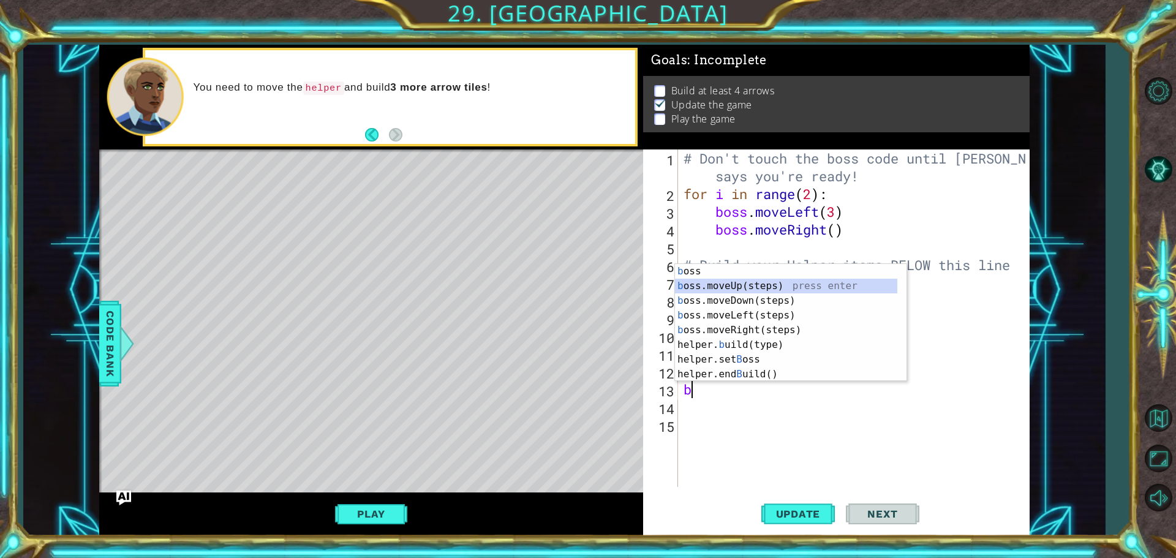
click at [751, 286] on div "b oss press enter b oss.moveUp(steps) press enter b oss.moveDown(steps) press e…" at bounding box center [786, 337] width 222 height 147
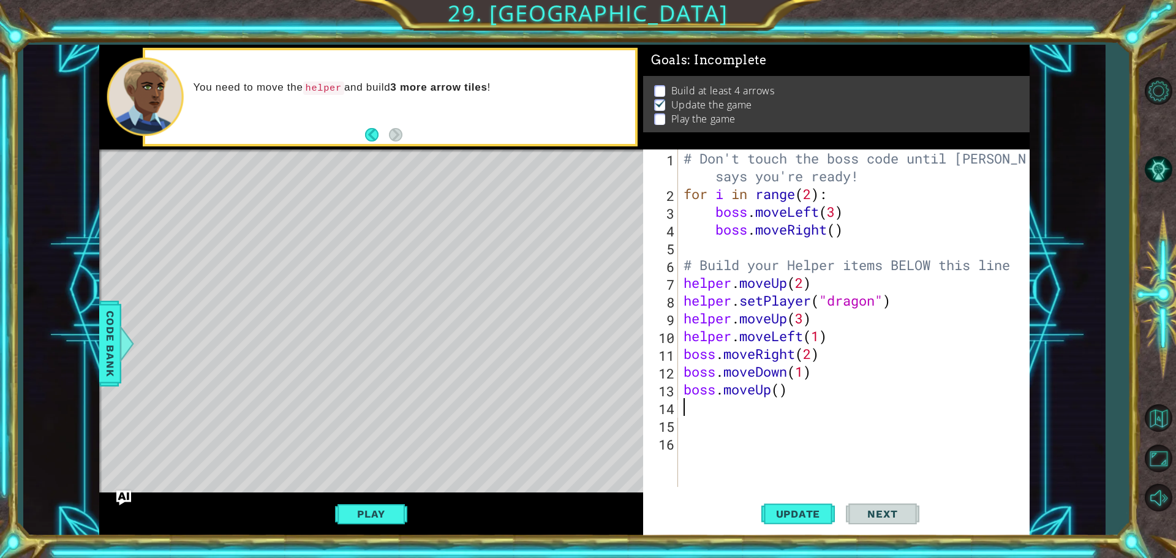
type textarea "b"
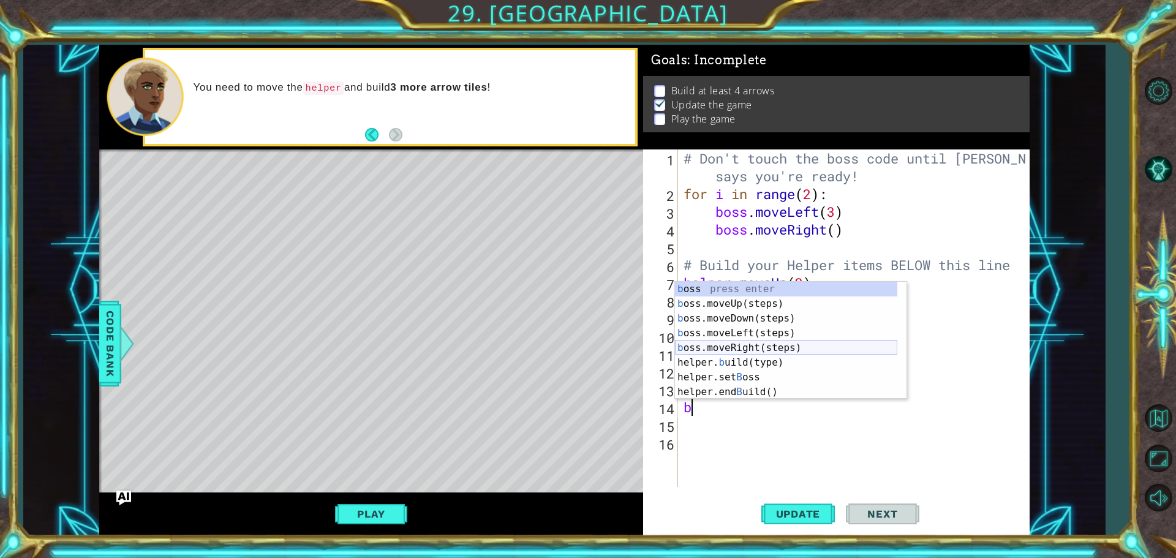
click at [766, 344] on div "b oss press enter b oss.moveUp(steps) press enter b oss.moveDown(steps) press e…" at bounding box center [786, 355] width 222 height 147
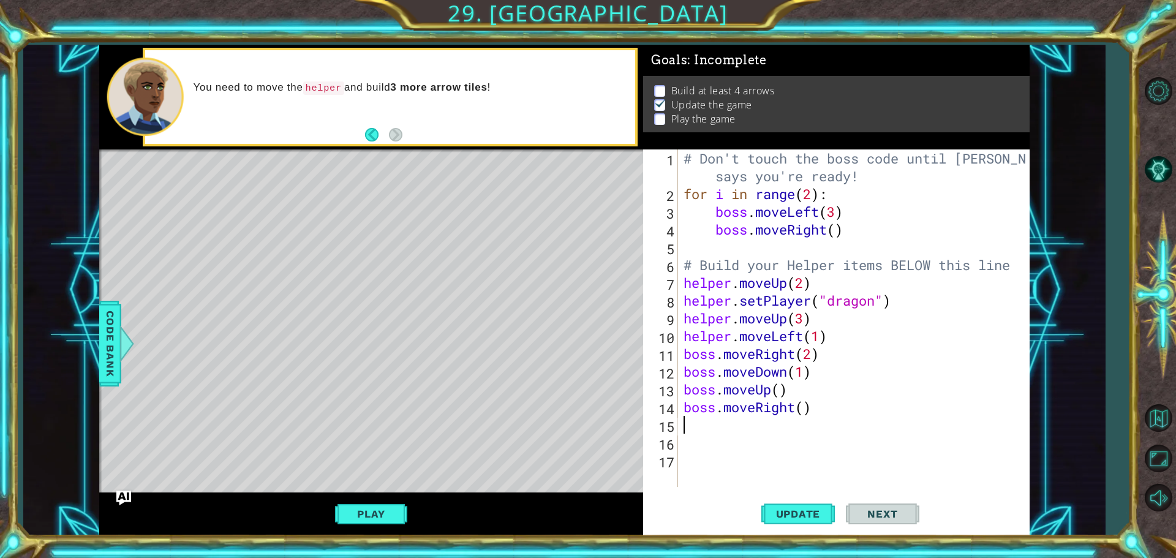
click at [804, 412] on div "# Don't touch the boss code until Vega says you're ready! for i in range ( 2 ) …" at bounding box center [856, 345] width 351 height 391
click at [780, 388] on div "# Don't touch the boss code until Vega says you're ready! for i in range ( 2 ) …" at bounding box center [856, 345] width 351 height 391
type textarea "boss.moveUp(1)"
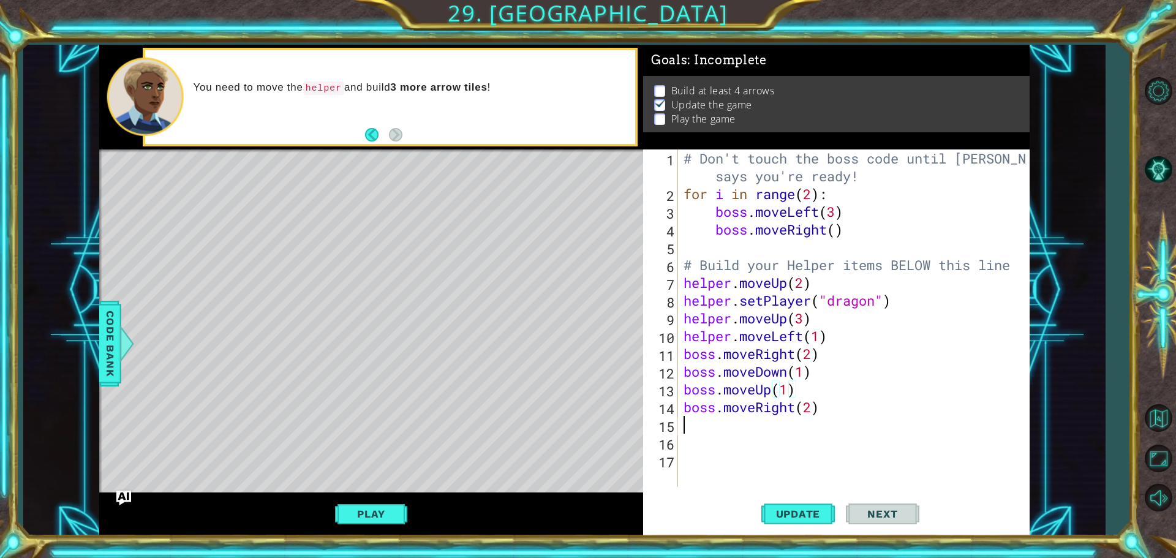
click at [709, 429] on div "# Don't touch the boss code until Vega says you're ready! for i in range ( 2 ) …" at bounding box center [856, 345] width 351 height 391
type textarea "b"
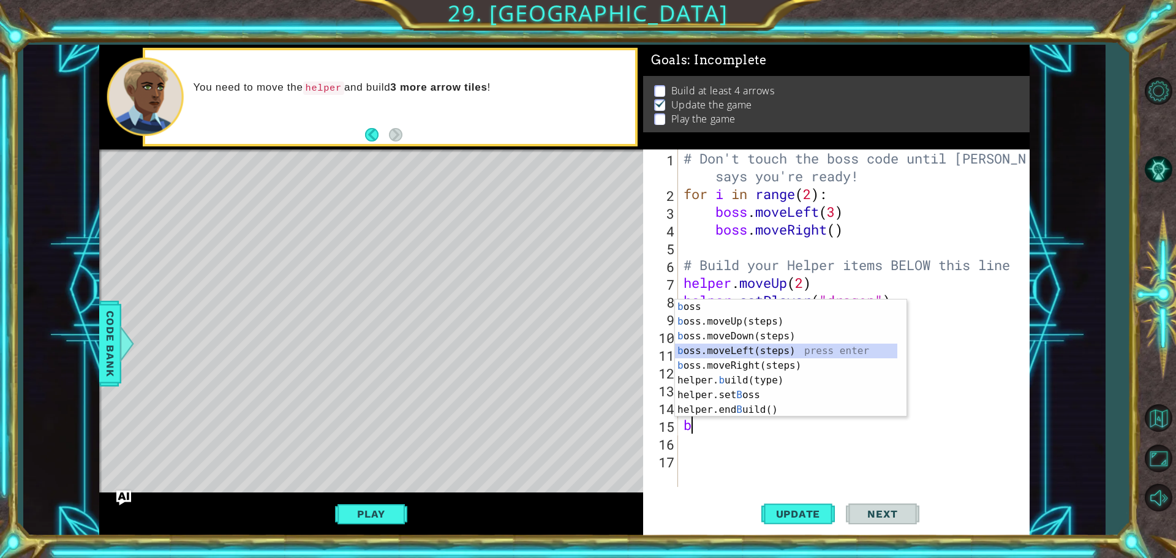
click at [722, 352] on div "b oss press enter b oss.moveUp(steps) press enter b oss.moveDown(steps) press e…" at bounding box center [786, 373] width 222 height 147
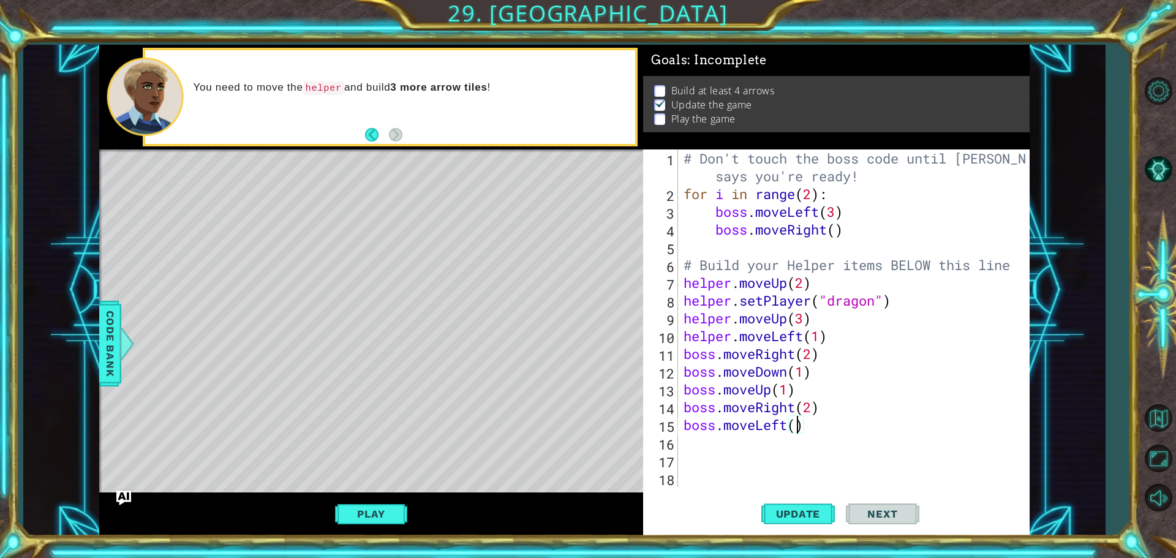
click at [798, 420] on div "# Don't touch the boss code until Vega says you're ready! for i in range ( 2 ) …" at bounding box center [856, 345] width 351 height 391
type textarea "boss.moveLeft(1)"
click at [801, 496] on button "Update" at bounding box center [799, 513] width 74 height 39
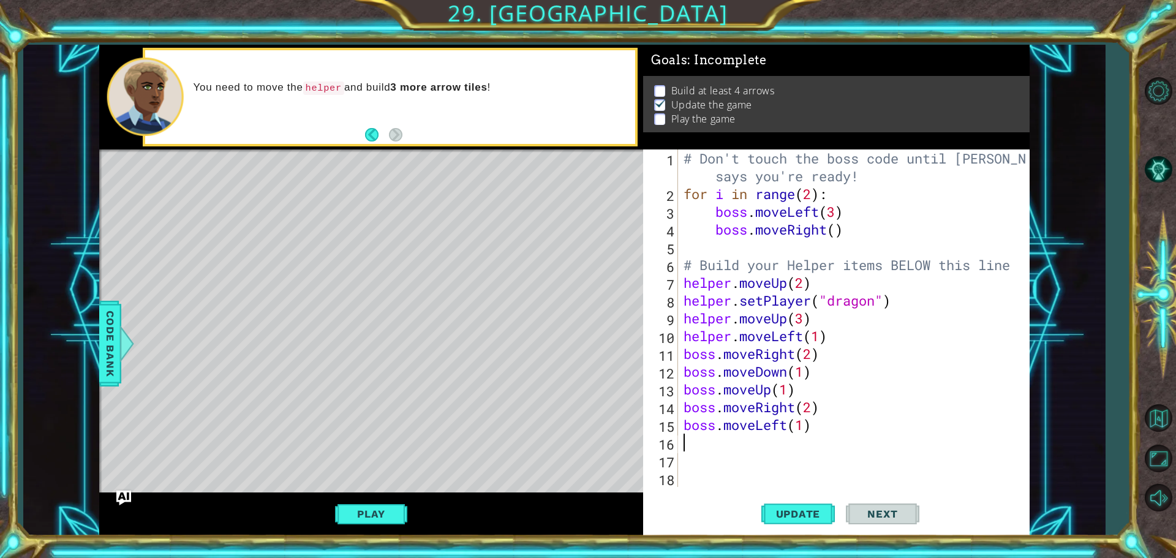
click at [733, 436] on div "# Don't touch the boss code until Vega says you're ready! for i in range ( 2 ) …" at bounding box center [856, 345] width 351 height 391
click at [886, 317] on div "# Don't touch the boss code until Vega says you're ready! for i in range ( 2 ) …" at bounding box center [856, 345] width 351 height 391
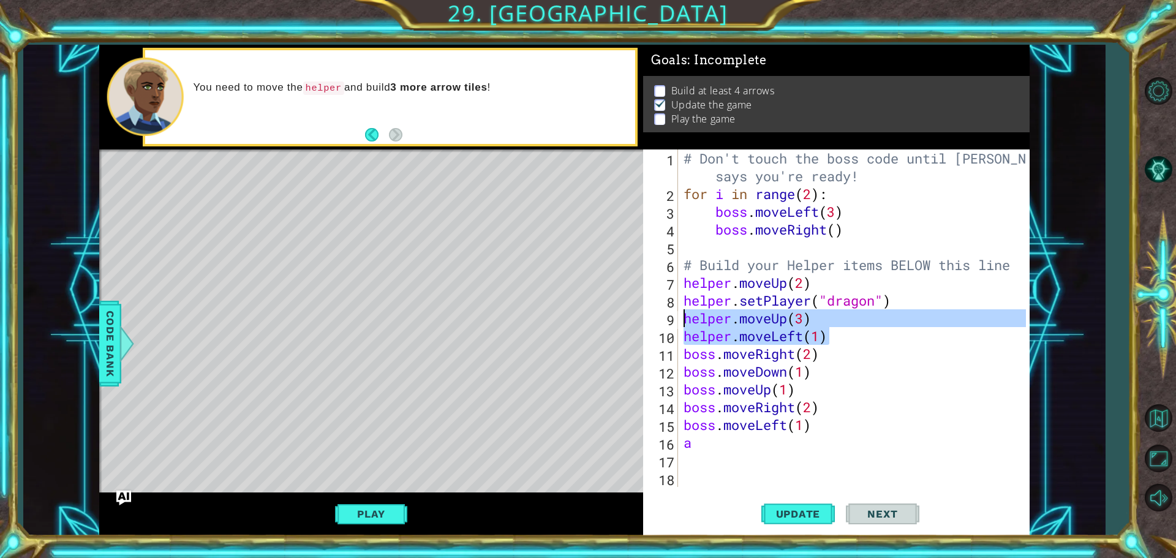
drag, startPoint x: 852, startPoint y: 335, endPoint x: 656, endPoint y: 327, distance: 195.6
click at [659, 324] on div "helper.moveUp(3) 1 2 3 4 5 6 7 8 9 10 11 12 13 14 15 16 17 18 # Don't touch the…" at bounding box center [834, 319] width 383 height 338
type textarea "helper.moveUp(3) helper.moveLeft(1)"
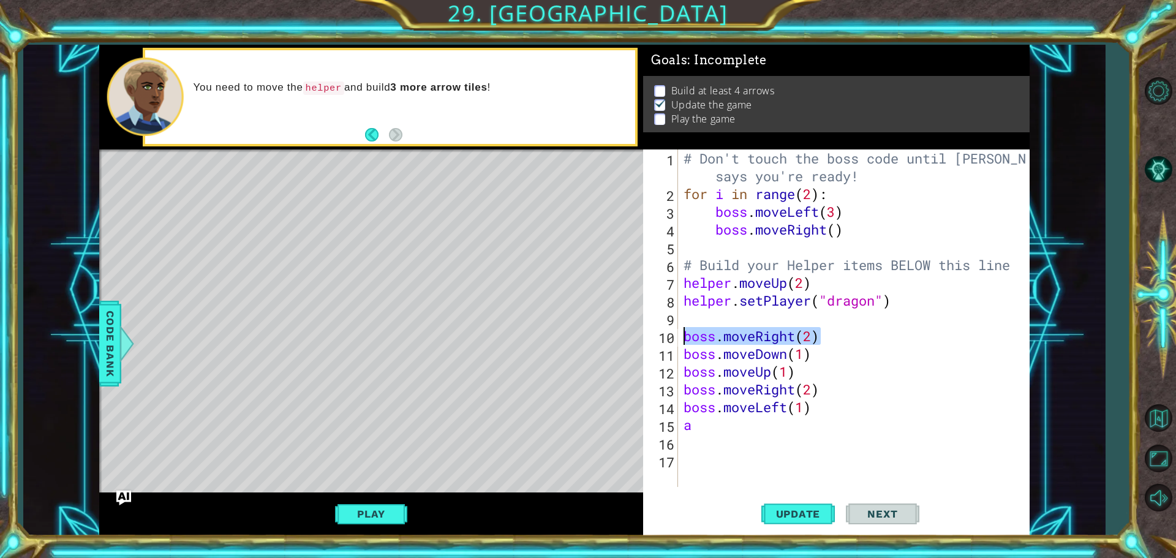
drag, startPoint x: 848, startPoint y: 338, endPoint x: 670, endPoint y: 336, distance: 177.7
click at [670, 336] on div "1 2 3 4 5 6 7 8 9 10 11 12 13 14 15 16 17 # Don't touch the boss code until Veg…" at bounding box center [834, 319] width 383 height 338
type textarea "boss.moveRight(2)"
click at [683, 314] on div "# Don't touch the boss code until Vega says you're ready! for i in range ( 2 ) …" at bounding box center [856, 345] width 351 height 391
paste textarea "boss.moveRight(2)"
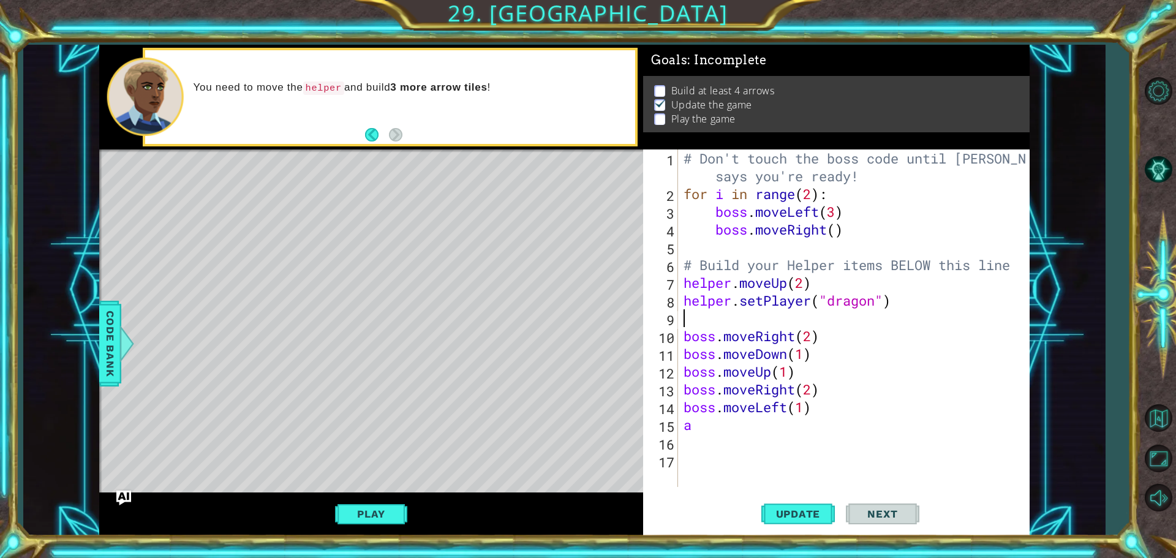
type textarea "boss.moveRight(2)"
click at [814, 339] on div "# Don't touch the boss code until Vega says you're ready! for i in range ( 2 ) …" at bounding box center [856, 345] width 351 height 391
drag, startPoint x: 822, startPoint y: 342, endPoint x: 684, endPoint y: 338, distance: 137.9
click at [684, 338] on div "# Don't touch the boss code until Vega says you're ready! for i in range ( 2 ) …" at bounding box center [856, 345] width 351 height 391
drag, startPoint x: 812, startPoint y: 356, endPoint x: 663, endPoint y: 354, distance: 149.5
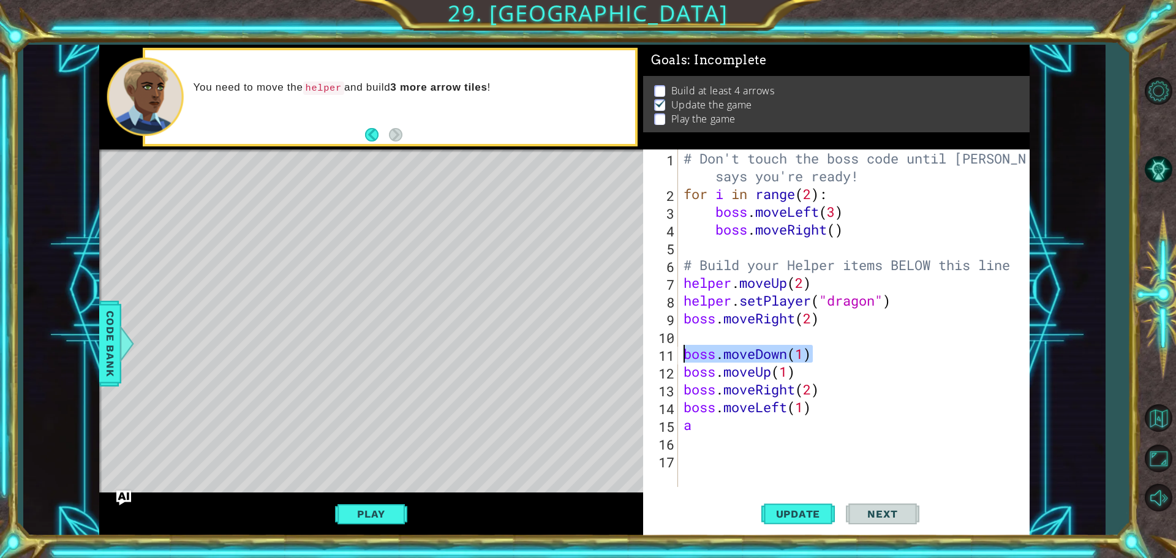
click at [663, 354] on div "1 2 3 4 5 6 7 8 9 10 11 12 13 14 15 16 17 # Don't touch the boss code until Veg…" at bounding box center [834, 319] width 383 height 338
type textarea "boss.moveDown(1)"
click at [708, 333] on div "# Don't touch the boss code until Vega says you're ready! for i in range ( 2 ) …" at bounding box center [856, 345] width 351 height 391
paste textarea "boss.moveDown(1)"
type textarea "boss.moveDown(1)"
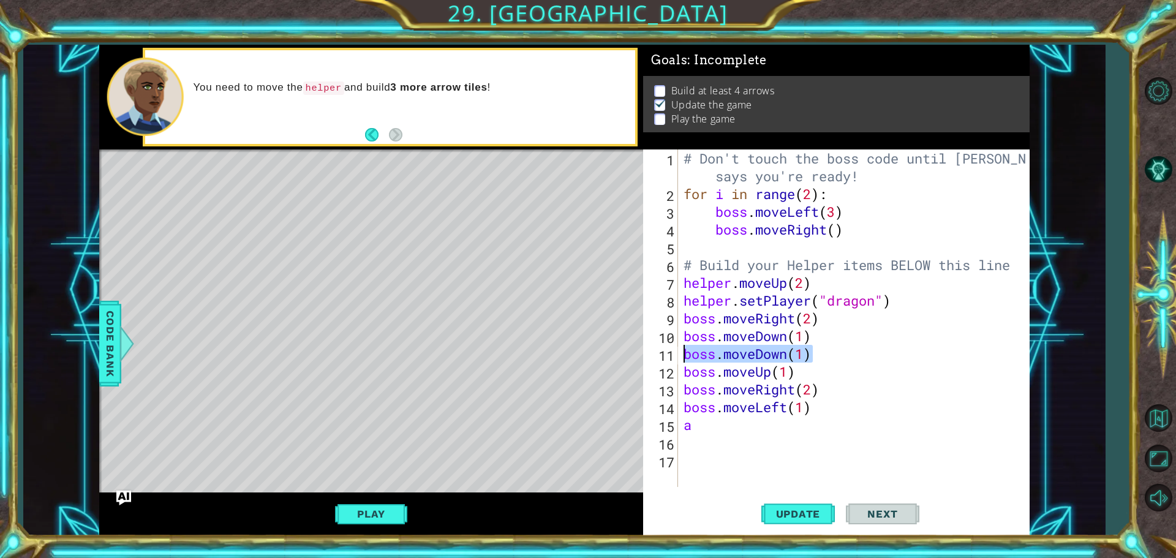
drag, startPoint x: 820, startPoint y: 349, endPoint x: 642, endPoint y: 352, distance: 177.7
click at [642, 352] on div "1 ההההההההההההההההההההההההההההההההההההההההההההההההההההההההההההההההההההההההההההה…" at bounding box center [564, 290] width 931 height 491
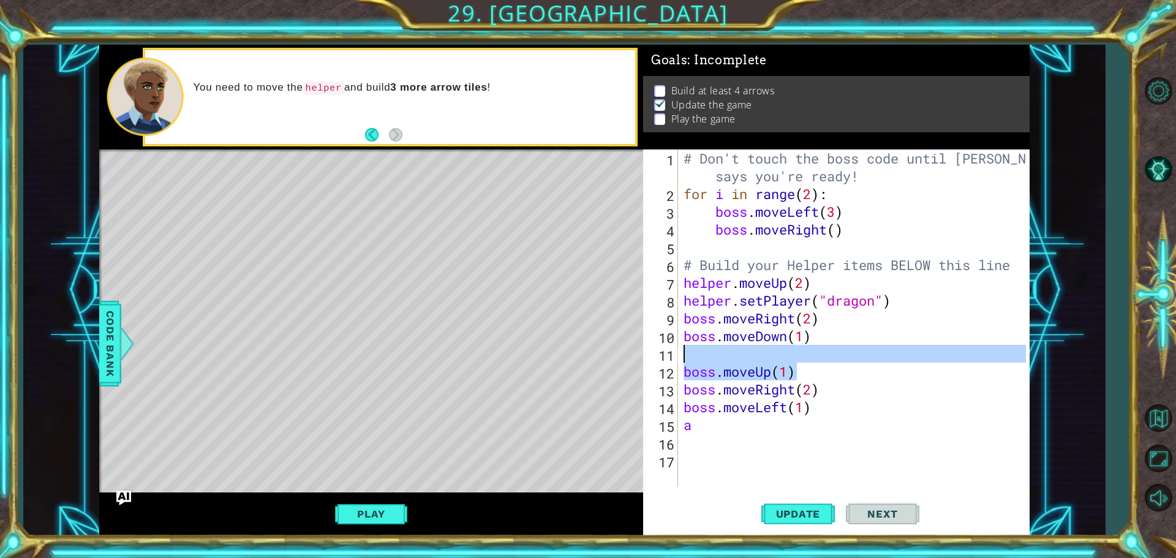
drag, startPoint x: 808, startPoint y: 379, endPoint x: 614, endPoint y: 339, distance: 198.2
click at [612, 350] on div "1 ההההההההההההההההההההההההההההההההההההההההההההההההההההההההההההההההההההההההההההה…" at bounding box center [564, 290] width 931 height 491
drag, startPoint x: 920, startPoint y: 405, endPoint x: 906, endPoint y: 398, distance: 16.4
click at [915, 403] on div "# Don't touch the boss code until Vega says you're ready! for i in range ( 2 ) …" at bounding box center [856, 345] width 351 height 391
drag, startPoint x: 802, startPoint y: 369, endPoint x: 675, endPoint y: 371, distance: 126.8
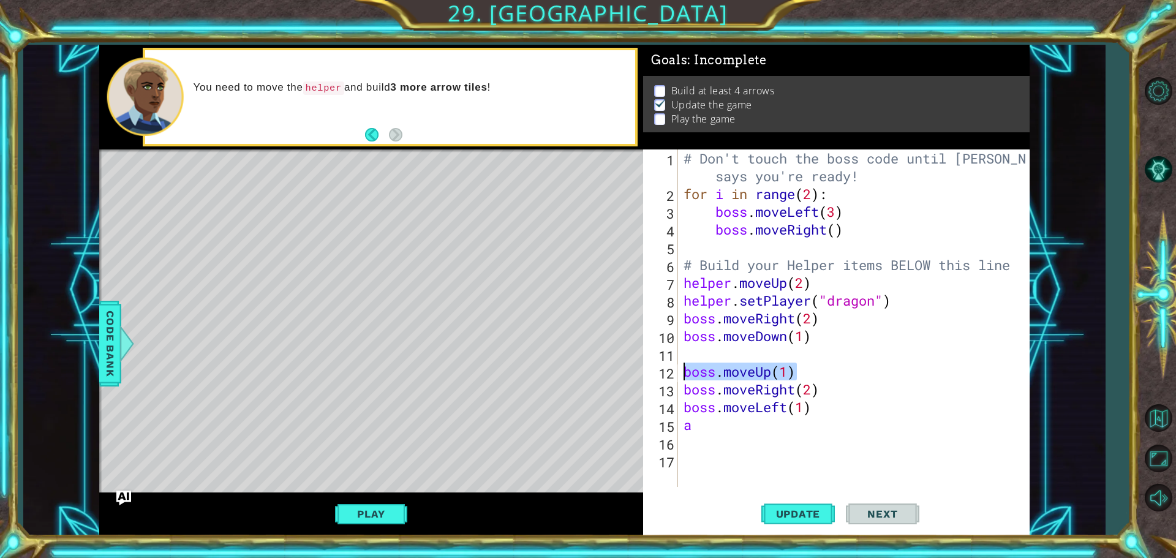
click at [675, 371] on div "boss.moveLeft(1) 1 2 3 4 5 6 7 8 9 10 11 12 13 14 15 16 17 # Don't touch the bo…" at bounding box center [834, 319] width 383 height 338
type textarea "boss.moveUp(1)"
click at [713, 354] on div "# Don't touch the boss code until Vega says you're ready! for i in range ( 2 ) …" at bounding box center [856, 345] width 351 height 391
paste textarea "boss.moveUp(1)"
drag, startPoint x: 773, startPoint y: 351, endPoint x: 797, endPoint y: 378, distance: 36.4
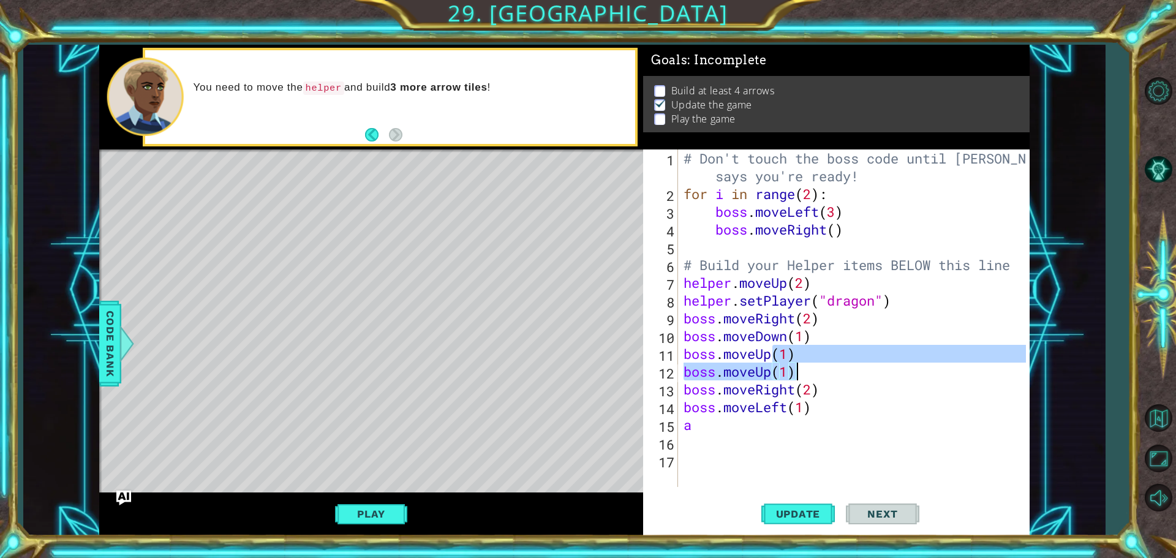
click at [797, 378] on div "# Don't touch the boss code until Vega says you're ready! for i in range ( 2 ) …" at bounding box center [856, 345] width 351 height 391
click at [824, 376] on div "# Don't touch the boss code until Vega says you're ready! for i in range ( 2 ) …" at bounding box center [853, 319] width 345 height 338
type textarea "boss.moveUp(1)"
drag, startPoint x: 824, startPoint y: 376, endPoint x: 655, endPoint y: 382, distance: 169.2
click at [656, 379] on div "boss.moveUp(1) 1 2 3 4 5 6 7 8 9 10 11 12 13 14 15 16 17 # Don't touch the boss…" at bounding box center [834, 319] width 383 height 338
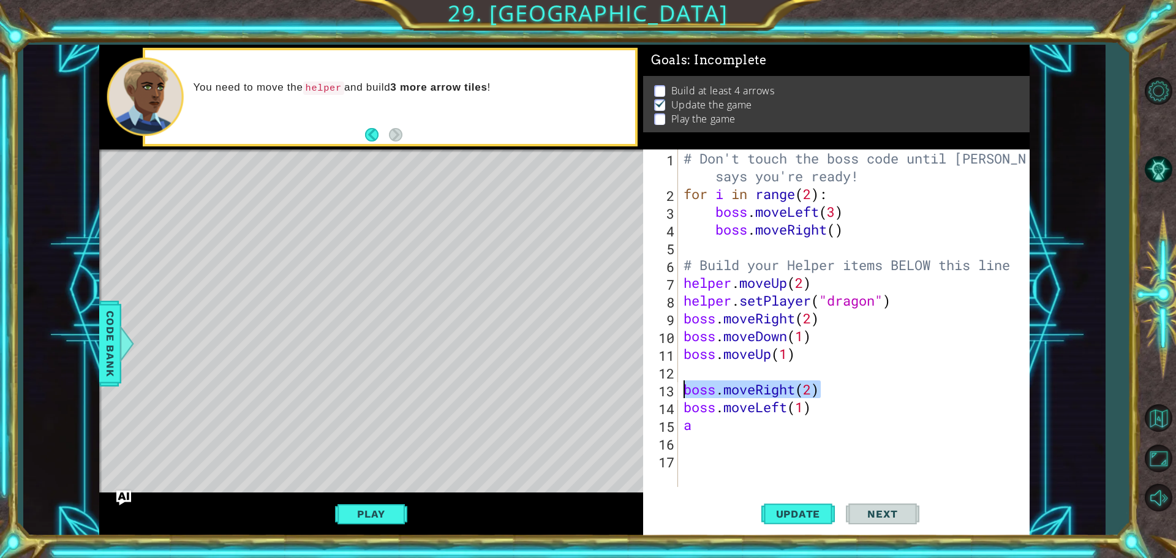
drag, startPoint x: 836, startPoint y: 390, endPoint x: 649, endPoint y: 376, distance: 186.8
click at [649, 376] on div "1 2 3 4 5 6 7 8 9 10 11 12 13 14 15 16 17 # Don't touch the boss code until Veg…" at bounding box center [834, 319] width 383 height 338
type textarea "boss.moveRight(2)"
paste textarea "boss.moveRight(2)"
type textarea "boss.moveRight(2)"
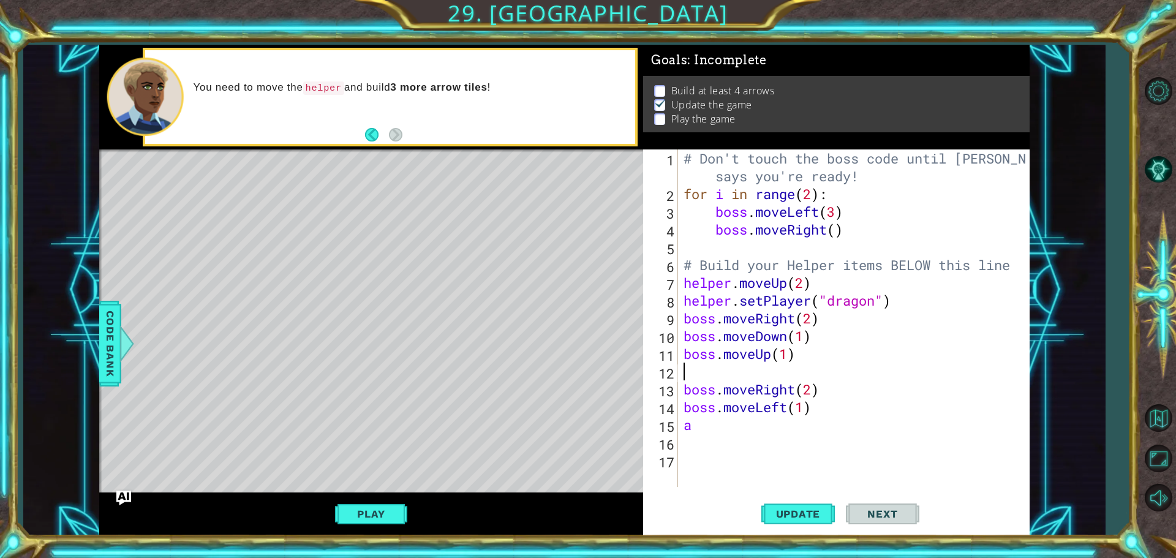
click at [705, 376] on div "# Don't touch the boss code until Vega says you're ready! for i in range ( 2 ) …" at bounding box center [856, 345] width 351 height 391
paste textarea "boss.moveRight(2)"
type textarea "boss.moveRight(2)"
drag, startPoint x: 824, startPoint y: 385, endPoint x: 671, endPoint y: 393, distance: 153.4
click at [671, 393] on div "boss.moveRight(2) 1 2 3 4 5 6 7 8 9 10 11 12 13 14 15 16 17 18 # Don't touch th…" at bounding box center [834, 319] width 383 height 338
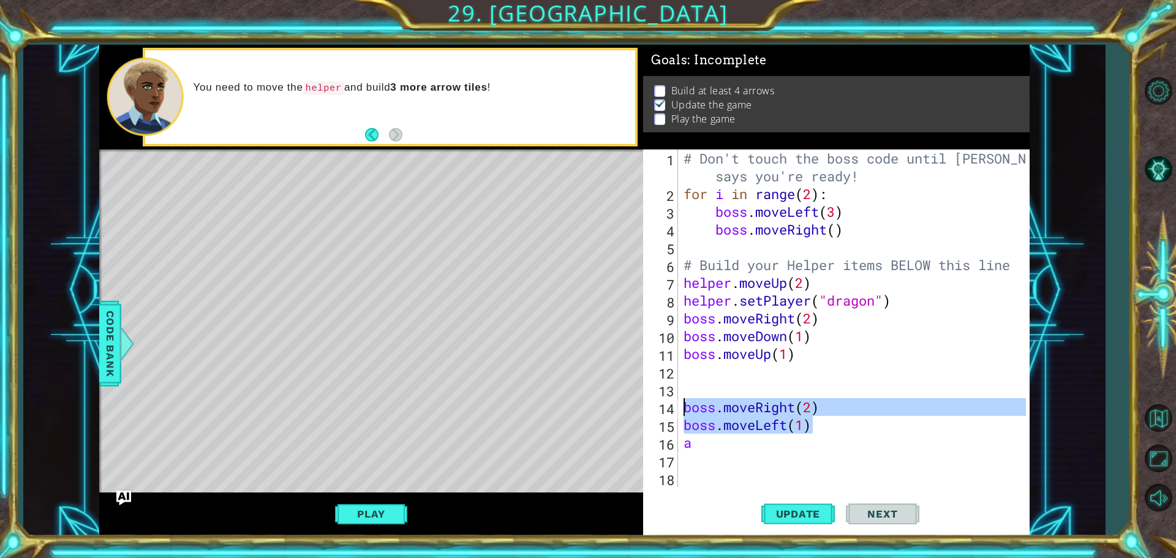
drag, startPoint x: 838, startPoint y: 414, endPoint x: 647, endPoint y: 405, distance: 190.8
click at [647, 405] on div "1 2 3 4 5 6 7 8 9 10 11 12 13 14 15 16 17 18 # Don't touch the boss code until …" at bounding box center [834, 319] width 383 height 338
type textarea "boss.moveRight(2) boss.moveLeft(1)"
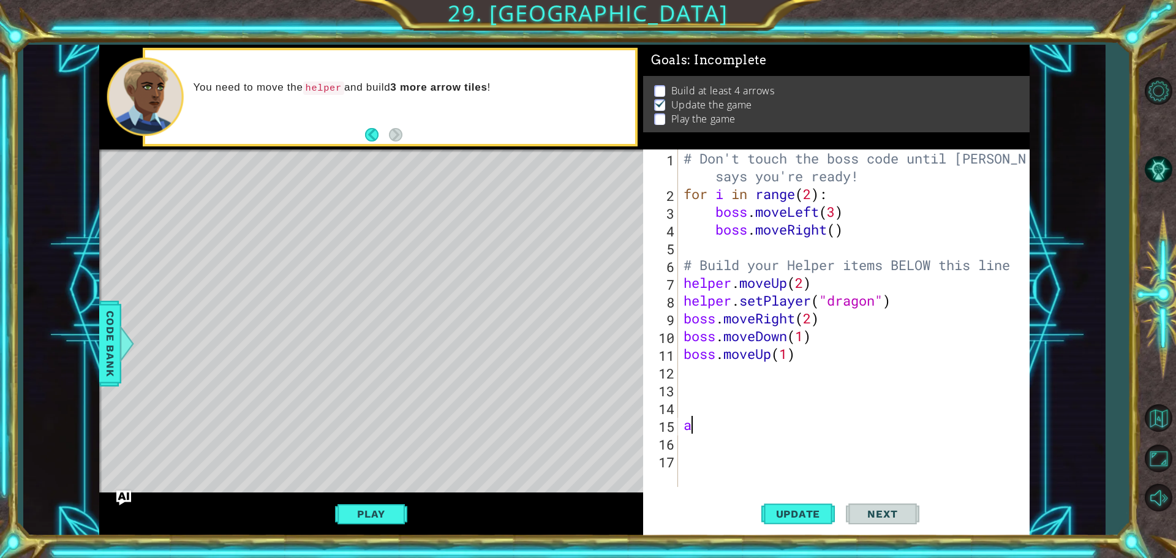
click at [702, 426] on div "# Don't touch the boss code until Vega says you're ready! for i in range ( 2 ) …" at bounding box center [856, 345] width 351 height 391
type textarea "a"
click at [683, 371] on div "# Don't touch the boss code until Vega says you're ready! for i in range ( 2 ) …" at bounding box center [856, 345] width 351 height 391
paste textarea "boss.moveRight(2)"
type textarea "boss.moveRight(2)"
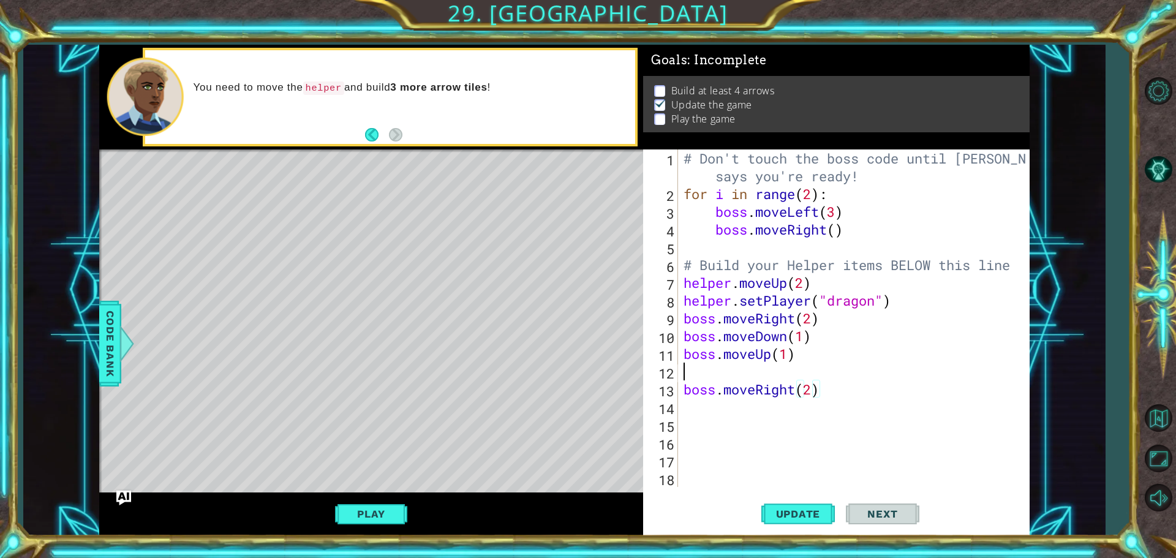
click at [685, 379] on div "# Don't touch the boss code until Vega says you're ready! for i in range ( 2 ) …" at bounding box center [856, 345] width 351 height 391
type textarea "b"
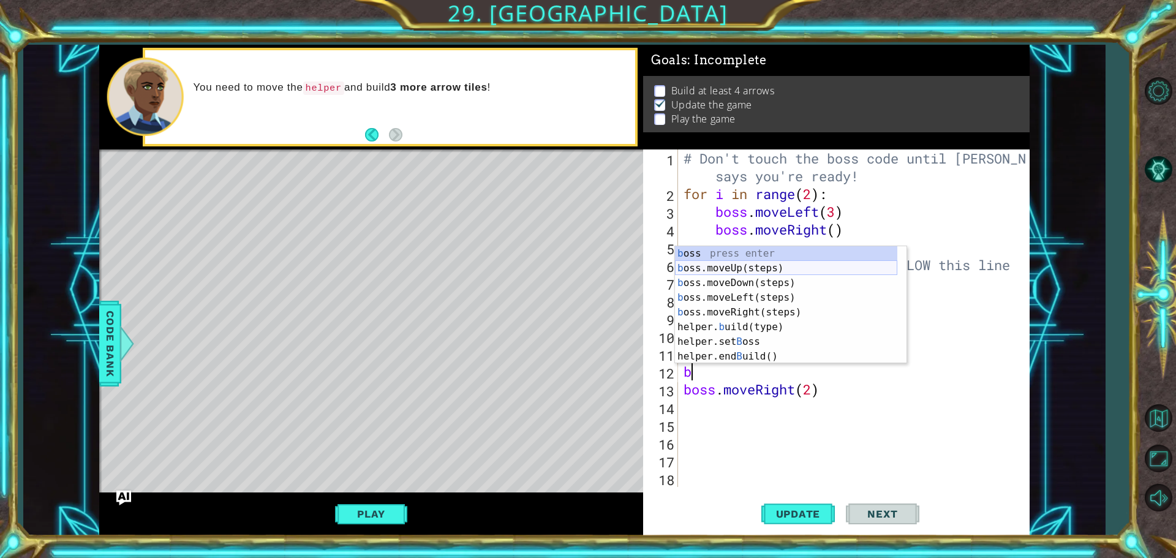
click at [736, 273] on div "b oss press enter b oss.moveUp(steps) press enter b oss.moveDown(steps) press e…" at bounding box center [786, 319] width 222 height 147
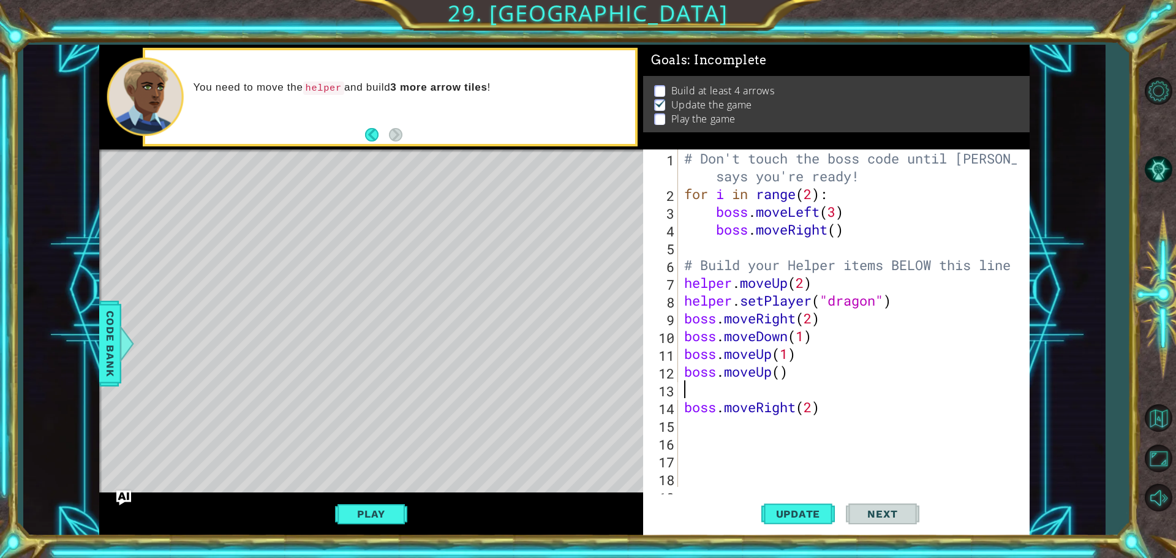
click at [782, 378] on div "# Don't touch the boss code until Vega says you're ready! for i in range ( 2 ) …" at bounding box center [852, 345] width 341 height 391
click at [723, 399] on div "# Don't touch the boss code until Vega says you're ready! for i in range ( 2 ) …" at bounding box center [852, 345] width 341 height 391
type textarea "boss.moveRight(2)"
click at [709, 389] on div "# Don't touch the boss code until Vega says you're ready! for i in range ( 2 ) …" at bounding box center [852, 345] width 341 height 391
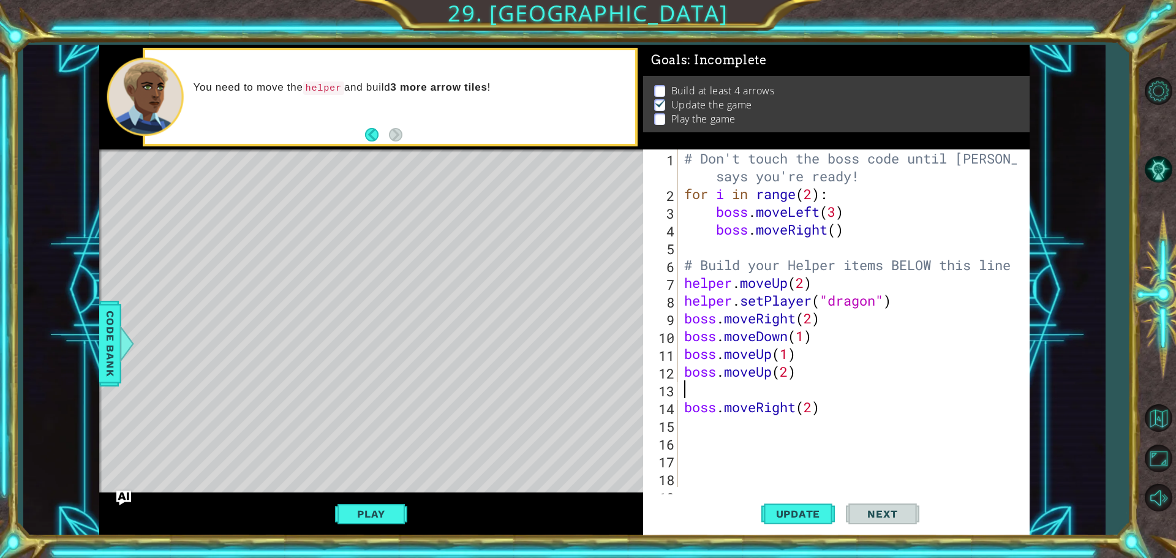
scroll to position [0, 0]
type textarea "b"
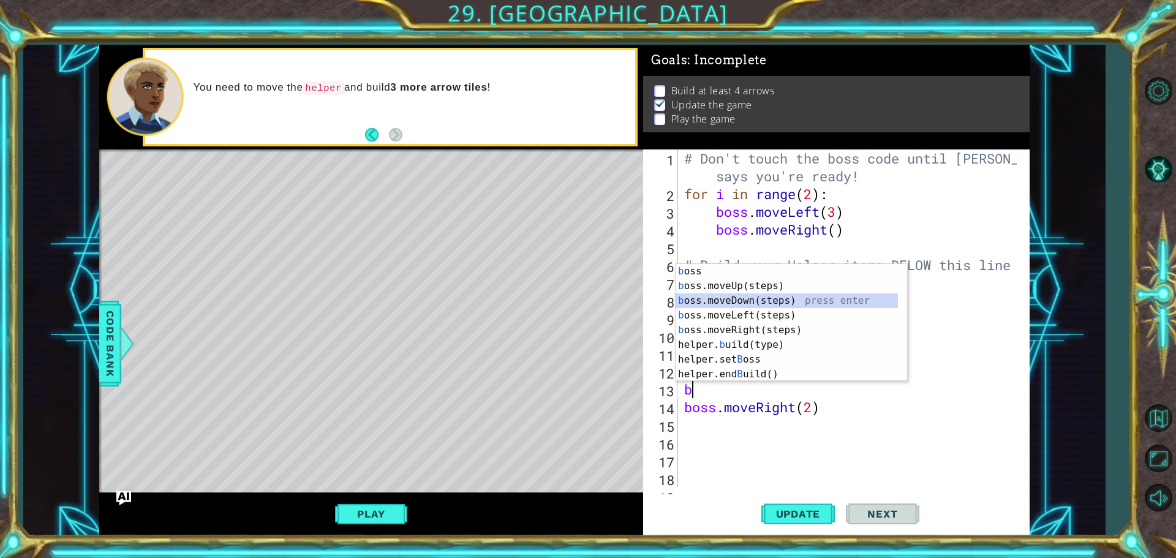
click at [721, 300] on div "b oss press enter b oss.moveUp(steps) press enter b oss.moveDown(steps) press e…" at bounding box center [787, 337] width 222 height 147
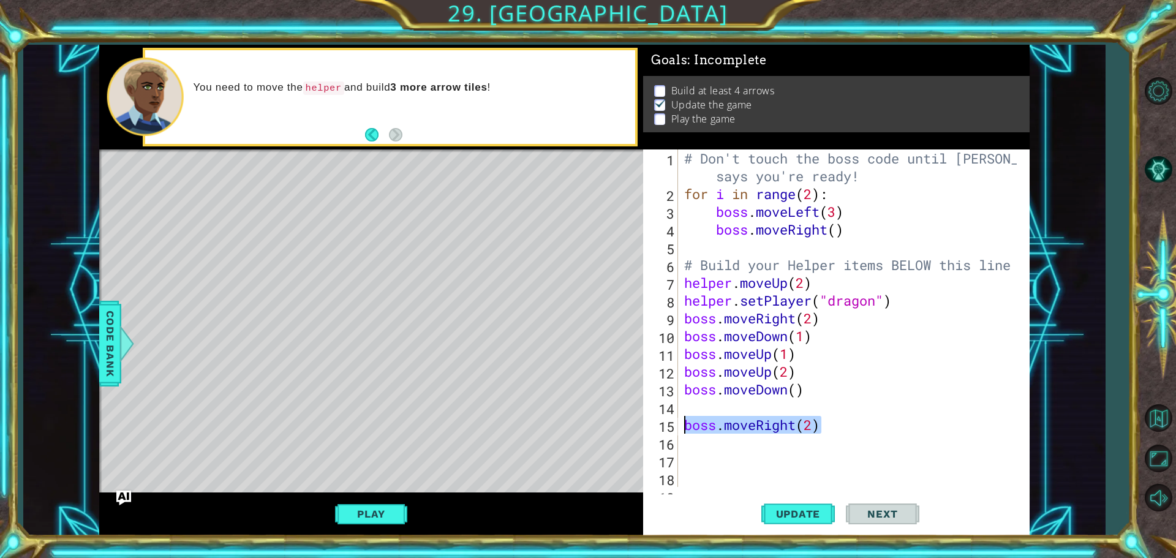
drag, startPoint x: 839, startPoint y: 425, endPoint x: 656, endPoint y: 419, distance: 183.3
click at [656, 419] on div "1 2 3 4 5 6 7 8 9 10 11 12 13 14 15 16 17 18 19 # Don't touch the boss code unt…" at bounding box center [834, 319] width 383 height 338
type textarea "boss.moveRight(2)"
click at [687, 412] on div "# Don't touch the boss code until Vega says you're ready! for i in range ( 2 ) …" at bounding box center [852, 345] width 341 height 391
paste textarea "boss.moveRight(2)"
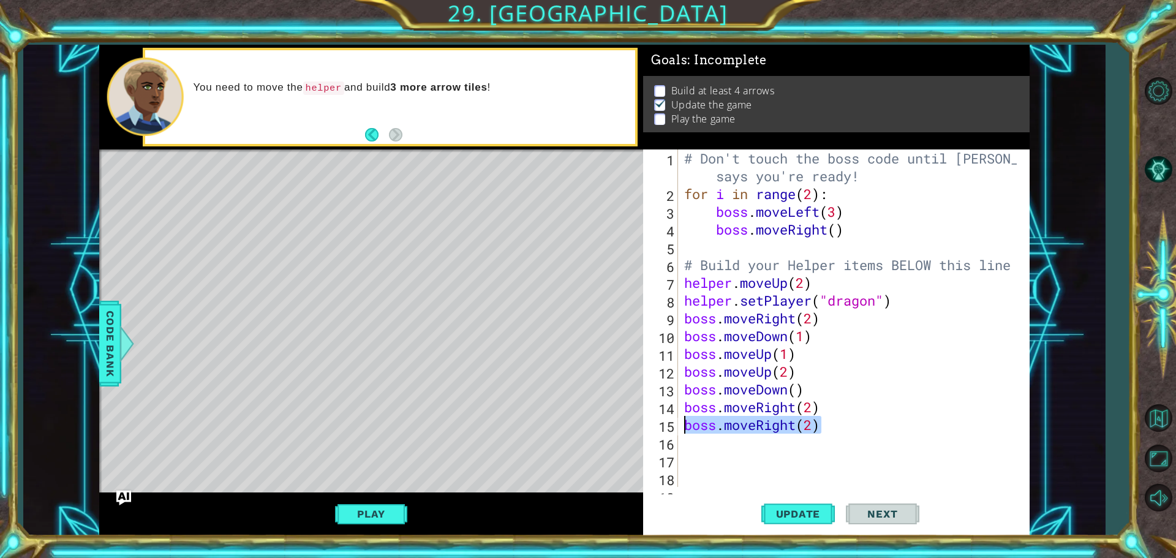
drag, startPoint x: 849, startPoint y: 430, endPoint x: 647, endPoint y: 434, distance: 202.3
click at [647, 434] on div "boss.moveRight(2) 1 2 3 4 5 6 7 8 9 10 11 12 13 14 15 16 17 18 19 # Don't touch…" at bounding box center [834, 319] width 383 height 338
type textarea "boss.moveRight(2)"
click at [812, 463] on div "# Don't touch the boss code until Vega says you're ready! for i in range ( 2 ) …" at bounding box center [852, 345] width 341 height 391
drag, startPoint x: 828, startPoint y: 422, endPoint x: 658, endPoint y: 424, distance: 170.3
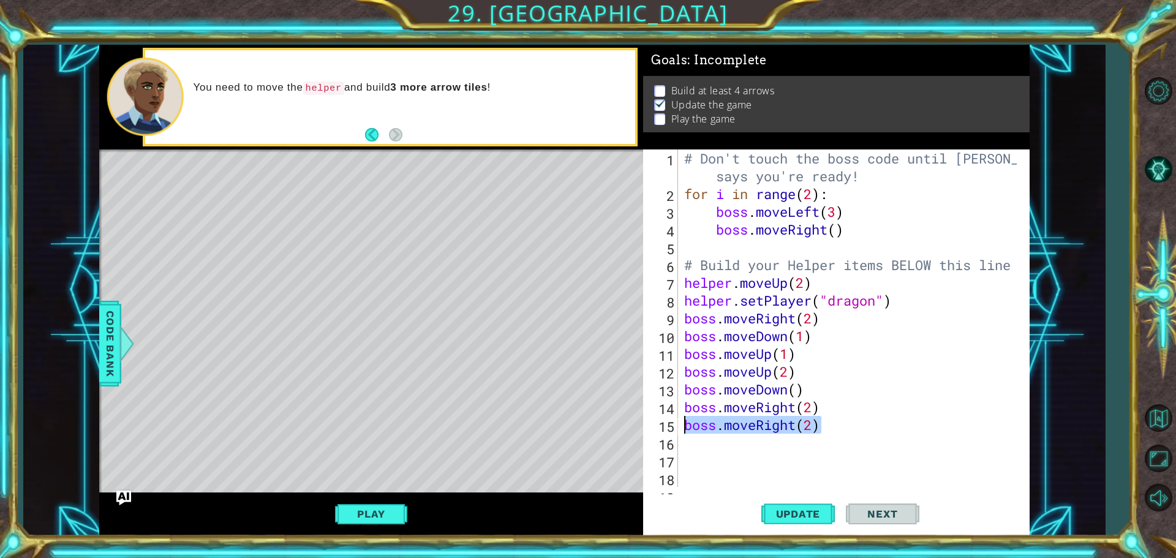
click at [658, 424] on div "1 2 3 4 5 6 7 8 9 10 11 12 13 14 15 16 17 18 19 # Don't touch the boss code unt…" at bounding box center [834, 319] width 383 height 338
type textarea "boss.moveRight(2)"
click at [802, 513] on span "Update" at bounding box center [798, 514] width 69 height 12
click at [812, 506] on button "Update" at bounding box center [799, 513] width 74 height 39
click at [812, 507] on button "Update" at bounding box center [799, 513] width 74 height 39
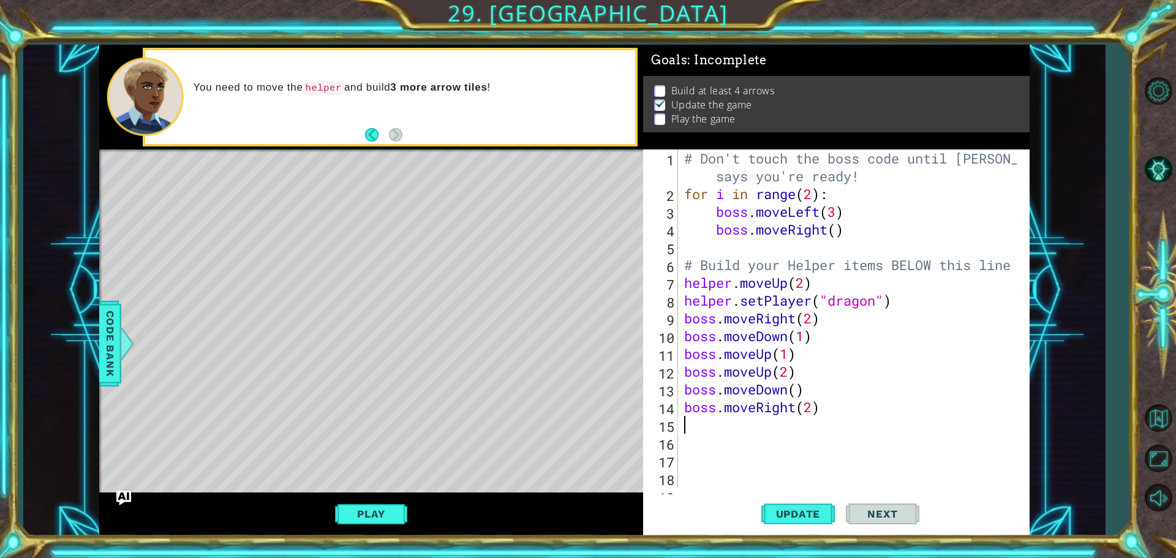
click at [375, 512] on button "Play" at bounding box center [371, 513] width 72 height 23
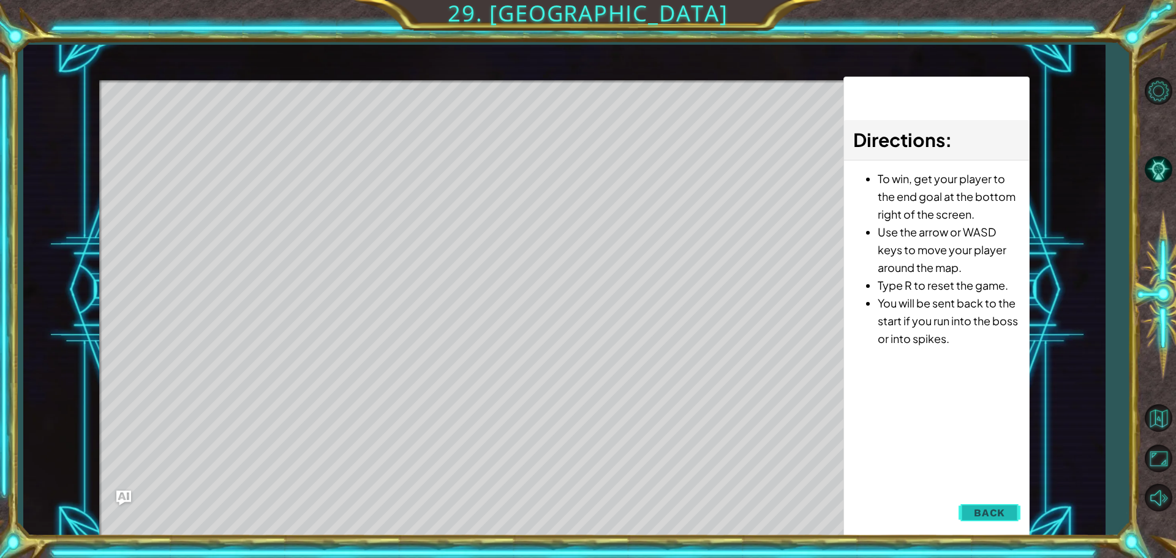
click at [987, 507] on span "Back" at bounding box center [989, 513] width 31 height 12
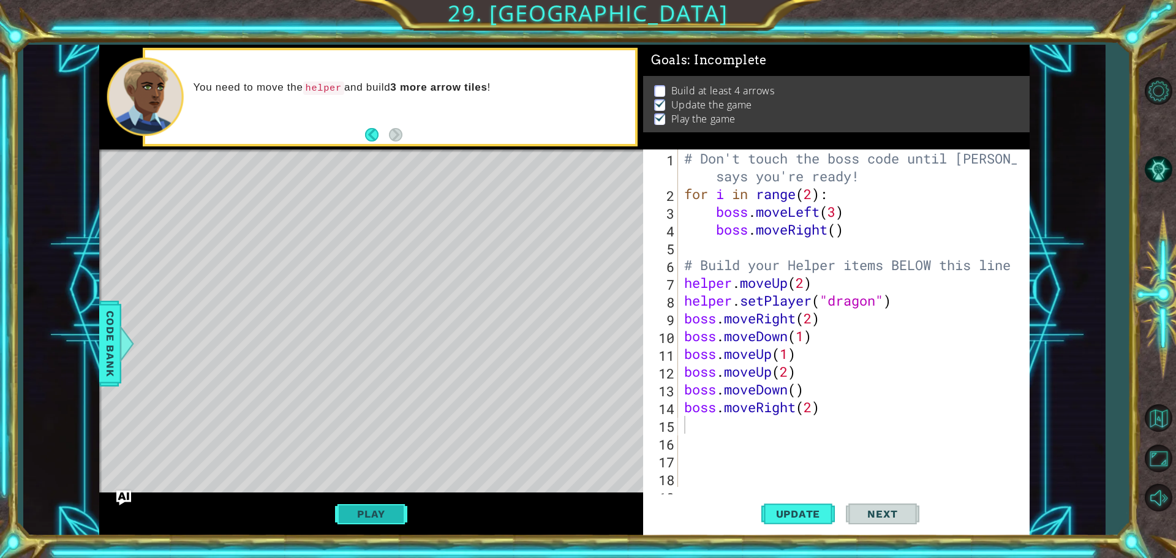
click at [403, 515] on button "Play" at bounding box center [371, 513] width 72 height 23
